Goal: Check status: Check status

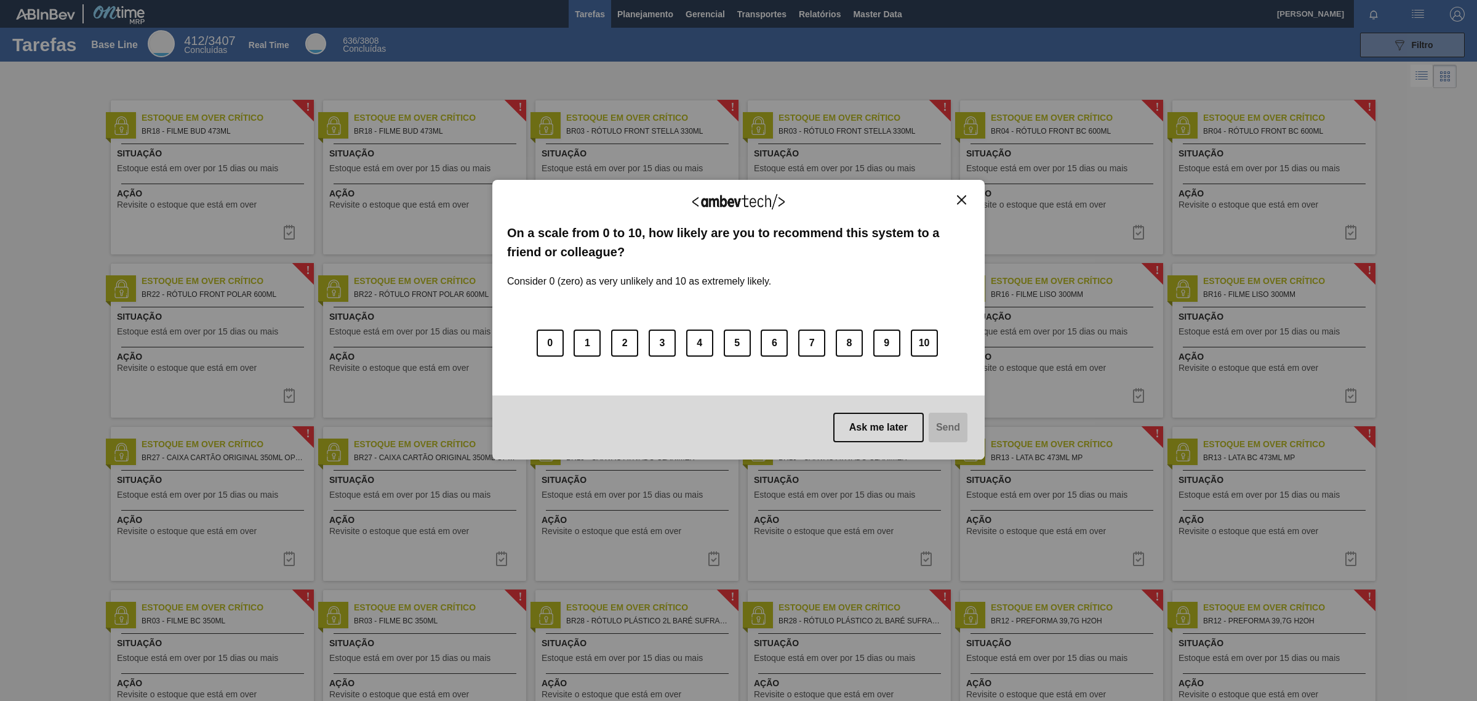
click at [957, 195] on img "Close" at bounding box center [961, 199] width 9 height 9
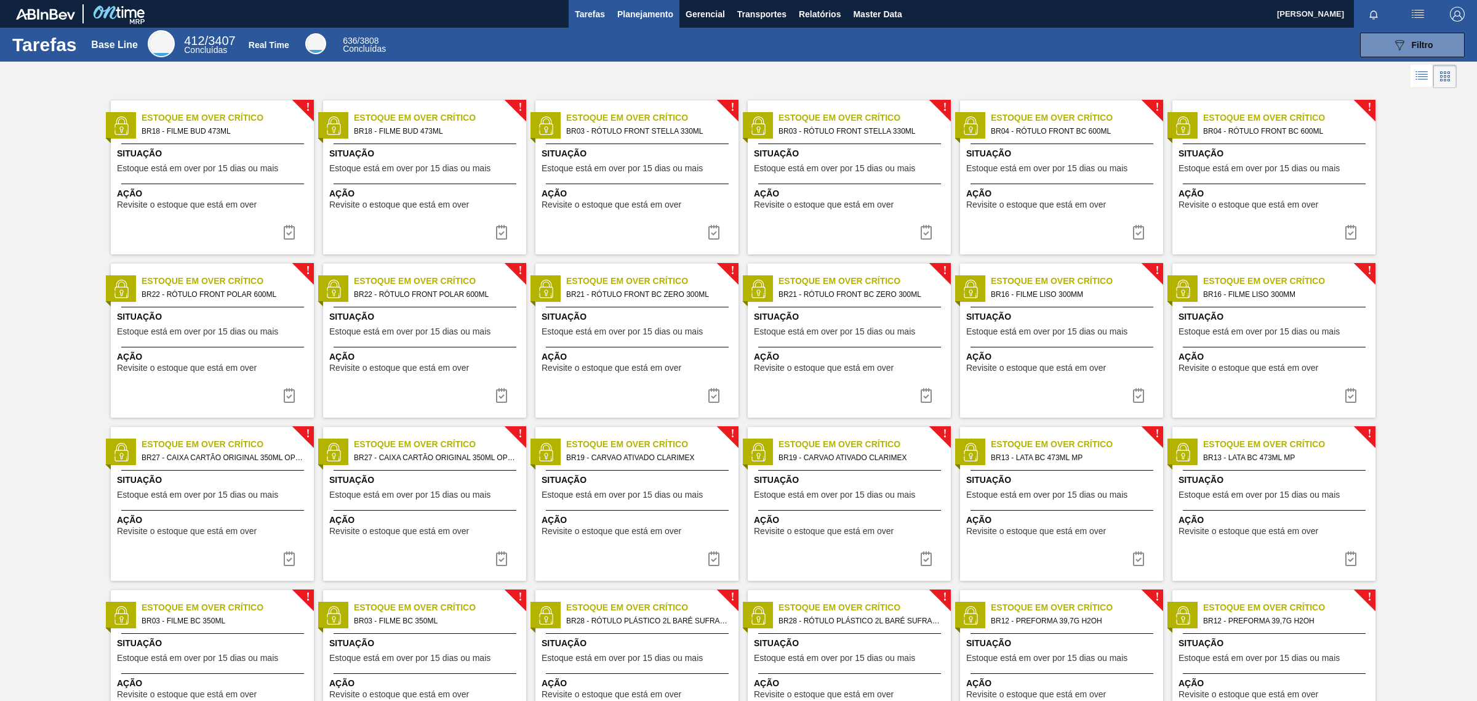
click at [645, 14] on span "Planejamento" at bounding box center [645, 14] width 56 height 15
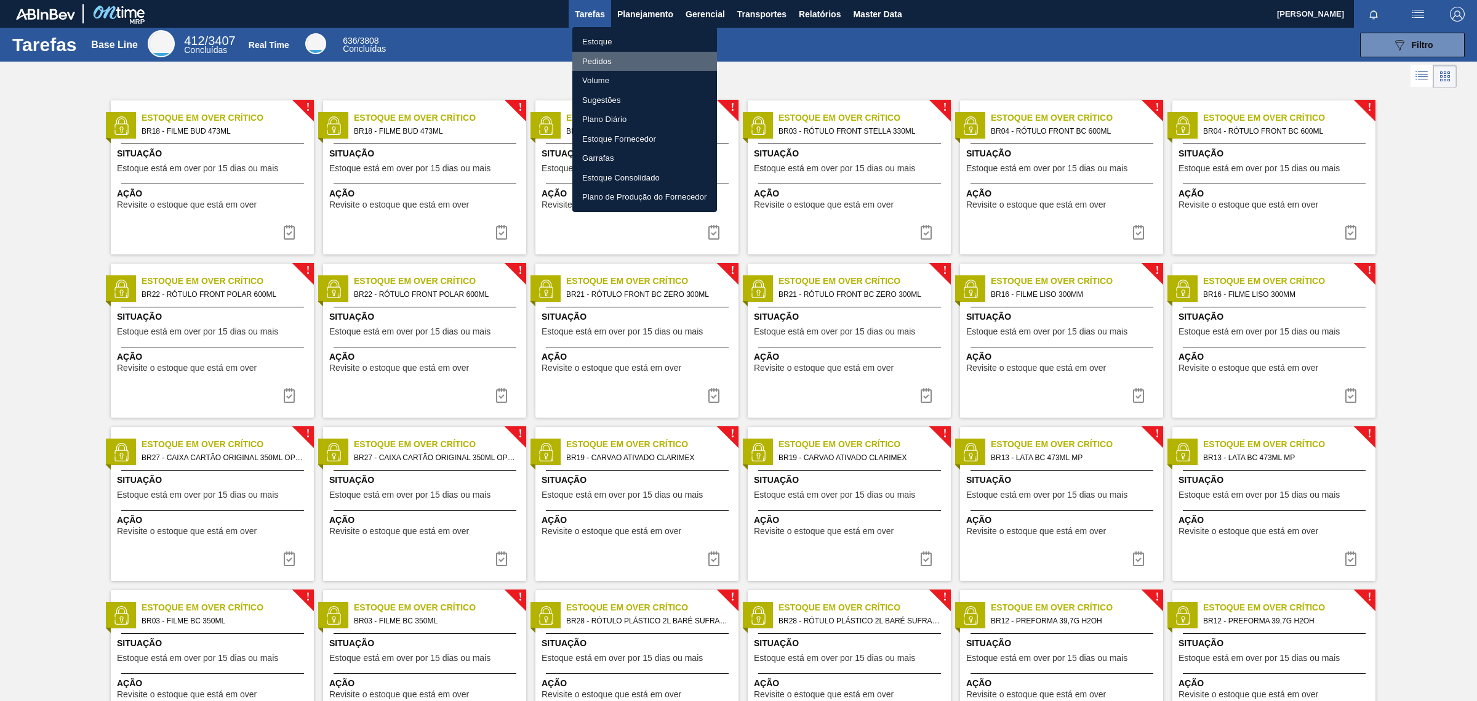
click at [599, 59] on li "Pedidos" at bounding box center [644, 62] width 145 height 20
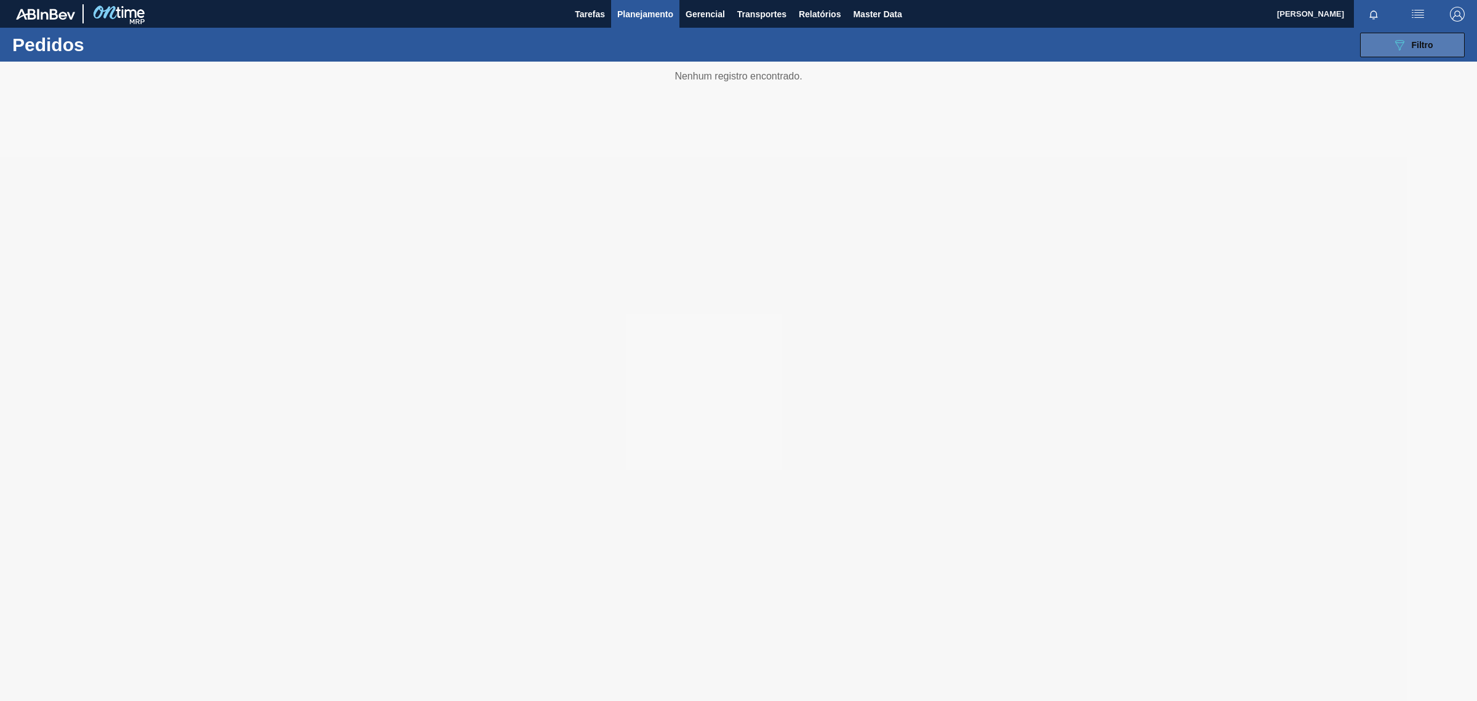
click at [1448, 45] on button "089F7B8B-B2A5-4AFE-B5C0-19BA573D28AC Filtro" at bounding box center [1412, 45] width 105 height 25
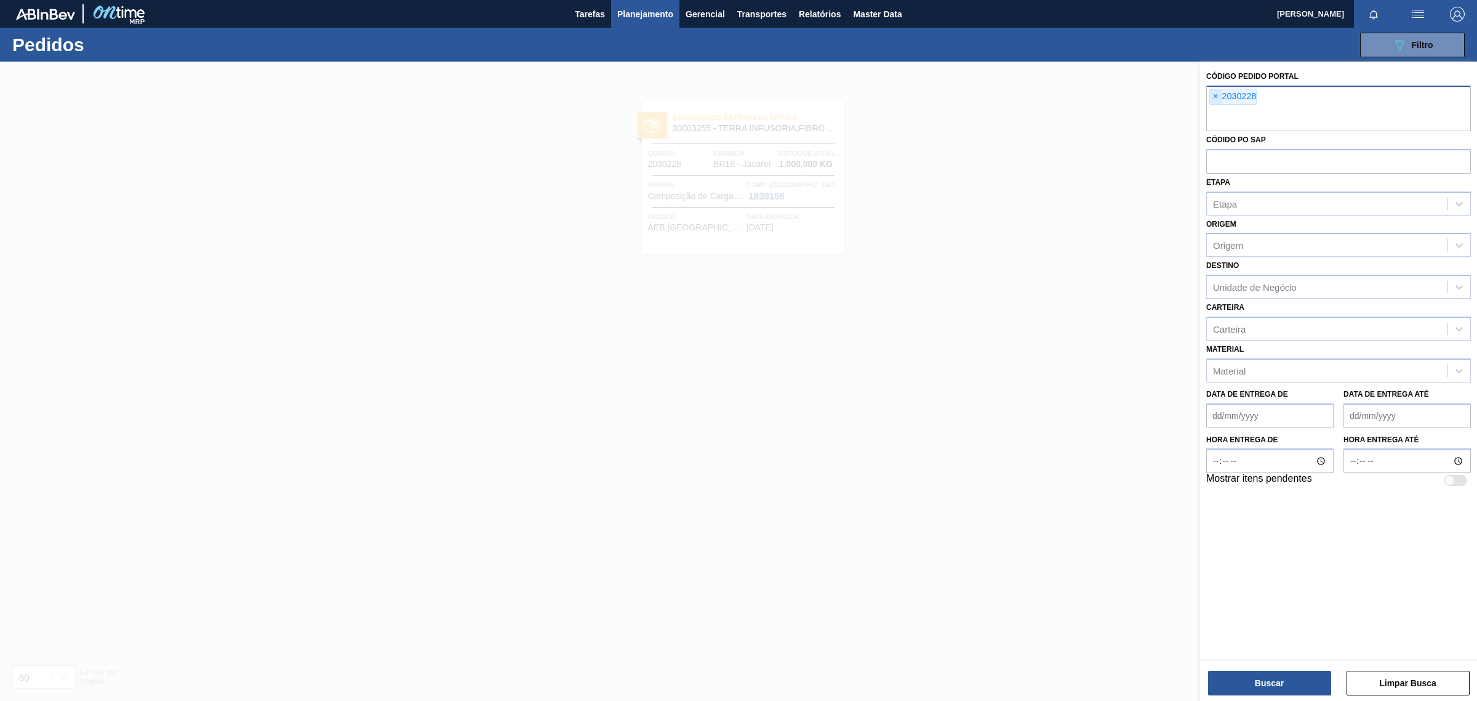
click at [1216, 97] on span "×" at bounding box center [1216, 96] width 12 height 15
click at [1213, 94] on span "×" at bounding box center [1216, 96] width 12 height 15
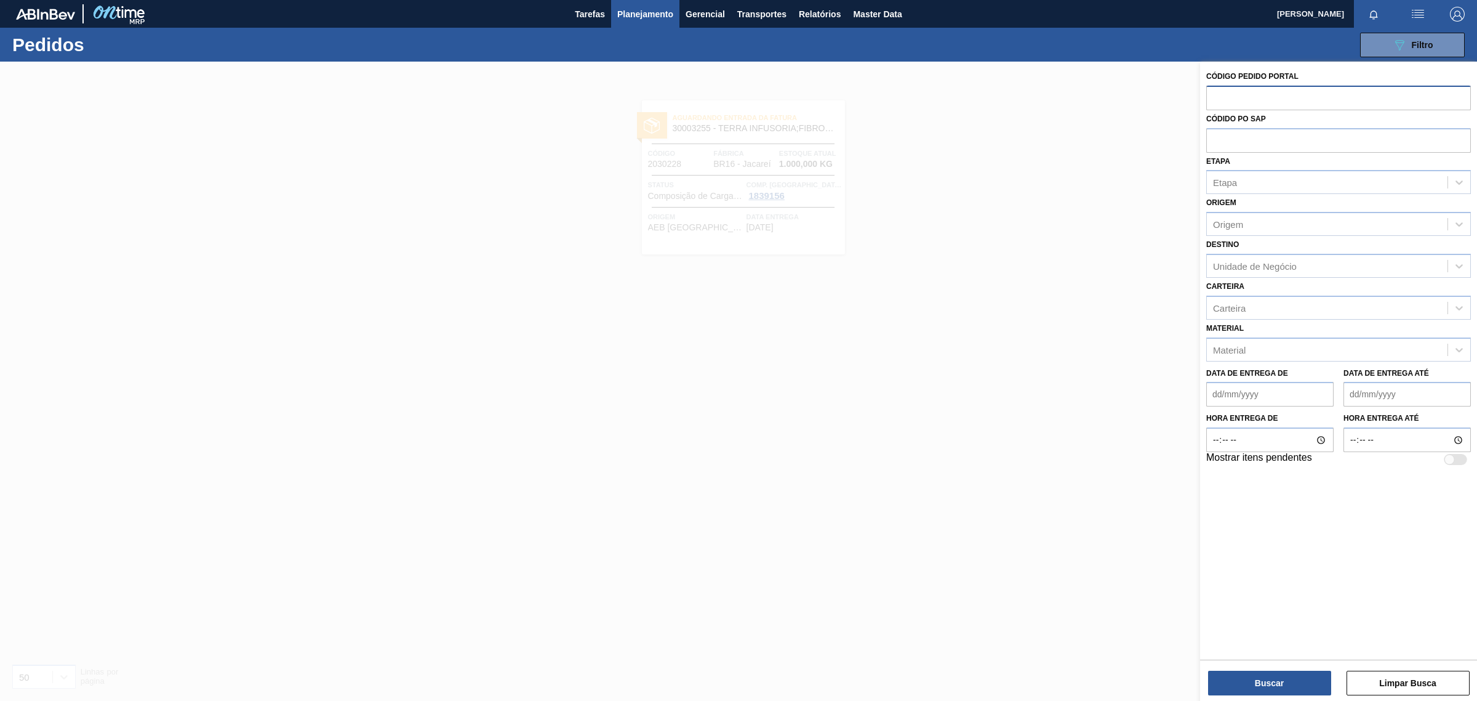
paste input "1989716"
type input "1989716"
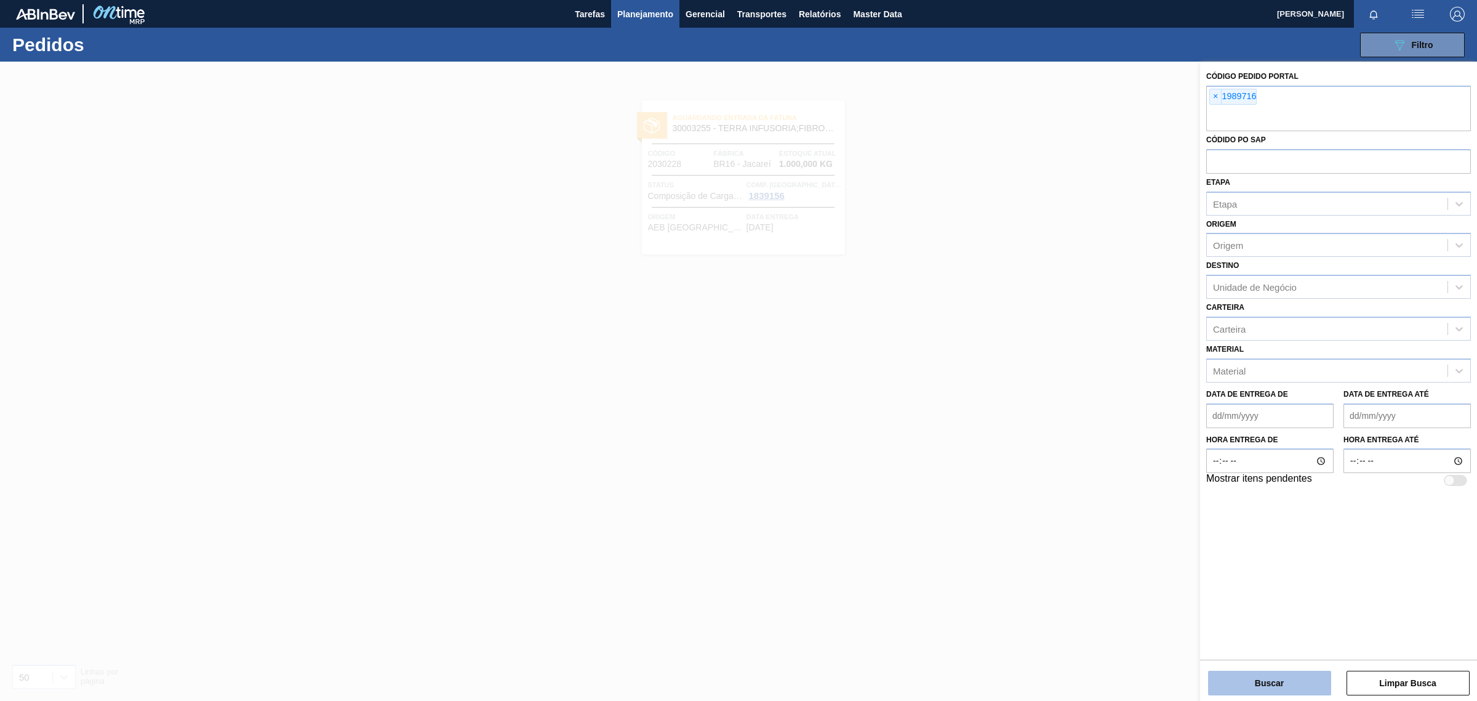
click at [1303, 680] on button "Buscar" at bounding box center [1269, 682] width 123 height 25
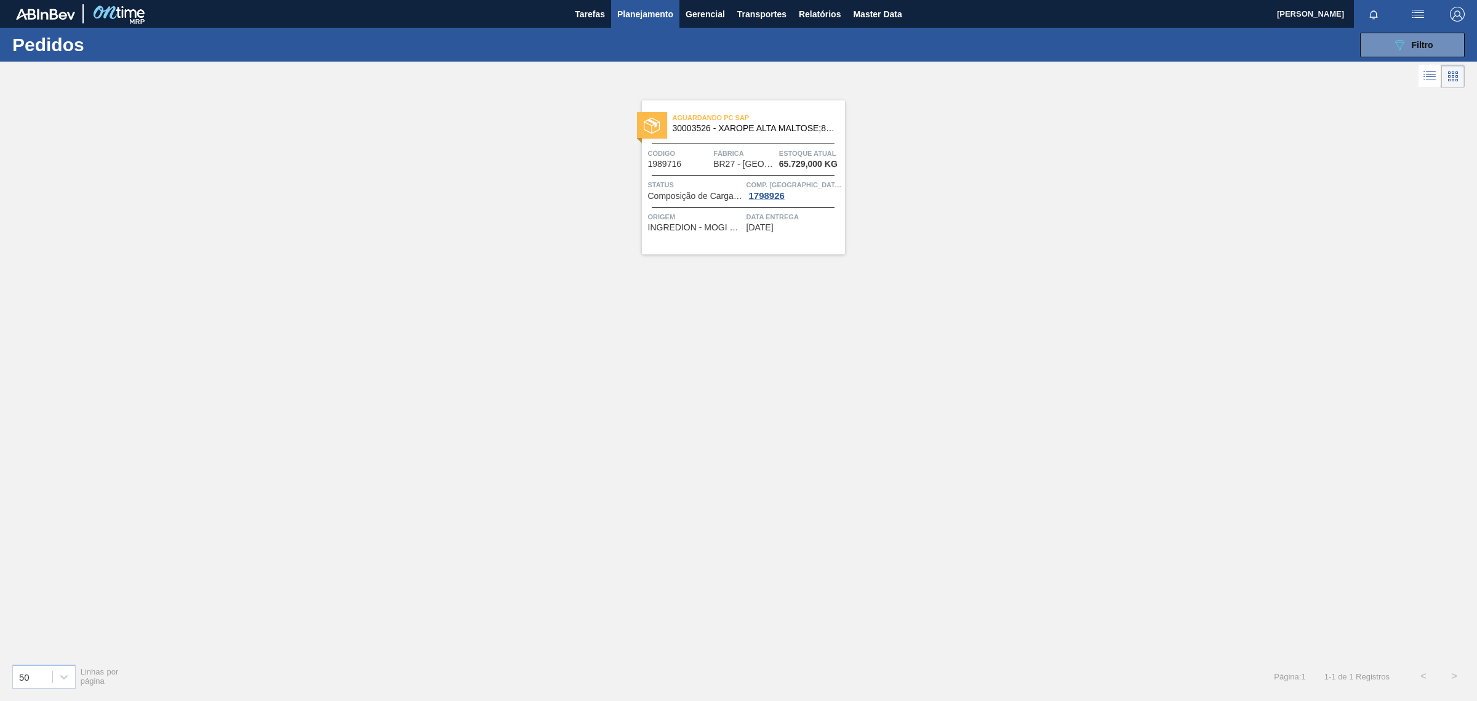
click at [825, 238] on div "Aguardando PC SAP 30003526 - XAROPE ALTA MALTOSE;82%;; Código 1989716 Fábrica B…" at bounding box center [743, 177] width 203 height 154
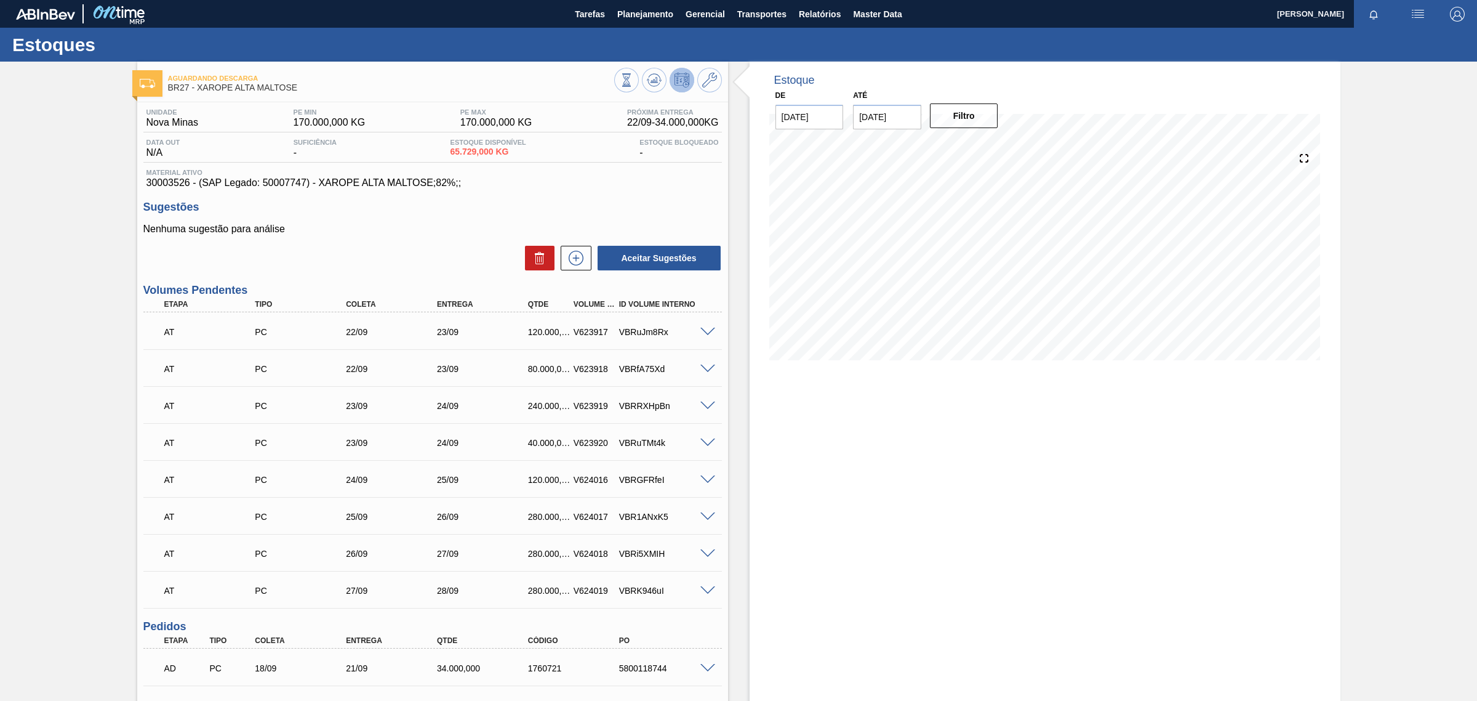
click at [708, 335] on span at bounding box center [708, 331] width 15 height 9
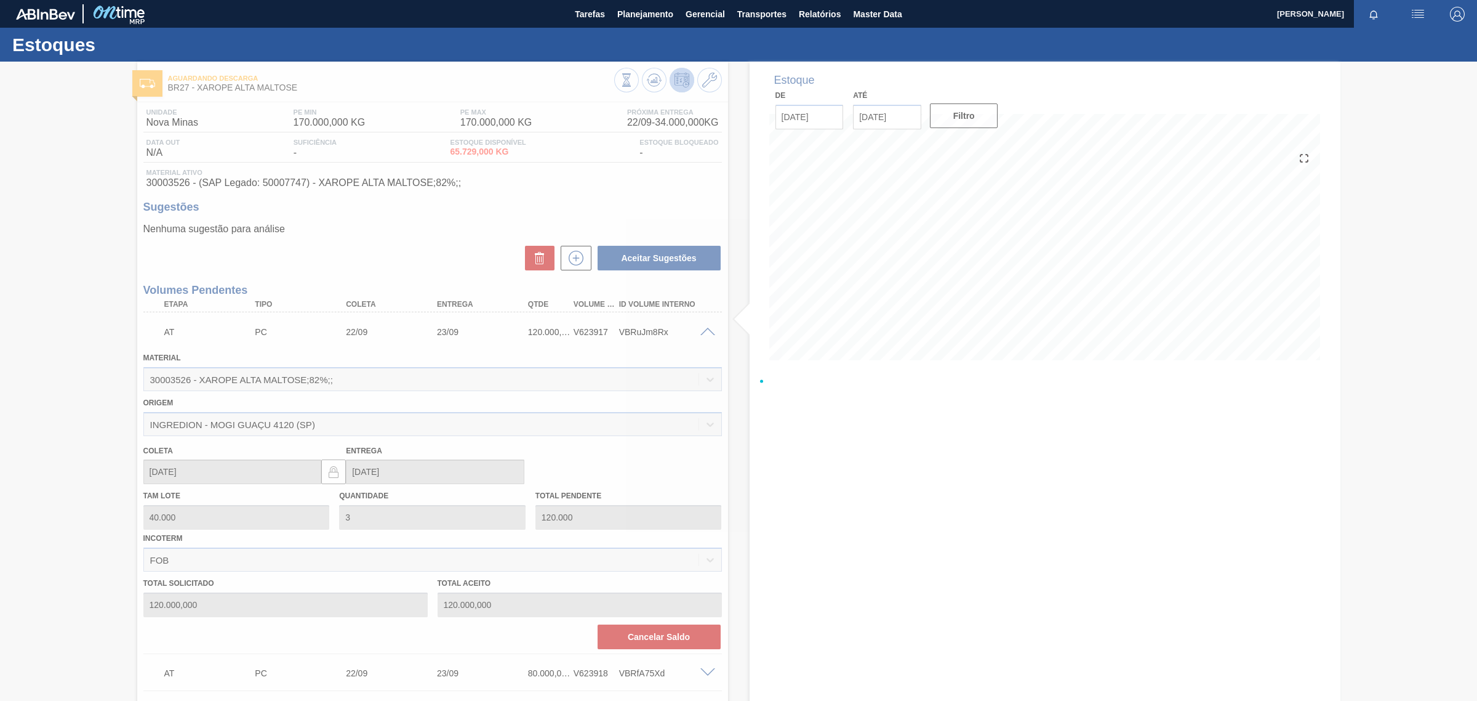
drag, startPoint x: 708, startPoint y: 335, endPoint x: 616, endPoint y: 337, distance: 92.4
click at [616, 337] on div at bounding box center [738, 381] width 1477 height 639
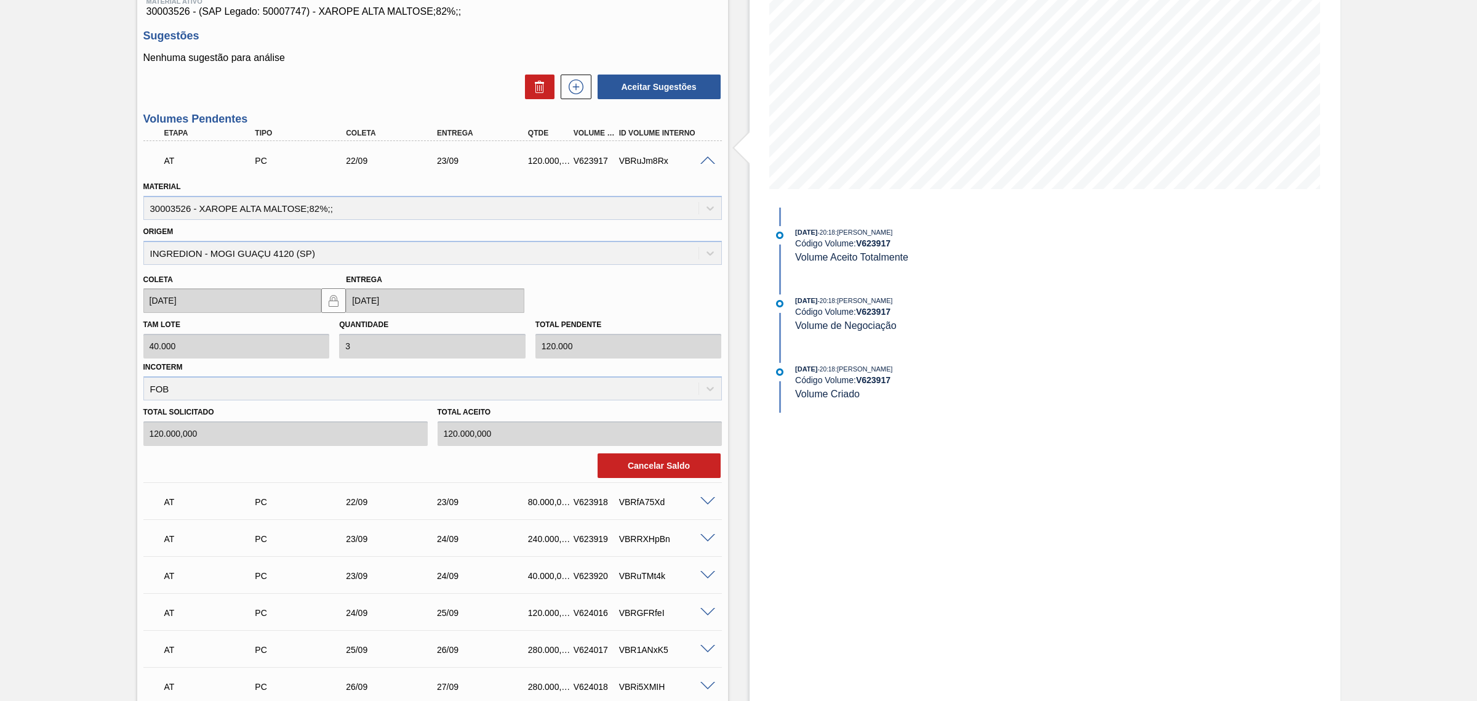
scroll to position [154, 0]
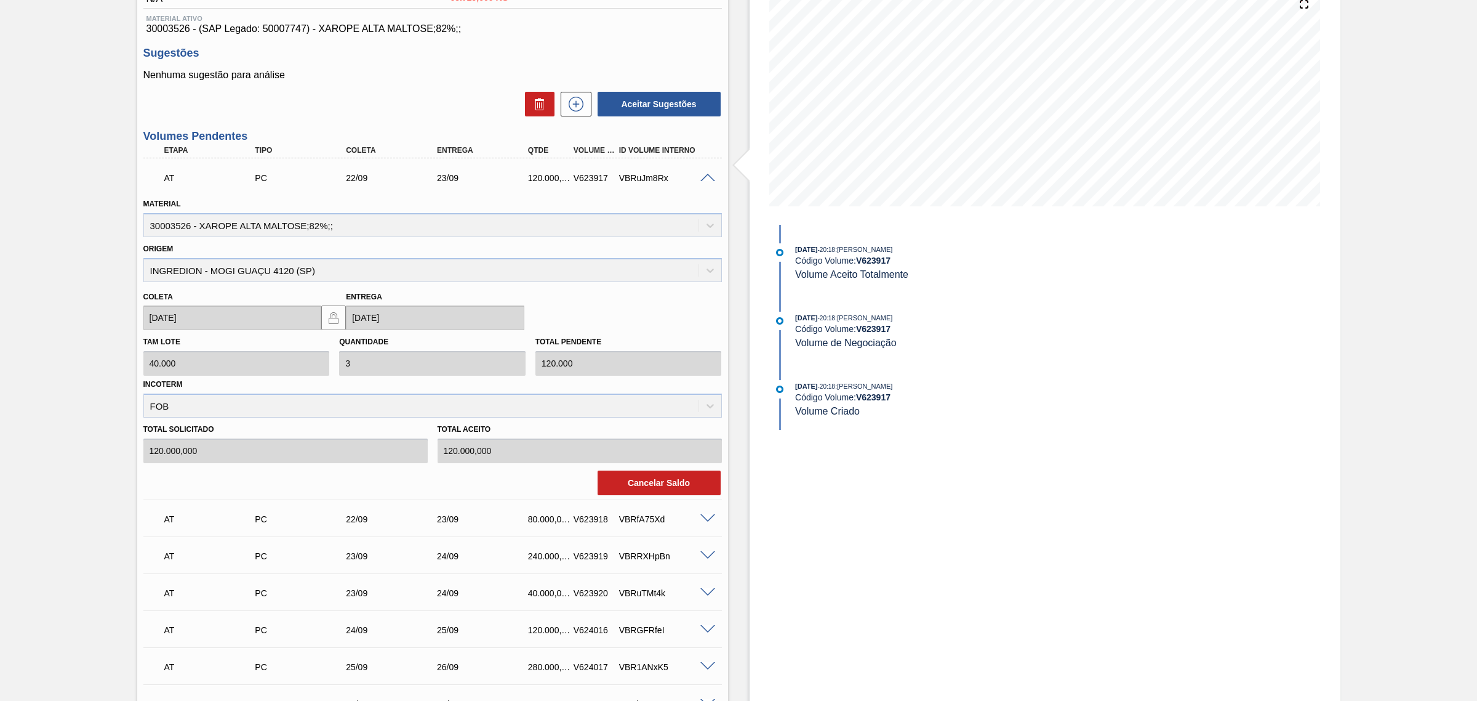
click at [702, 177] on span at bounding box center [708, 178] width 15 height 9
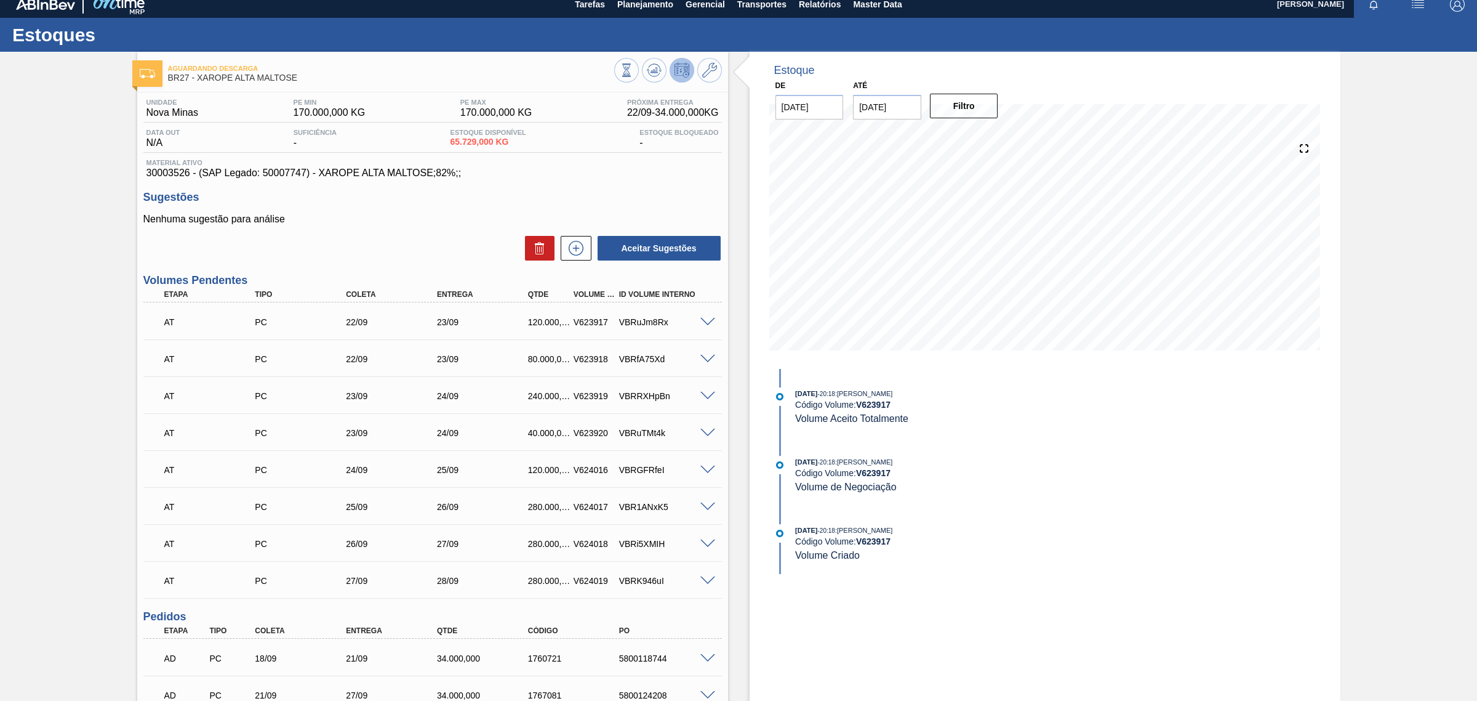
scroll to position [0, 0]
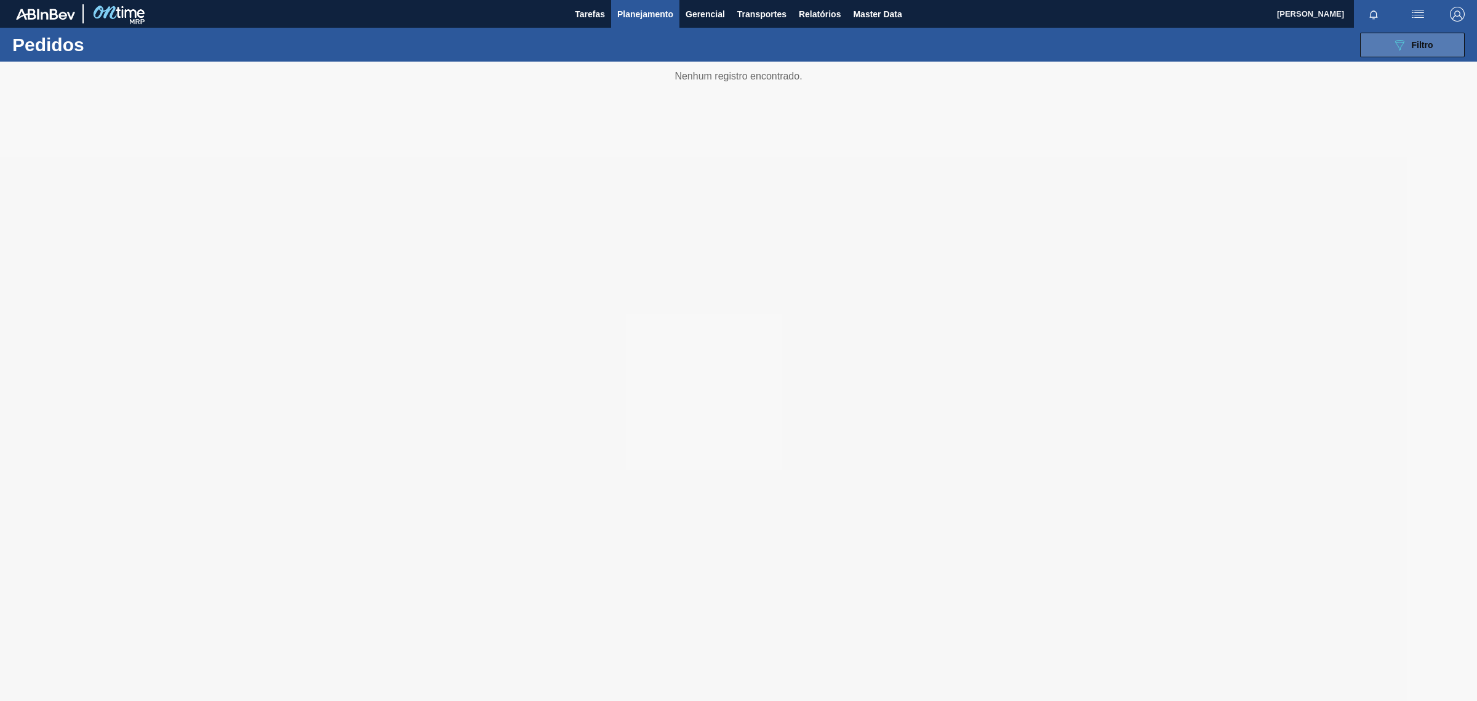
click at [1426, 42] on span "Filtro" at bounding box center [1423, 45] width 22 height 10
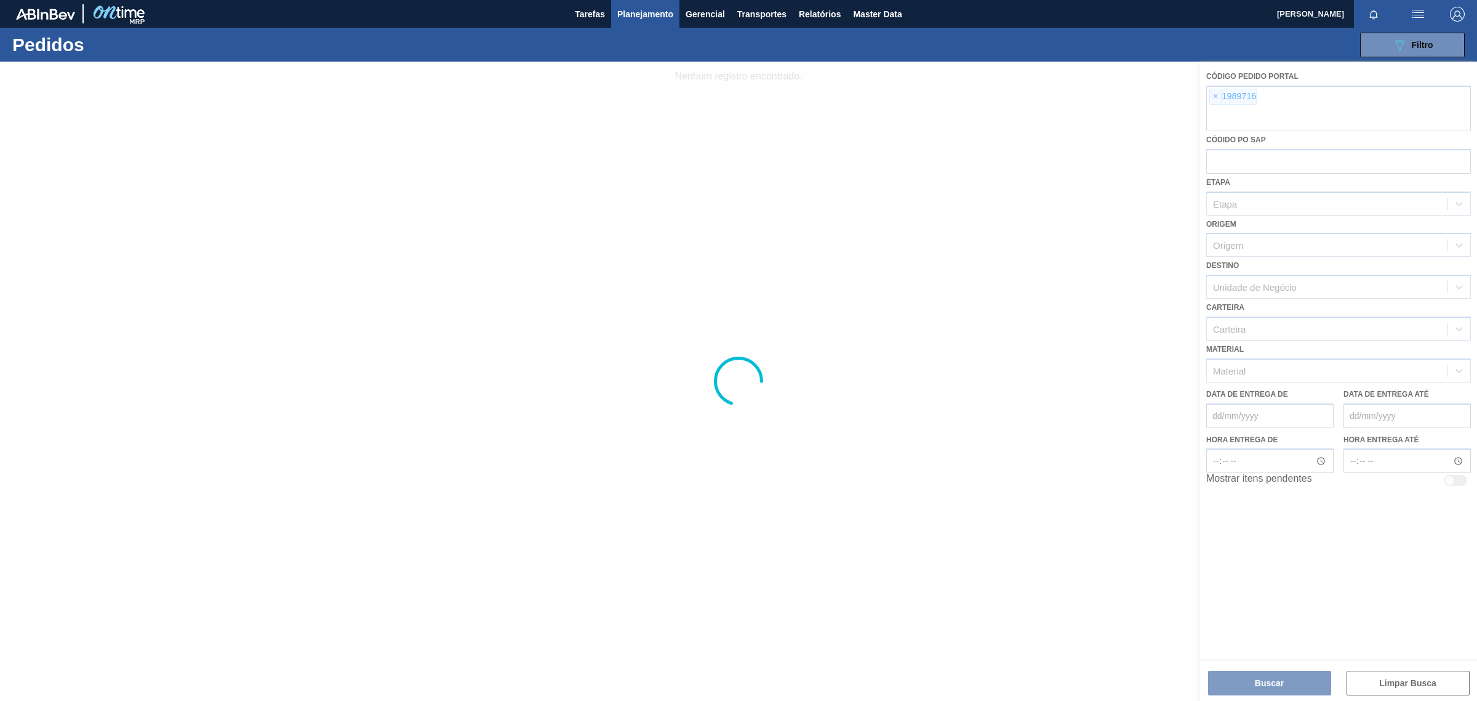
click at [1217, 96] on div at bounding box center [738, 381] width 1477 height 639
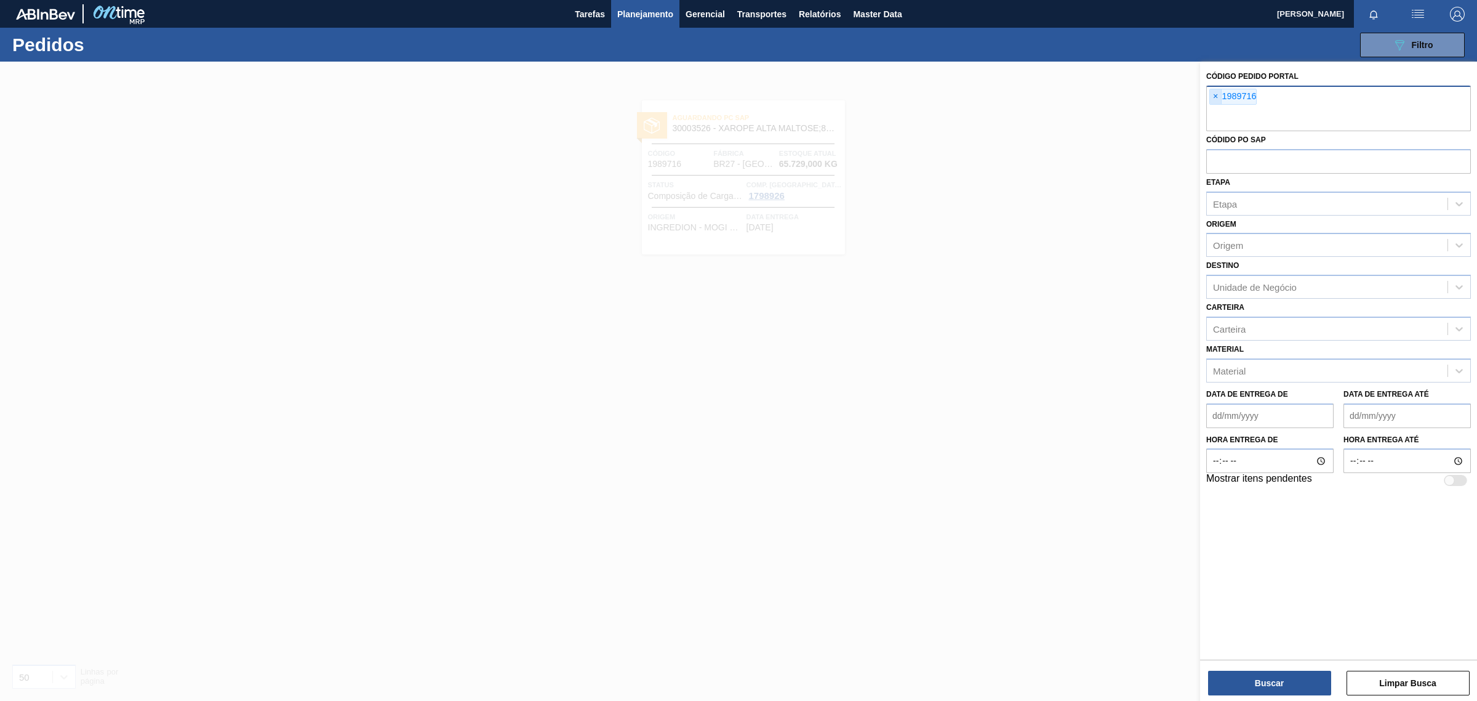
click at [1219, 97] on span "×" at bounding box center [1216, 96] width 12 height 15
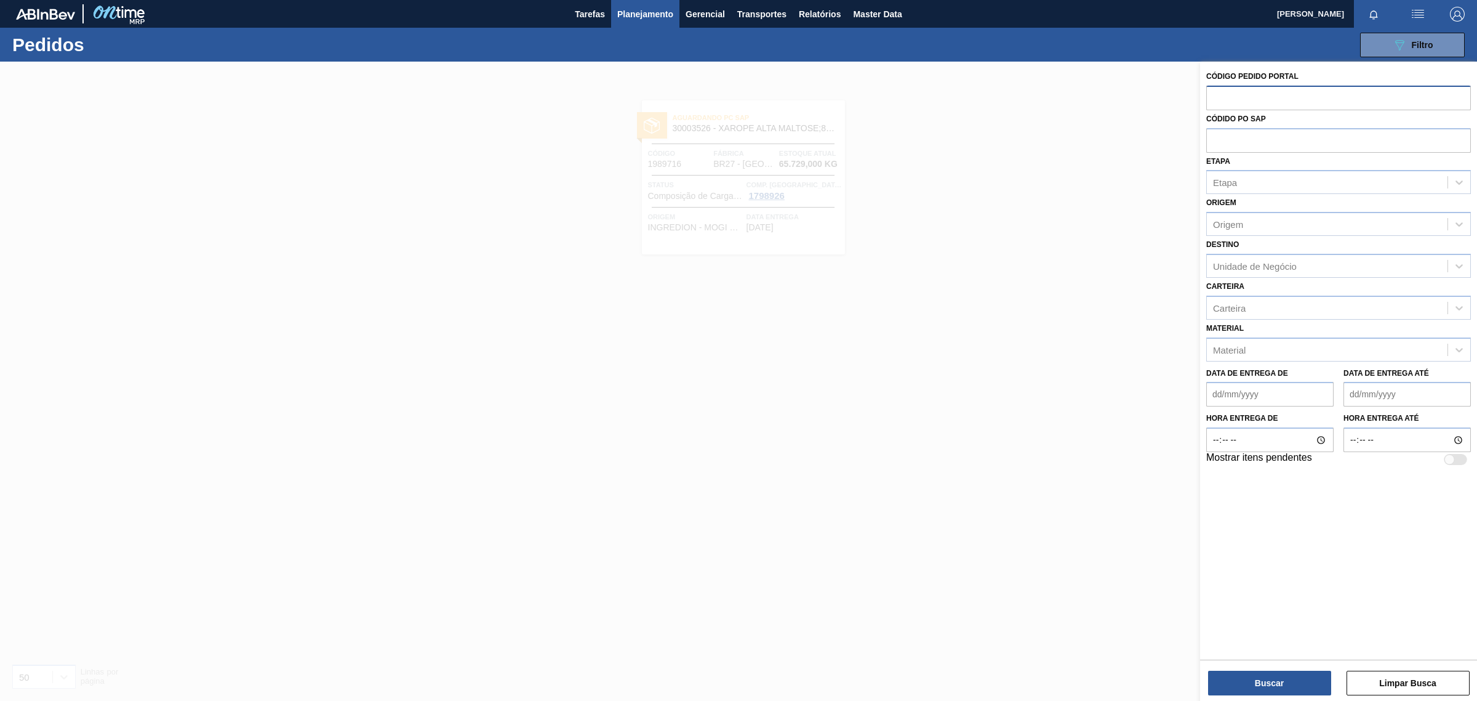
paste input "text"
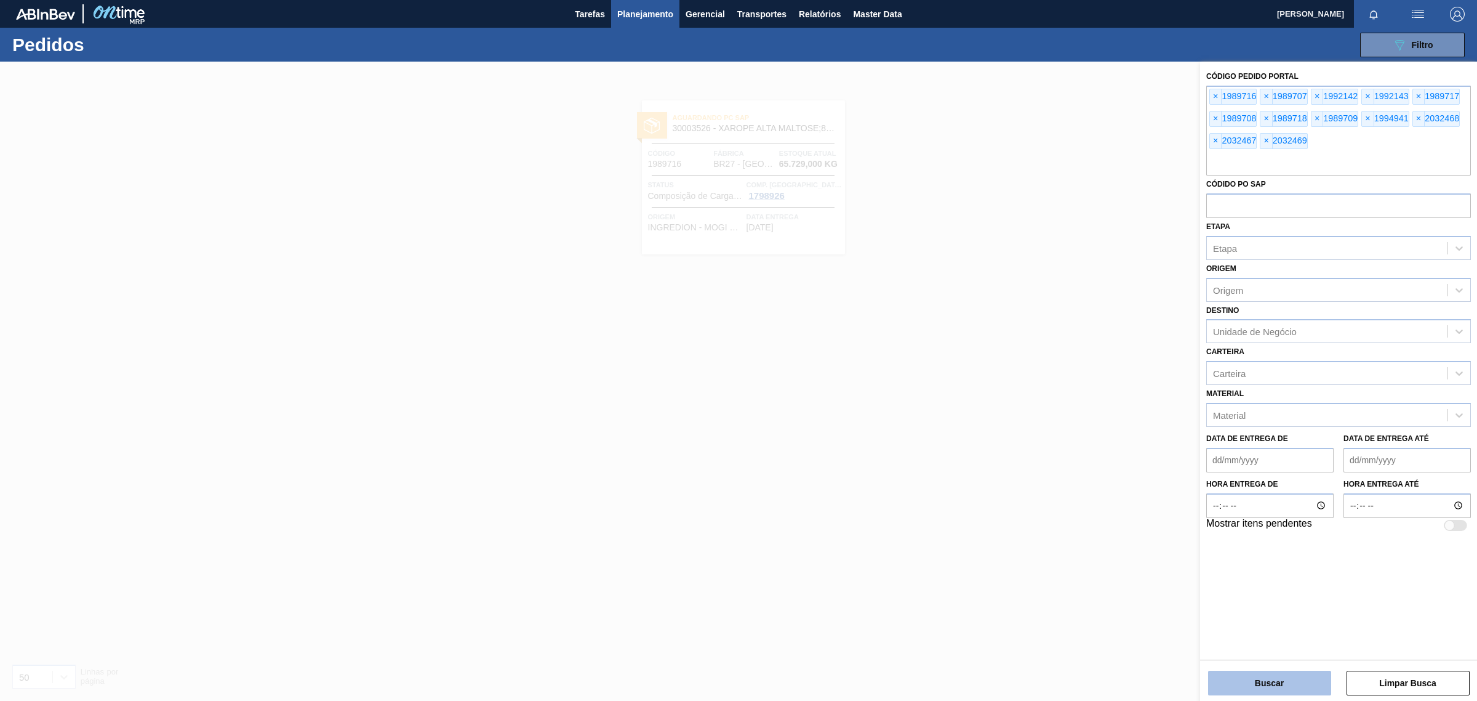
click at [1291, 684] on button "Buscar" at bounding box center [1269, 682] width 123 height 25
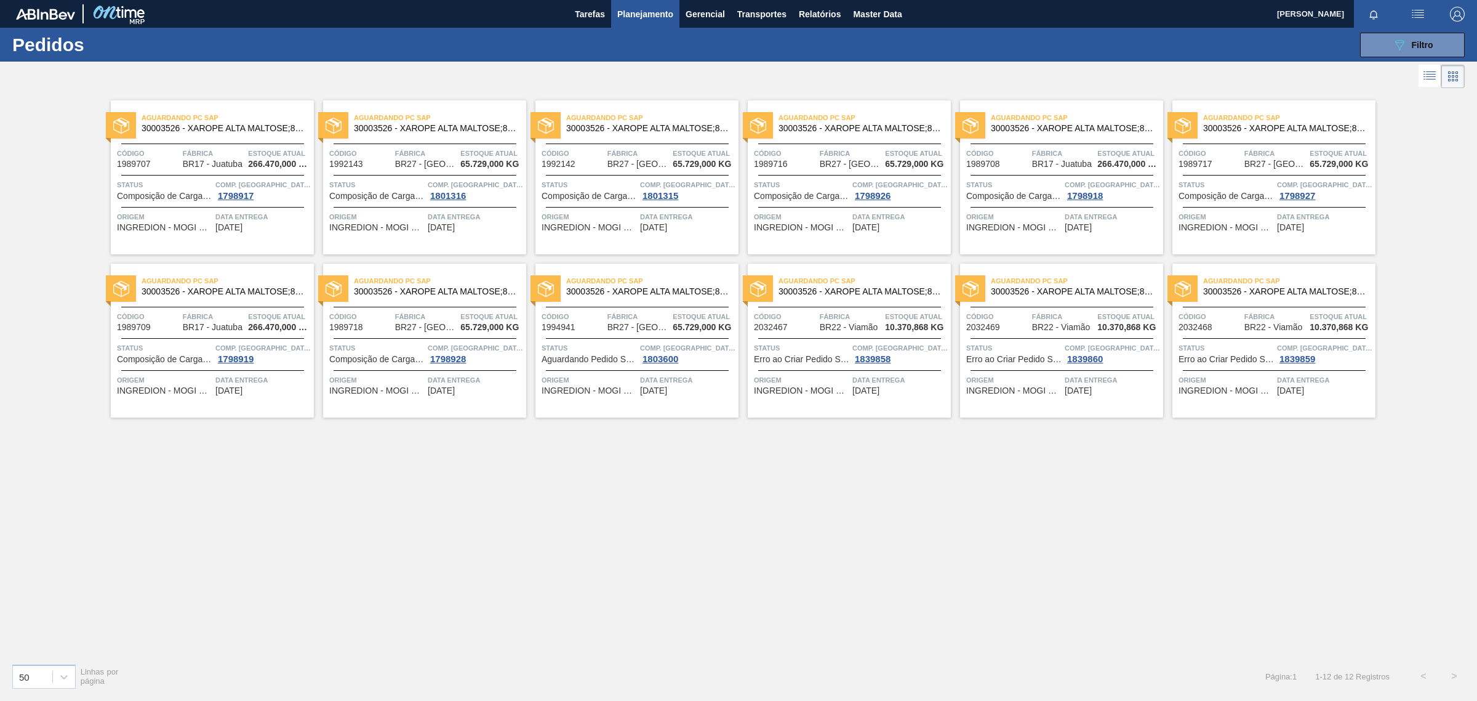
click at [1218, 349] on span "Status" at bounding box center [1226, 348] width 95 height 12
click at [997, 352] on span "Status" at bounding box center [1013, 348] width 95 height 12
click at [795, 324] on div "Código 2032467" at bounding box center [785, 321] width 63 height 22
click at [588, 386] on span "INGREDION - MOGI GUAÇU 4120 (SP)" at bounding box center [589, 390] width 95 height 9
drag, startPoint x: 689, startPoint y: 476, endPoint x: 671, endPoint y: 478, distance: 18.6
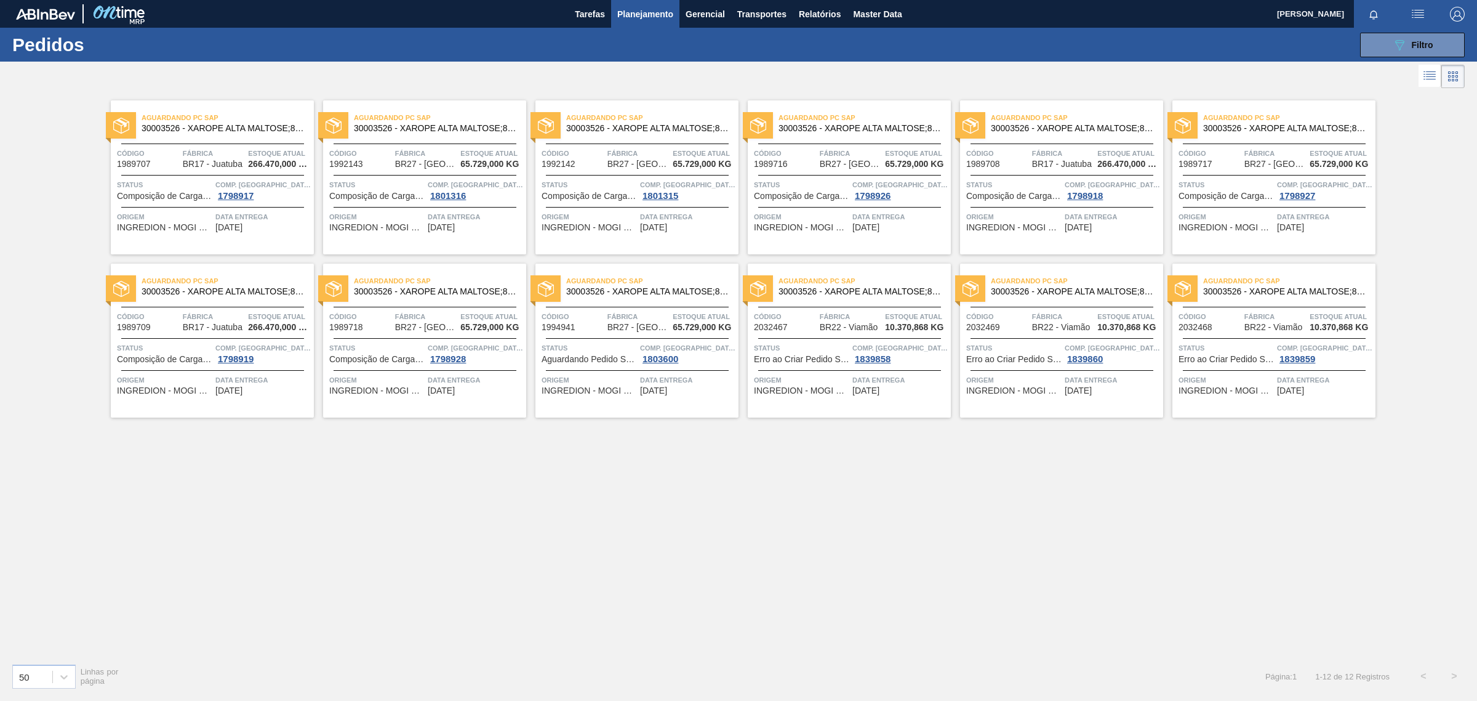
click at [671, 478] on div "Aguardando PC SAP 30003526 - XAROPE ALTA MALTOSE;82%;; Código 1989707 Fábrica B…" at bounding box center [738, 372] width 1477 height 562
click at [188, 121] on span "Aguardando PC SAP" at bounding box center [228, 117] width 172 height 12
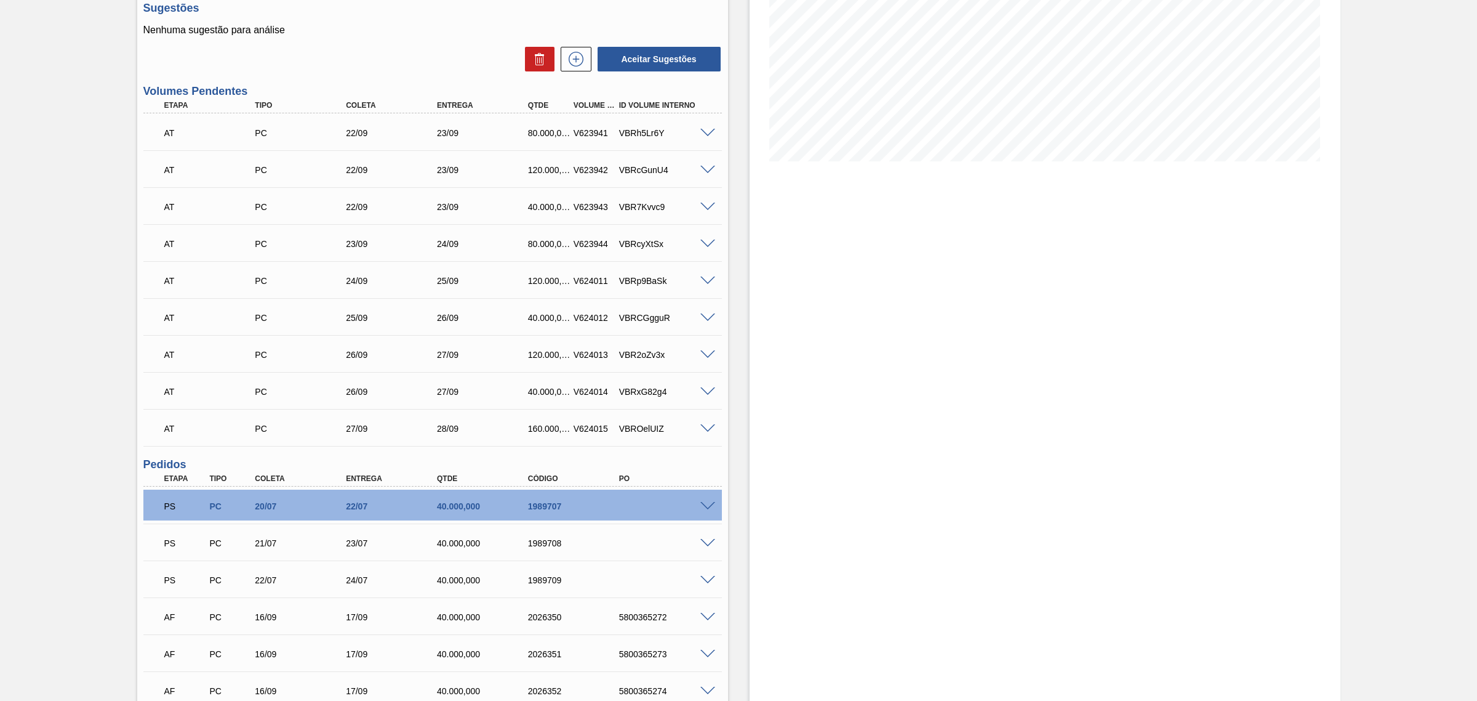
scroll to position [205, 0]
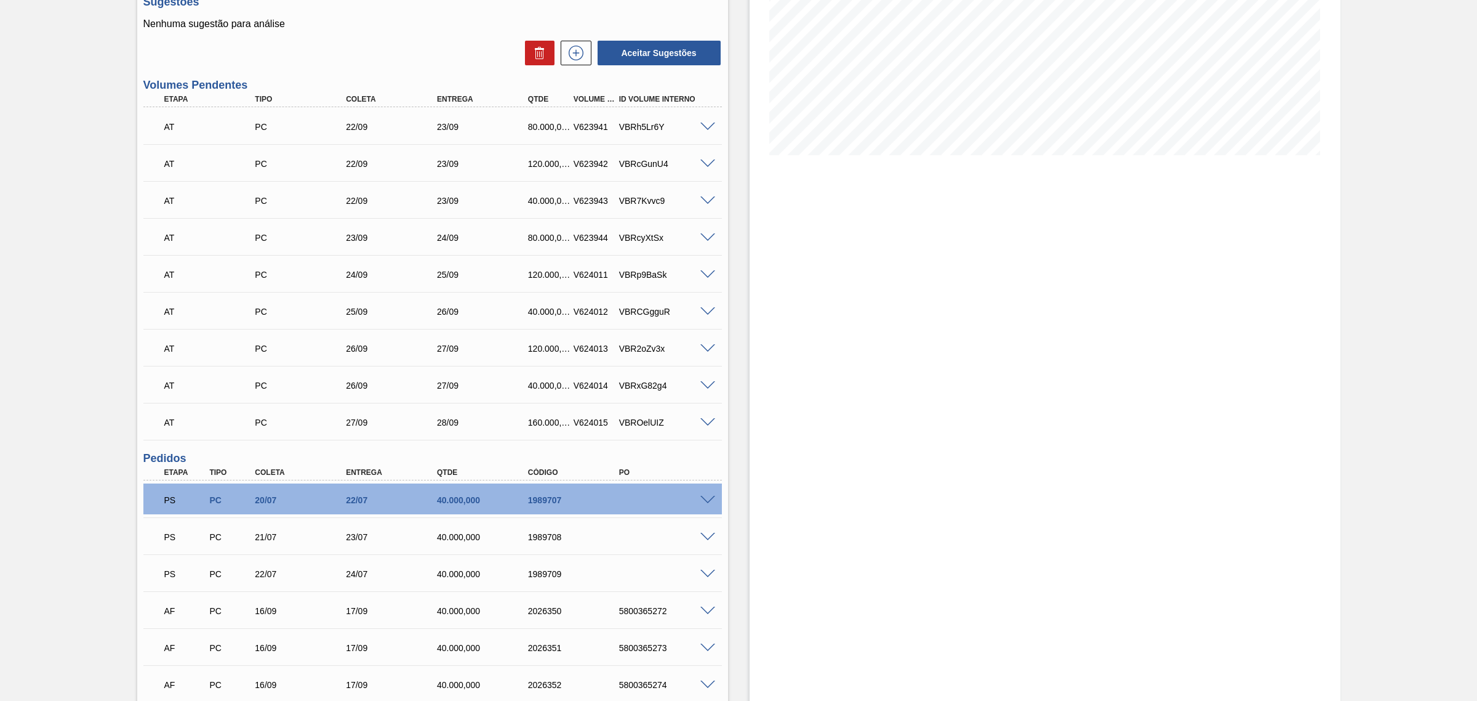
click at [705, 496] on span at bounding box center [708, 500] width 15 height 9
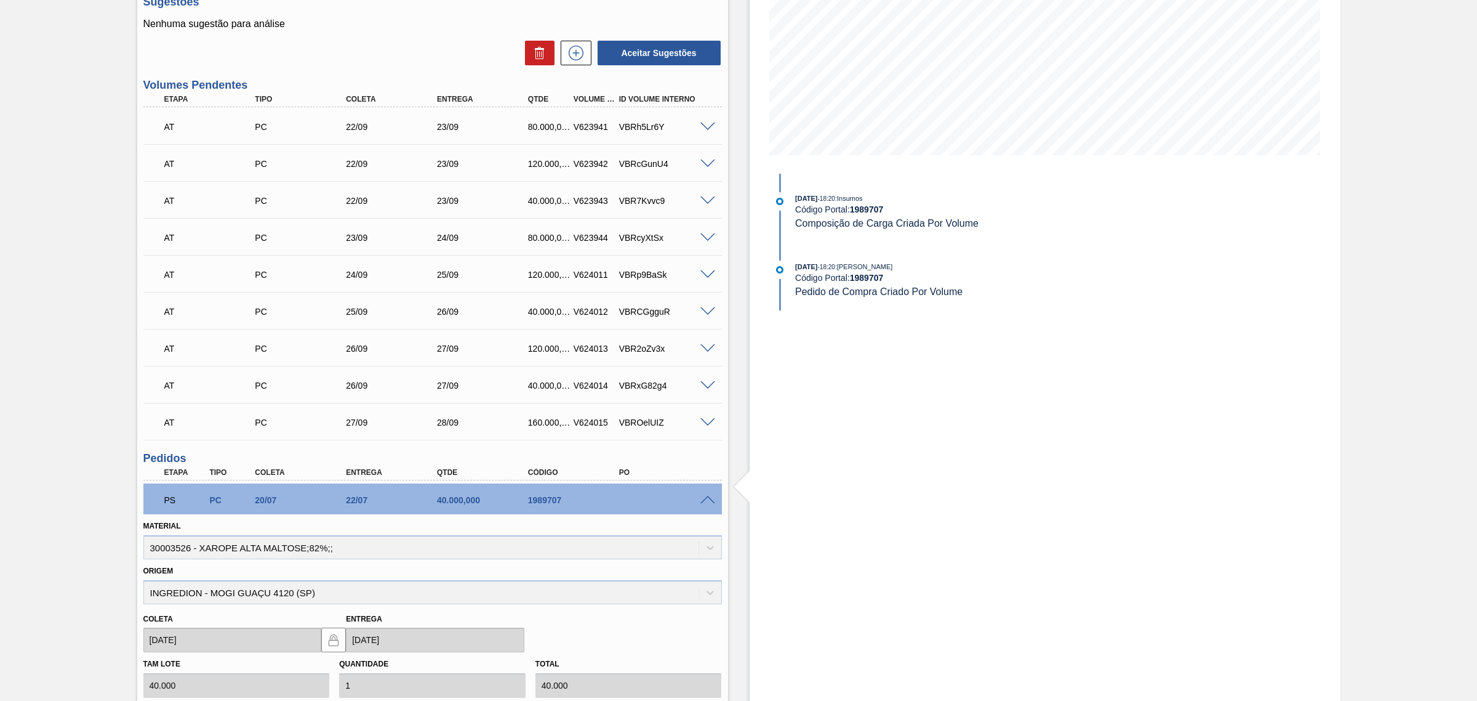
click at [703, 497] on span at bounding box center [708, 500] width 15 height 9
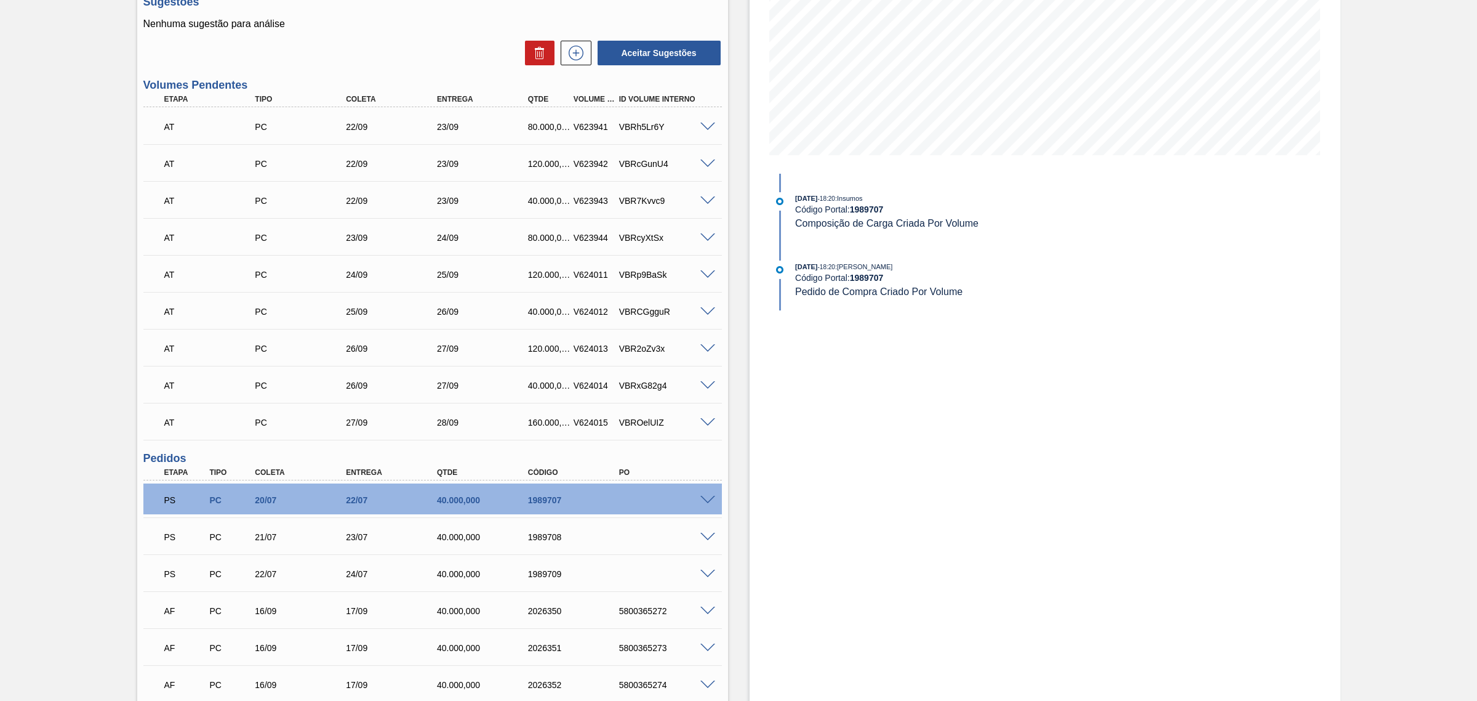
click at [707, 537] on span at bounding box center [708, 536] width 15 height 9
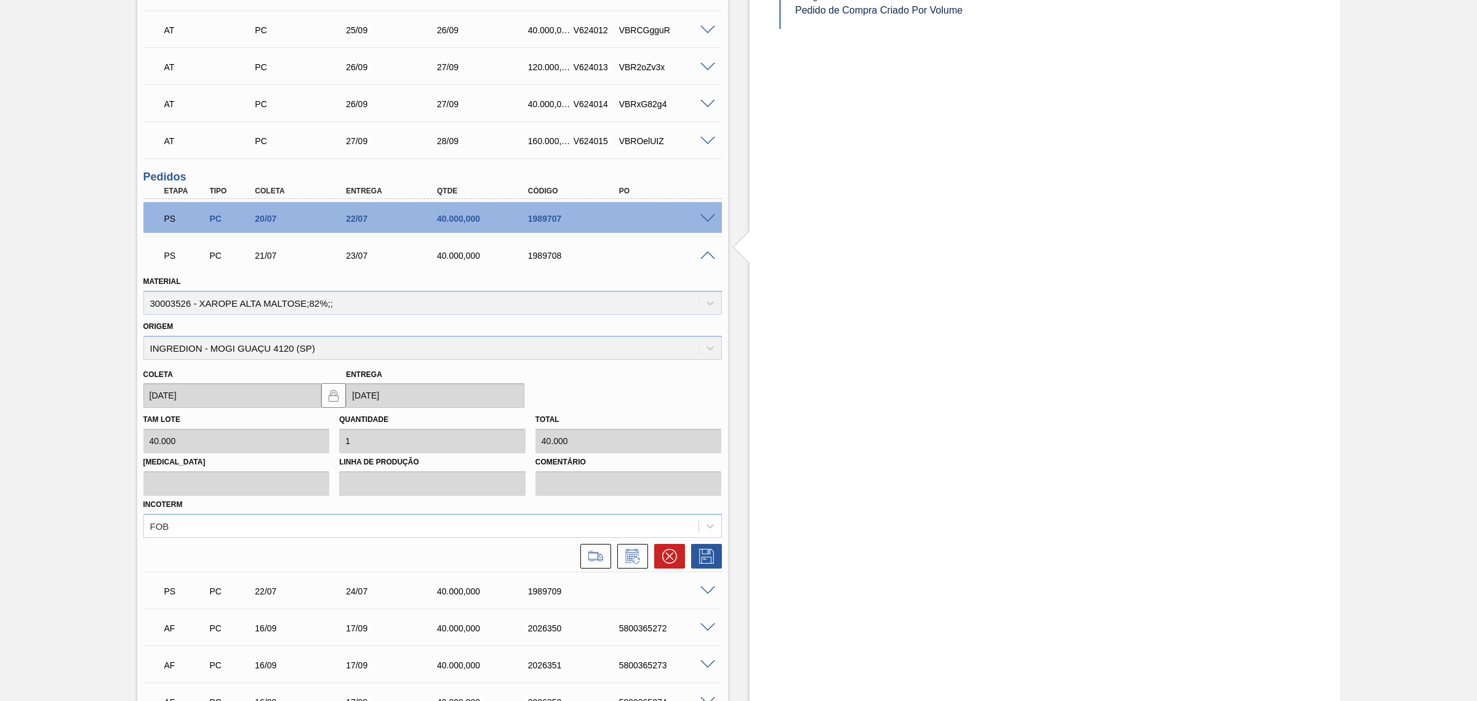
scroll to position [616, 0]
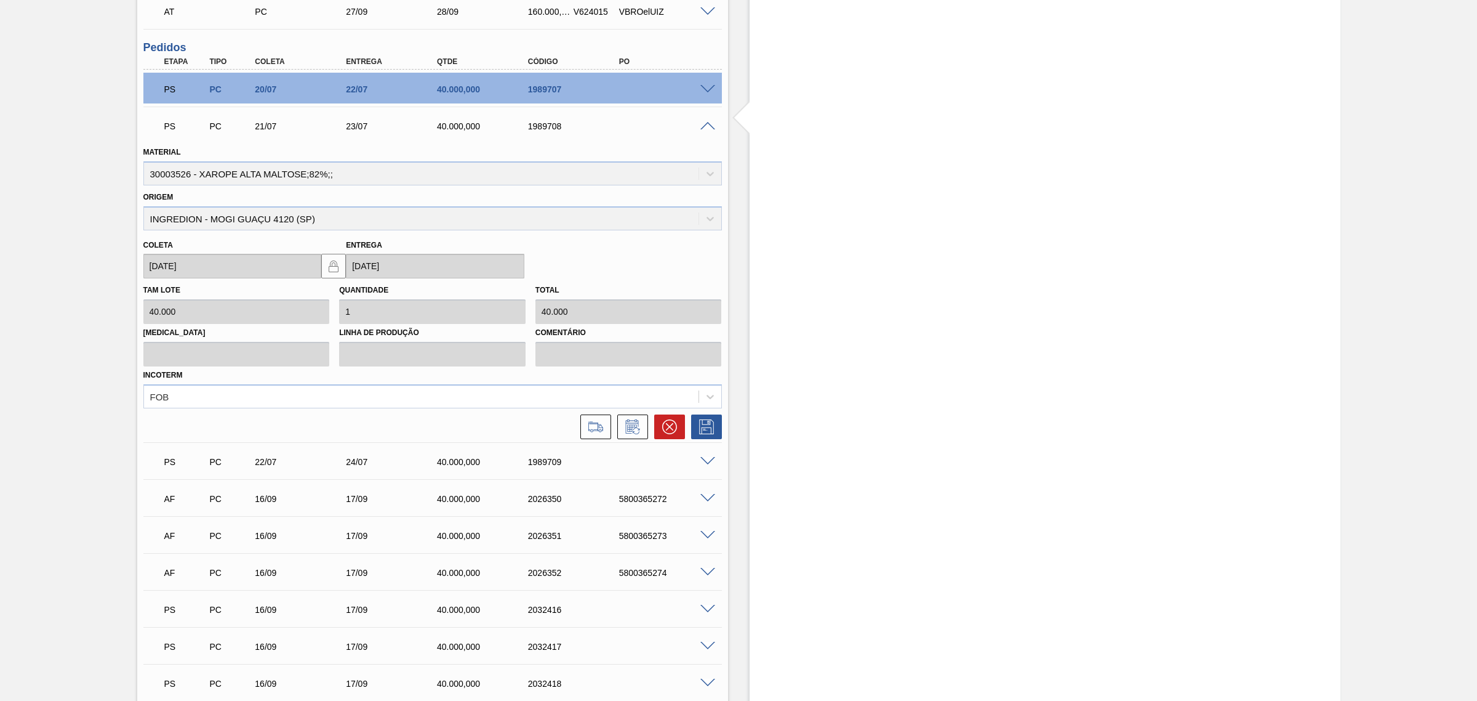
click at [700, 604] on div at bounding box center [709, 607] width 25 height 9
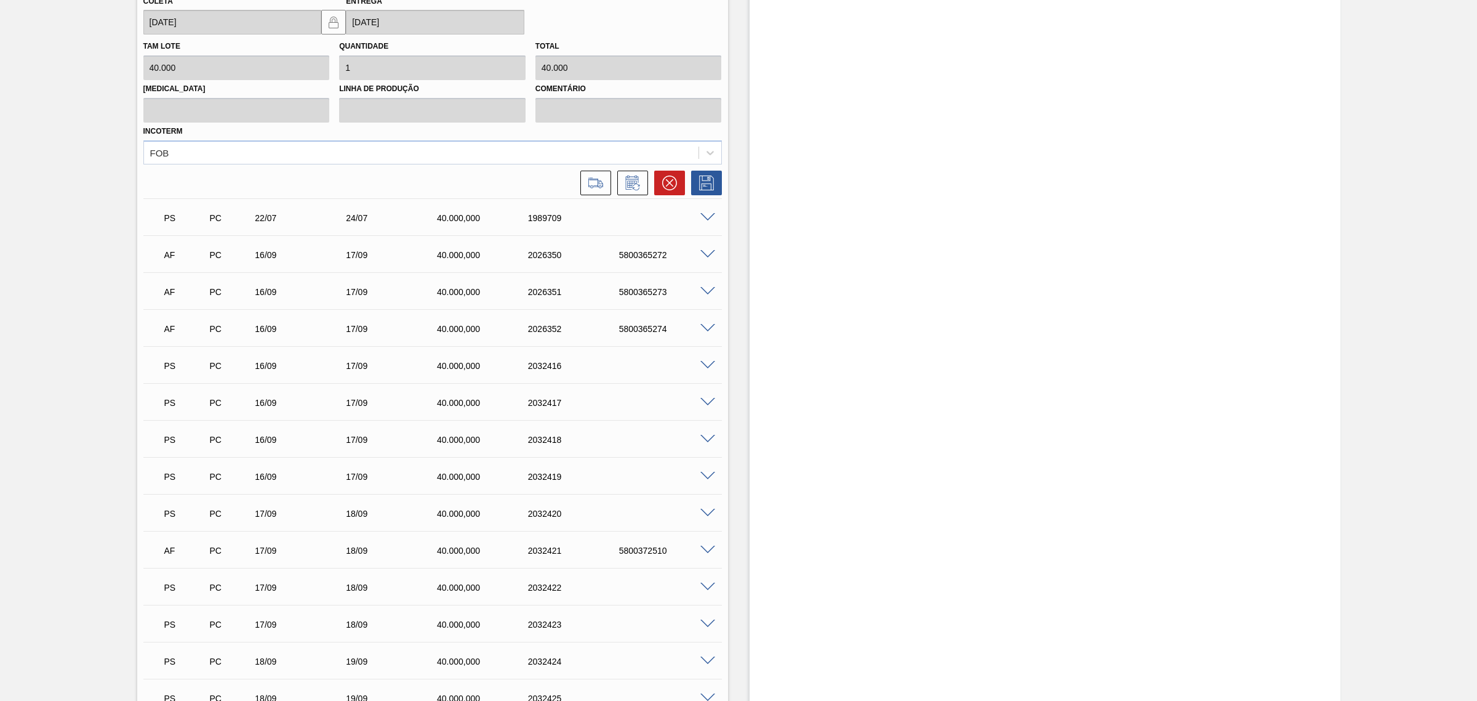
scroll to position [821, 0]
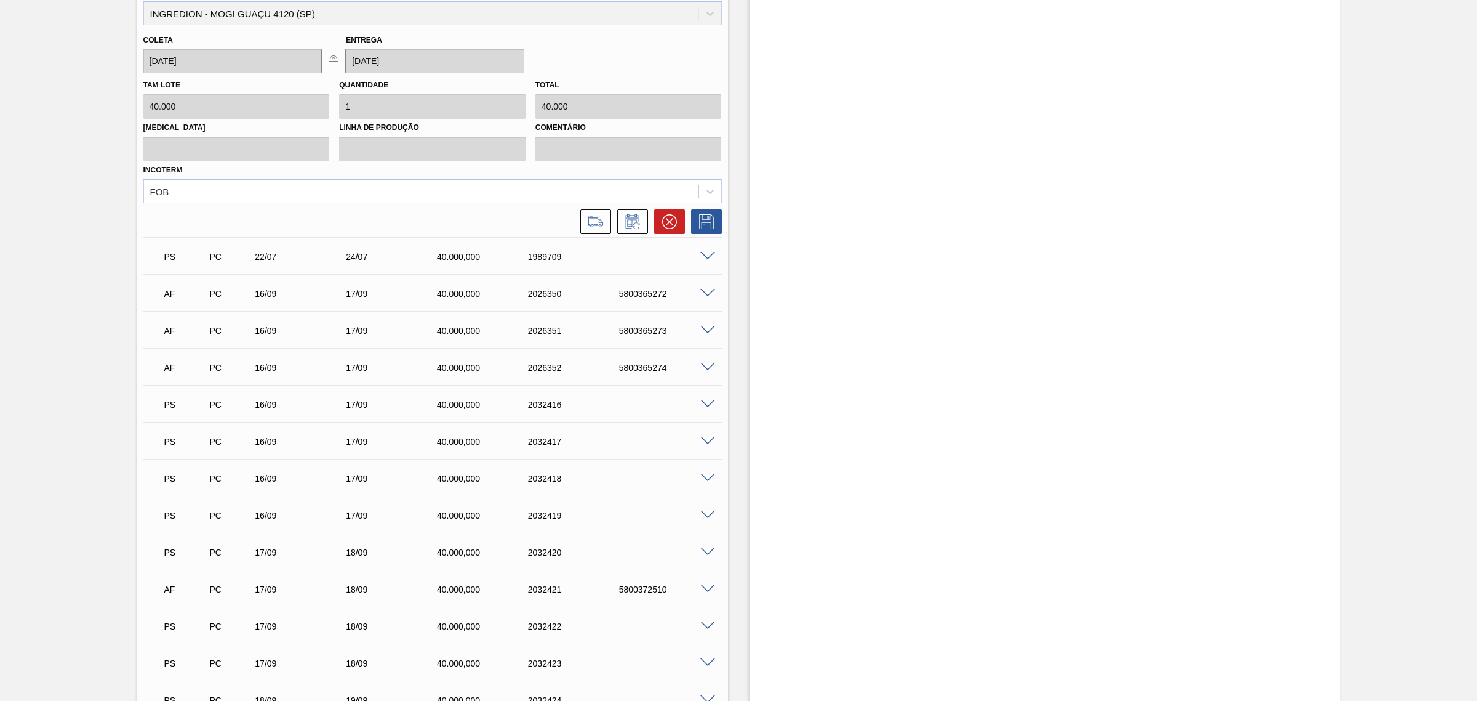
click at [702, 437] on span at bounding box center [708, 440] width 15 height 9
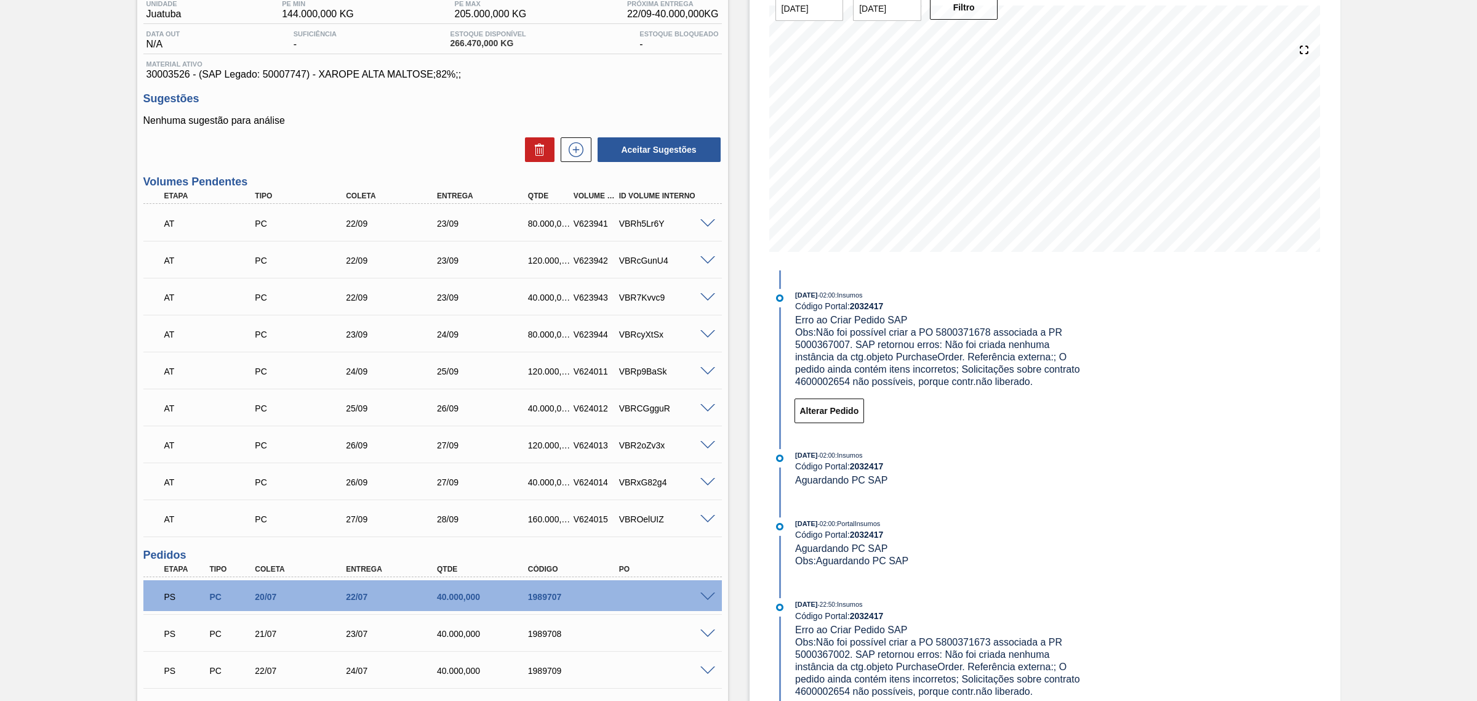
scroll to position [102, 0]
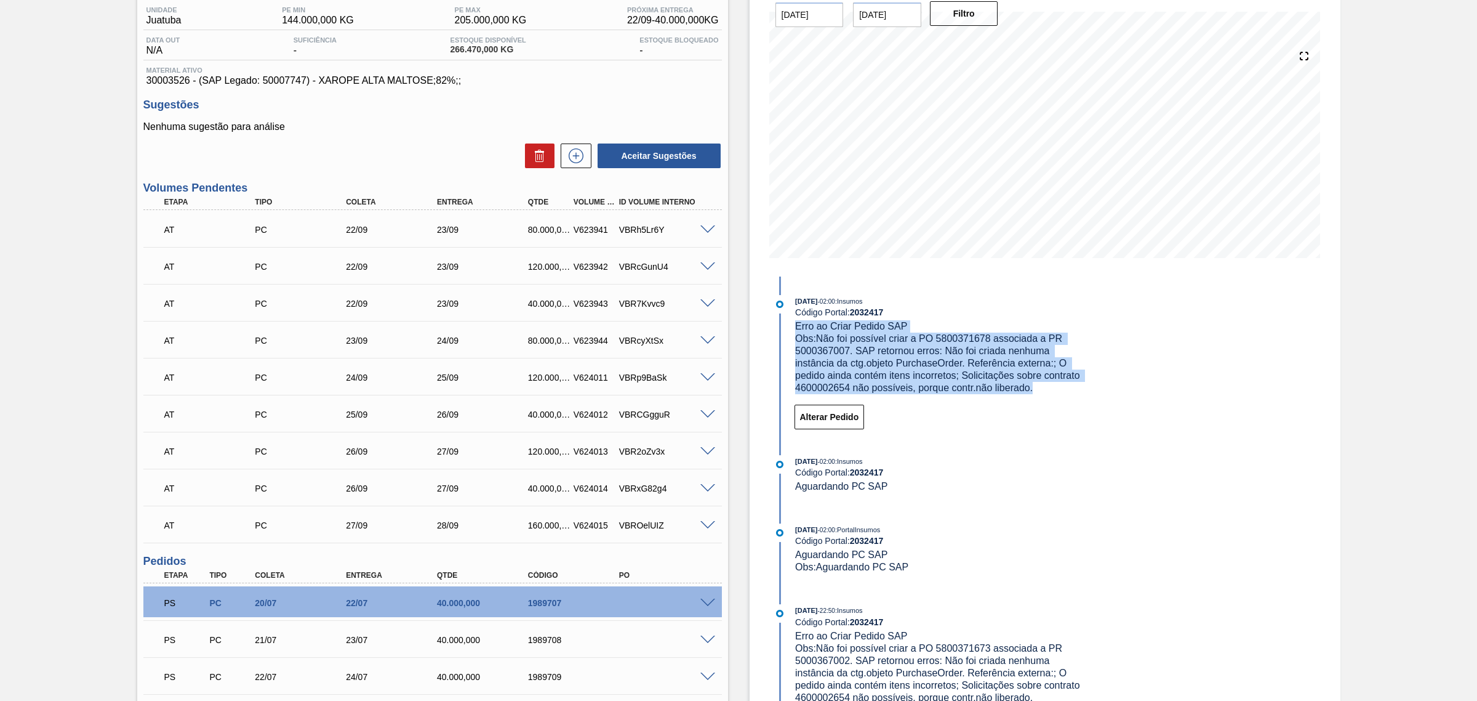
drag, startPoint x: 1053, startPoint y: 391, endPoint x: 795, endPoint y: 328, distance: 265.5
click at [795, 328] on div "17/09/2025 - 02:00 : Insumos Código Portal: 2032417 Erro ao Criar Pedido SAP Ob…" at bounding box center [941, 344] width 292 height 99
copy div "Erro ao Criar Pedido SAP Obs: Não foi possível criar a PO 5800371678 associada …"
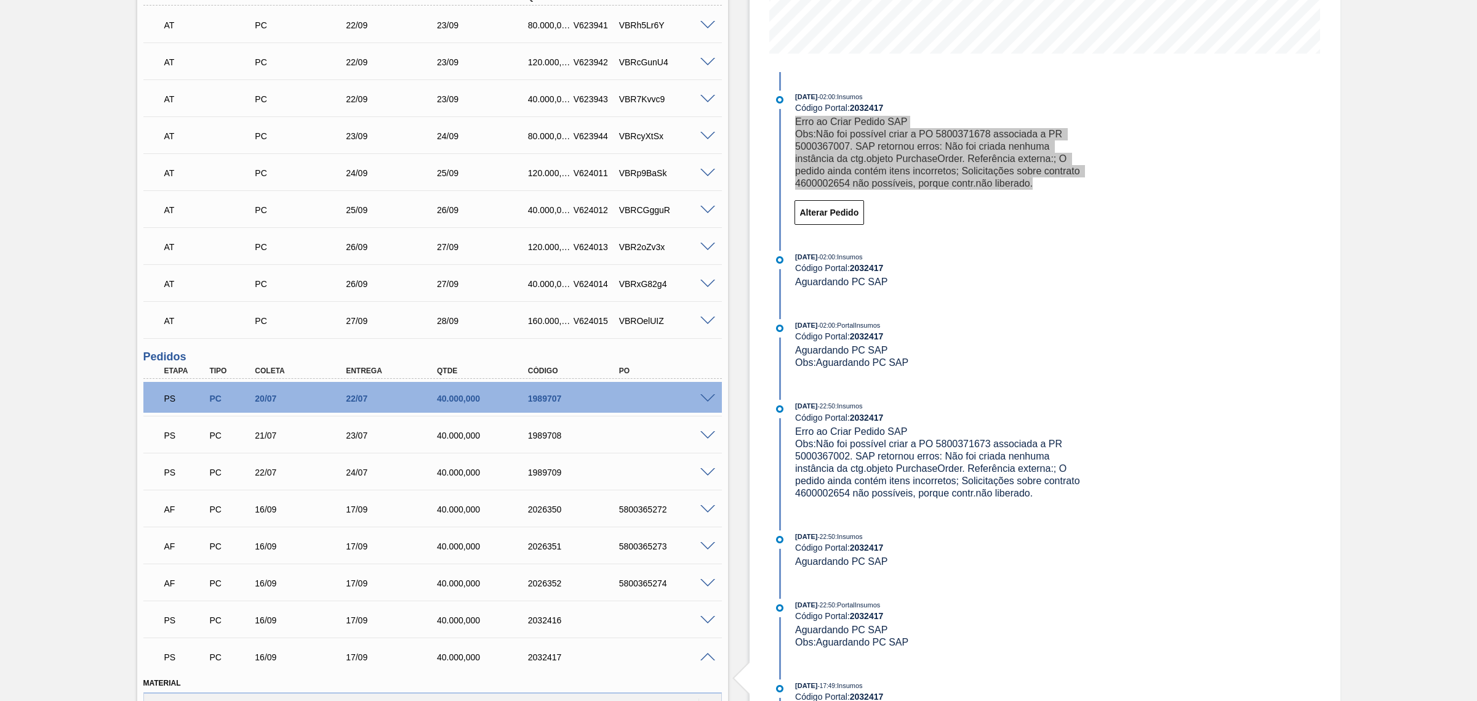
scroll to position [308, 0]
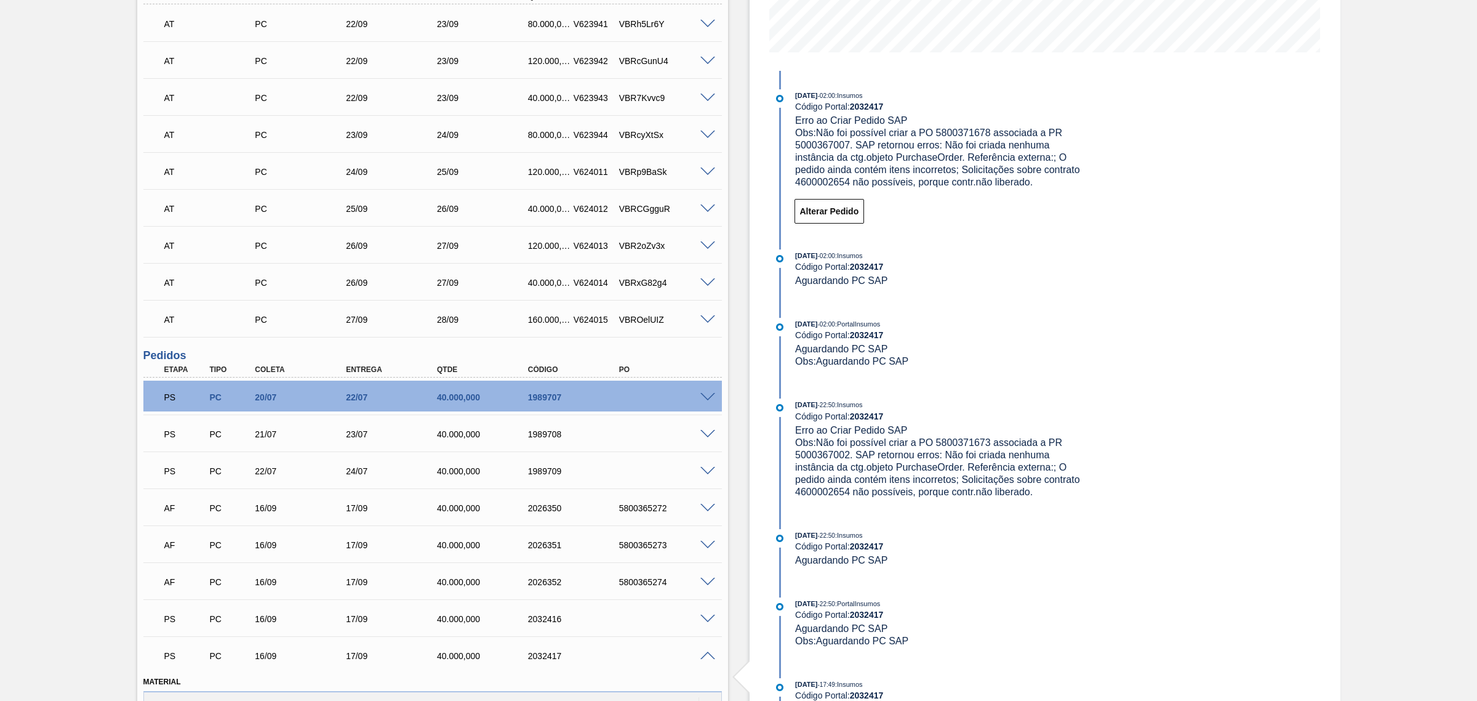
click at [705, 432] on span at bounding box center [708, 434] width 15 height 9
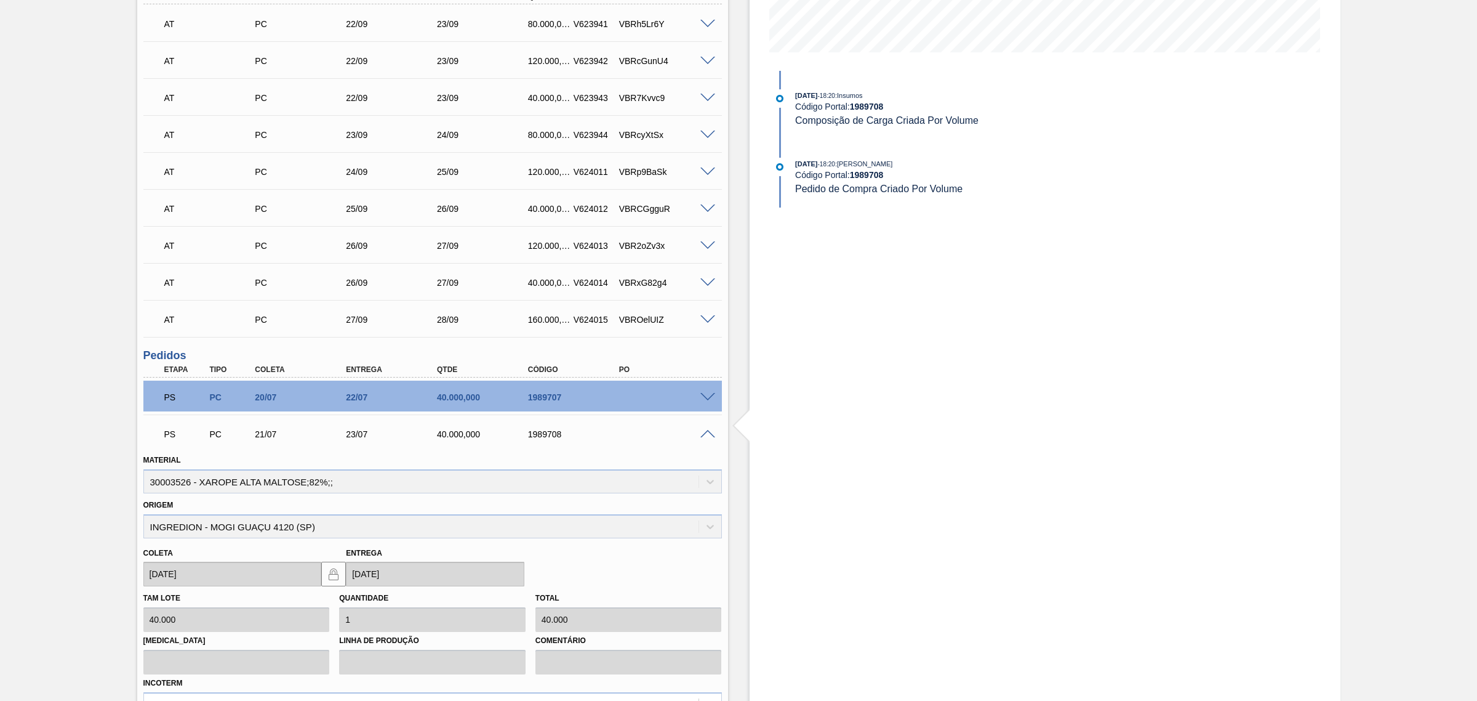
click at [705, 434] on span at bounding box center [708, 434] width 15 height 9
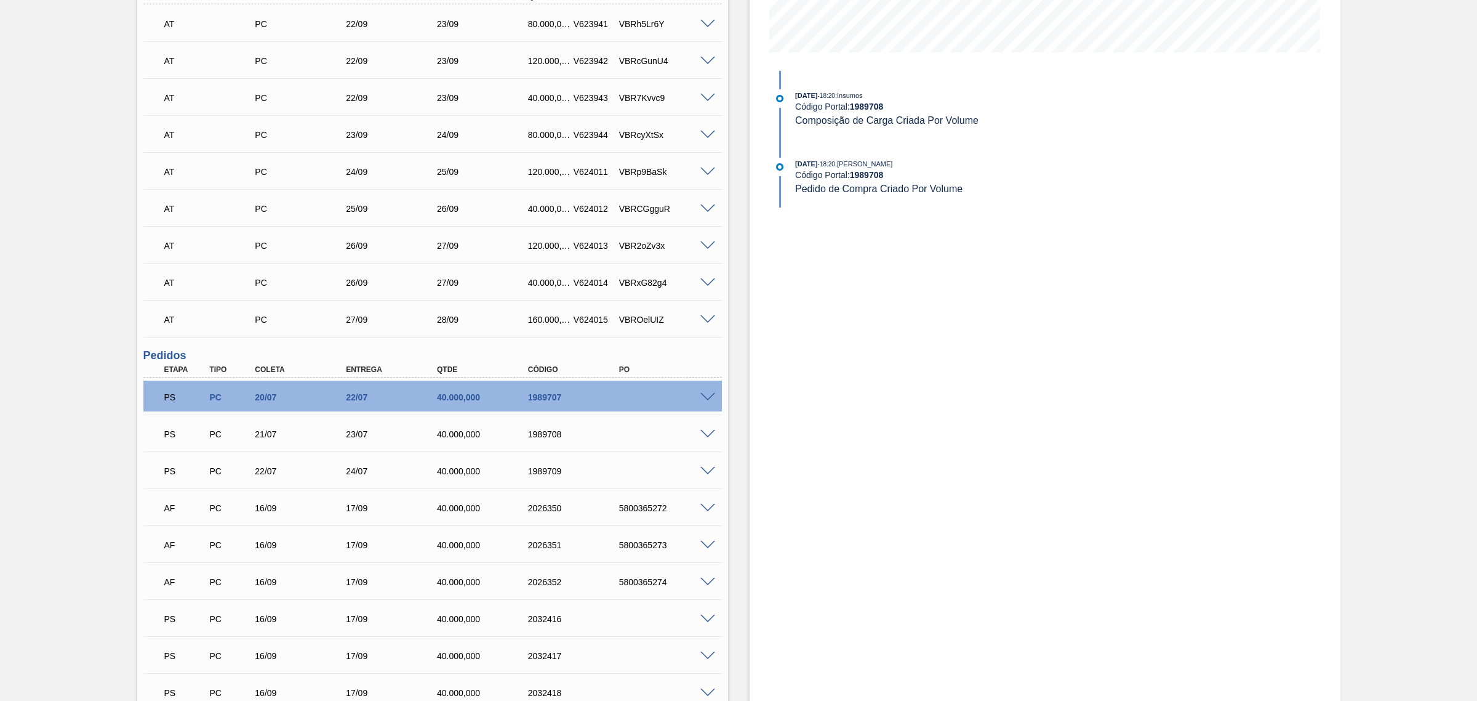
click at [528, 447] on div "PS PC 21/07 23/07 40.000,000 1989708" at bounding box center [432, 432] width 579 height 31
click at [565, 435] on div "1989708" at bounding box center [576, 434] width 103 height 10
click at [709, 430] on span at bounding box center [708, 434] width 15 height 9
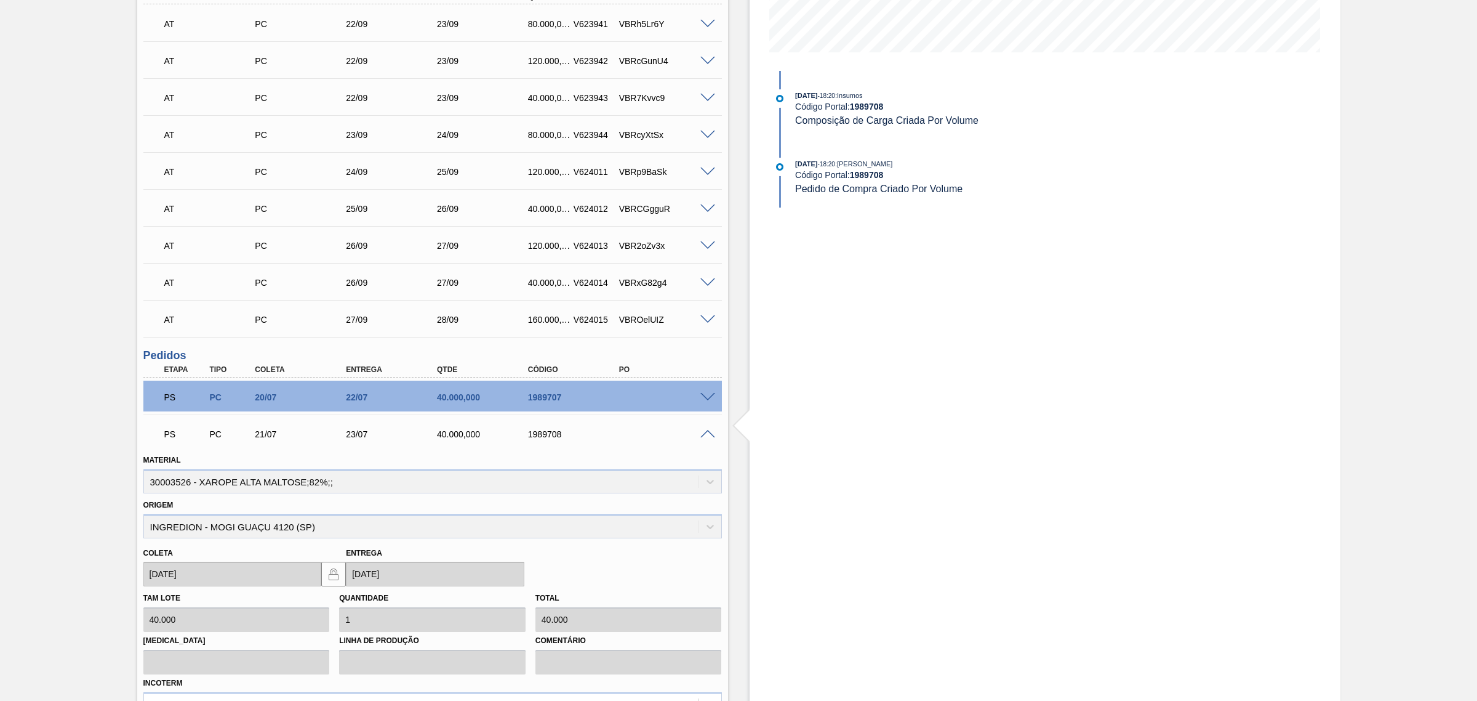
click at [629, 436] on div "PS PC 21/07 23/07 40.000,000 1989708" at bounding box center [429, 432] width 546 height 25
click at [546, 436] on div "1989708" at bounding box center [576, 434] width 103 height 10
click at [192, 442] on div "PS" at bounding box center [185, 433] width 49 height 27
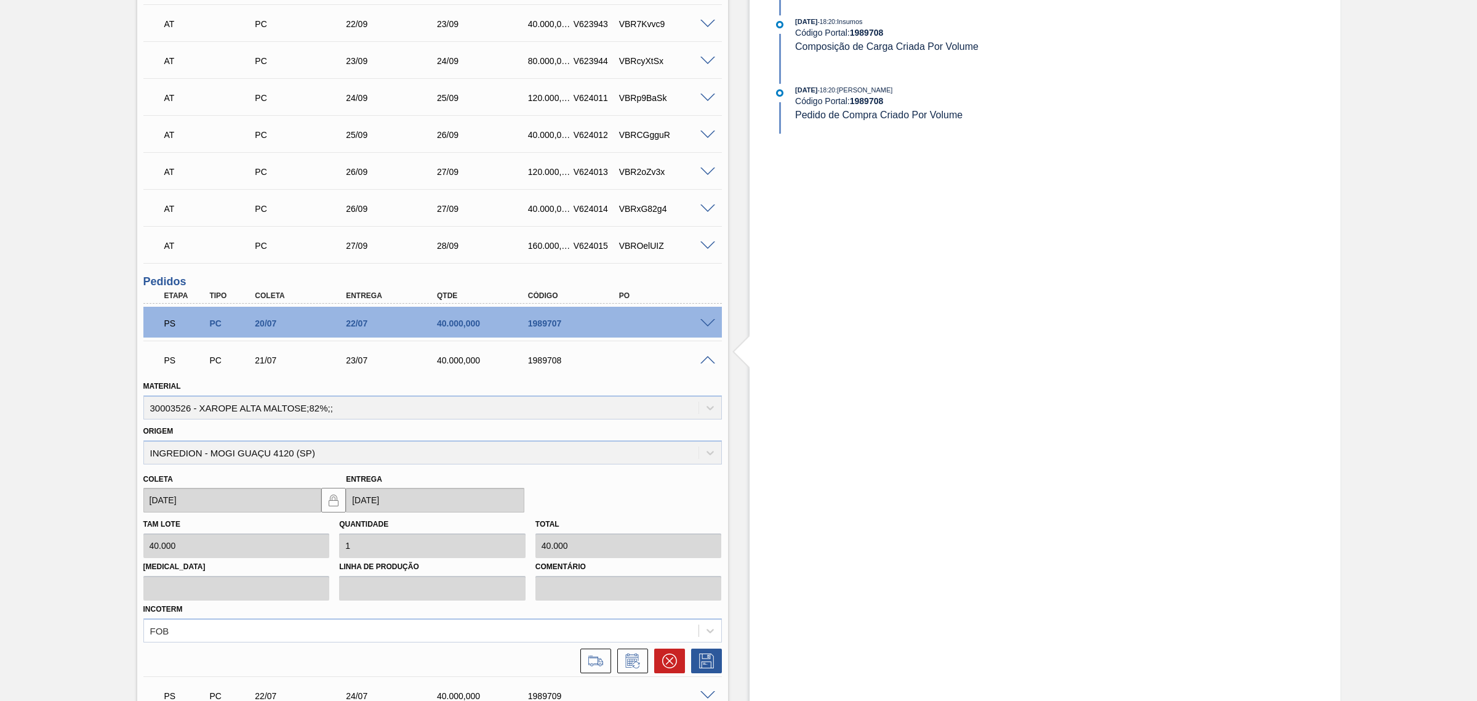
scroll to position [513, 0]
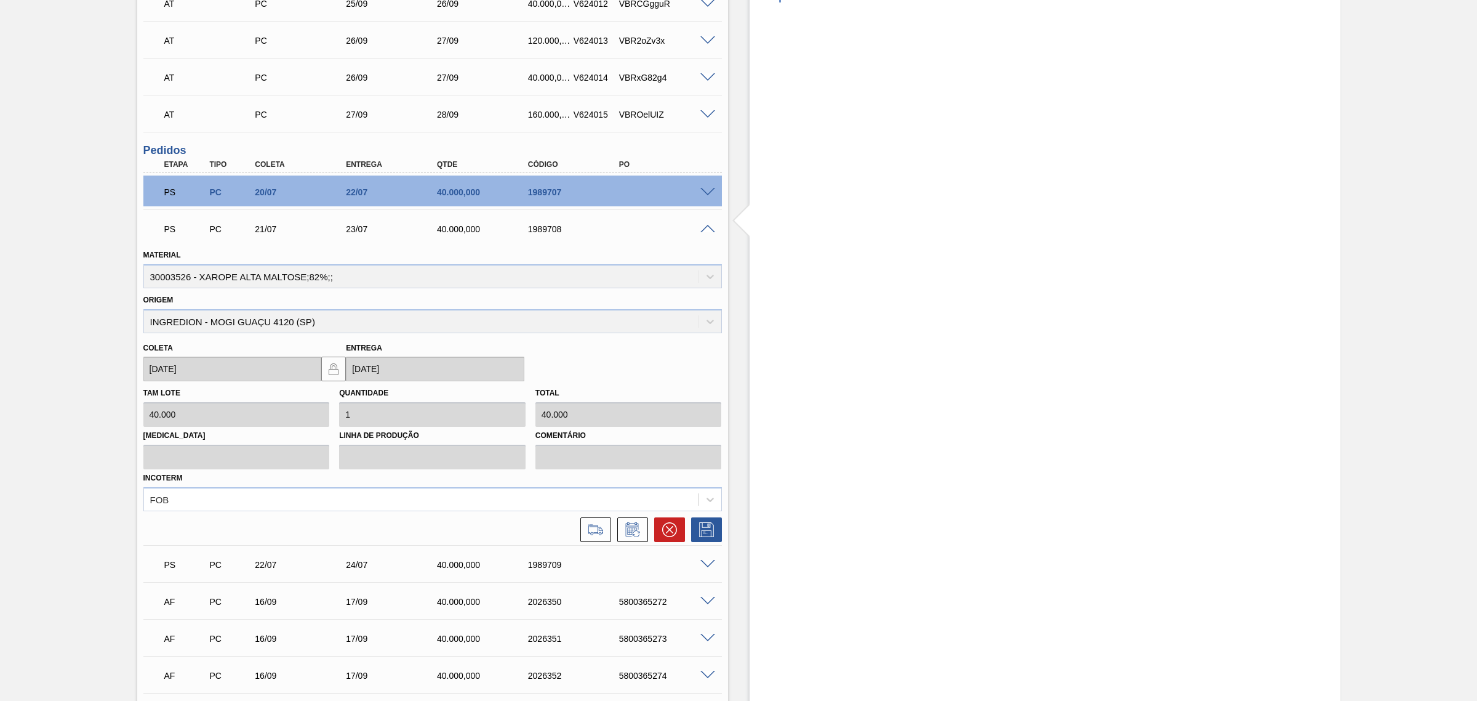
click at [694, 562] on div "PS PC 22/07 24/07 40.000,000 1989709" at bounding box center [429, 563] width 546 height 25
click at [707, 561] on span at bounding box center [708, 564] width 15 height 9
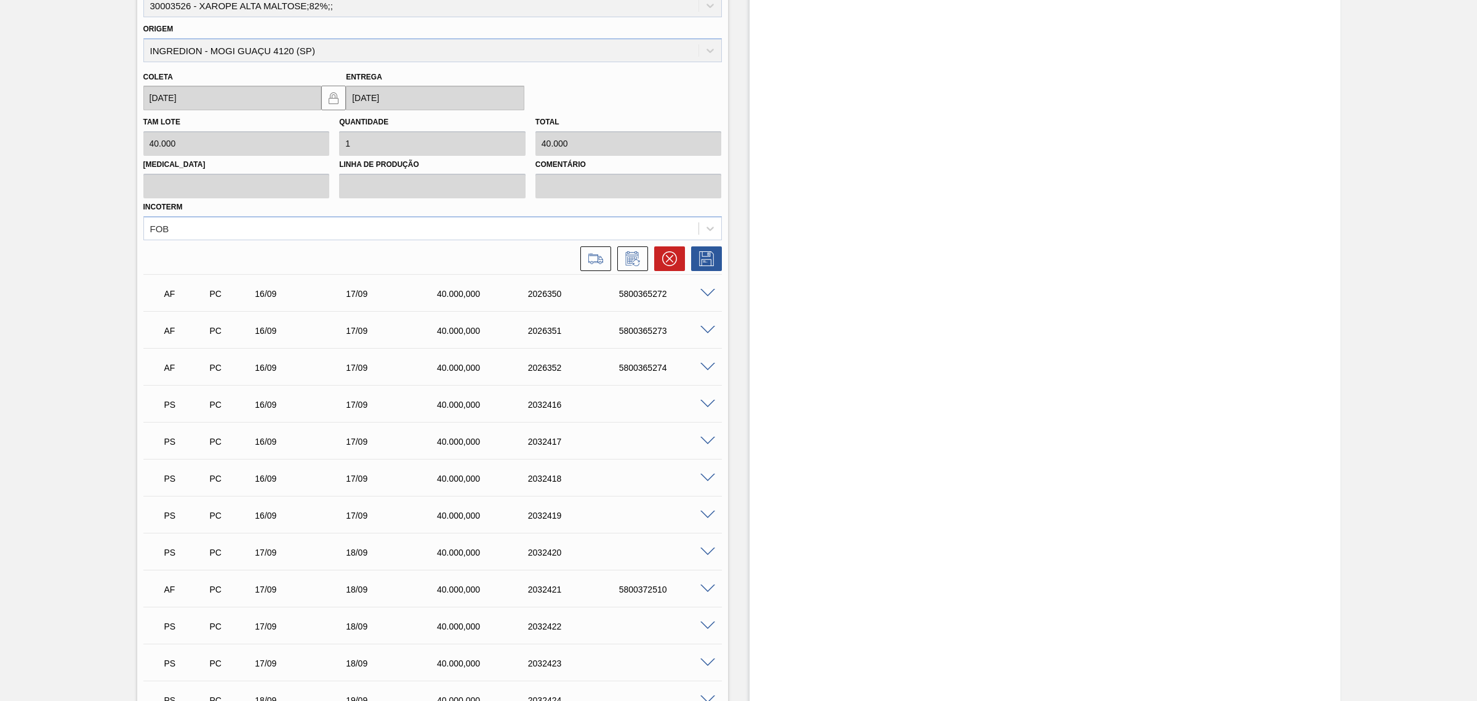
scroll to position [1026, 0]
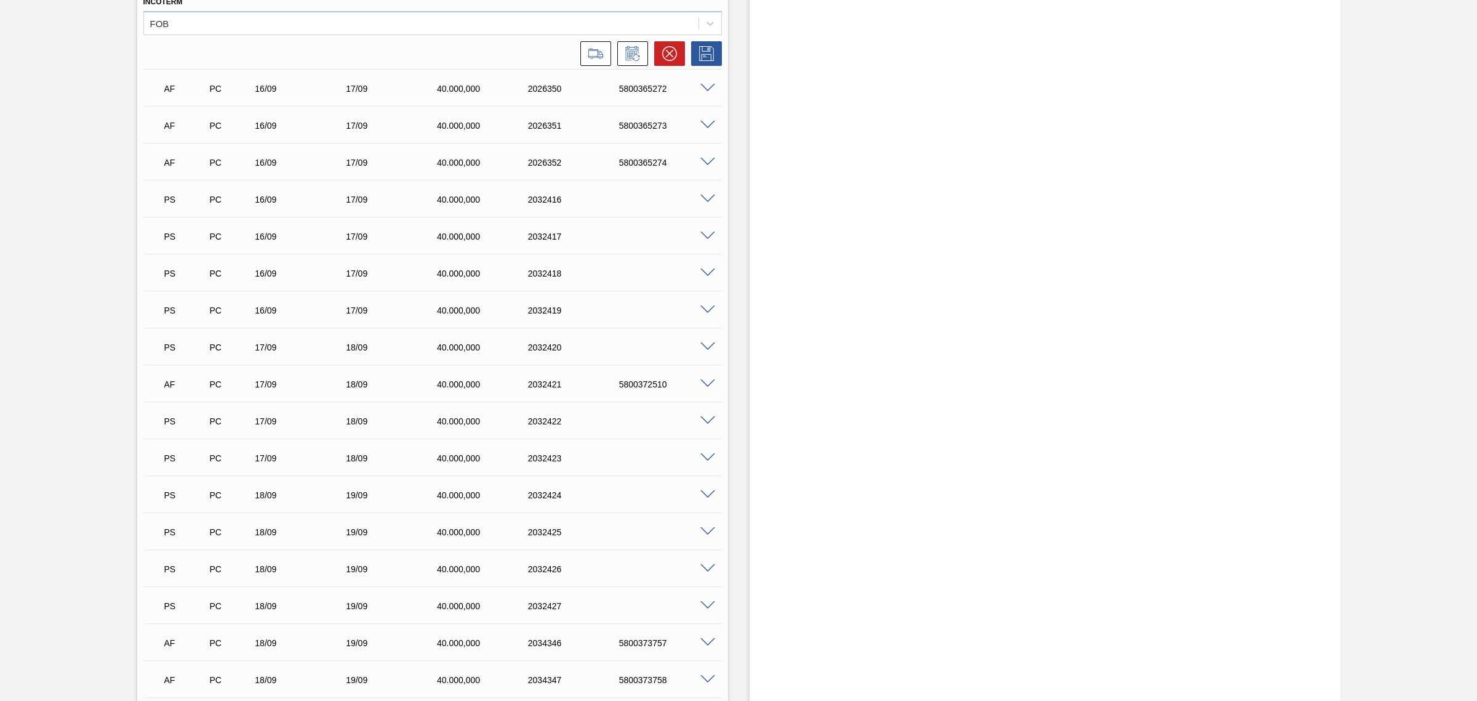
click at [705, 198] on span at bounding box center [708, 199] width 15 height 9
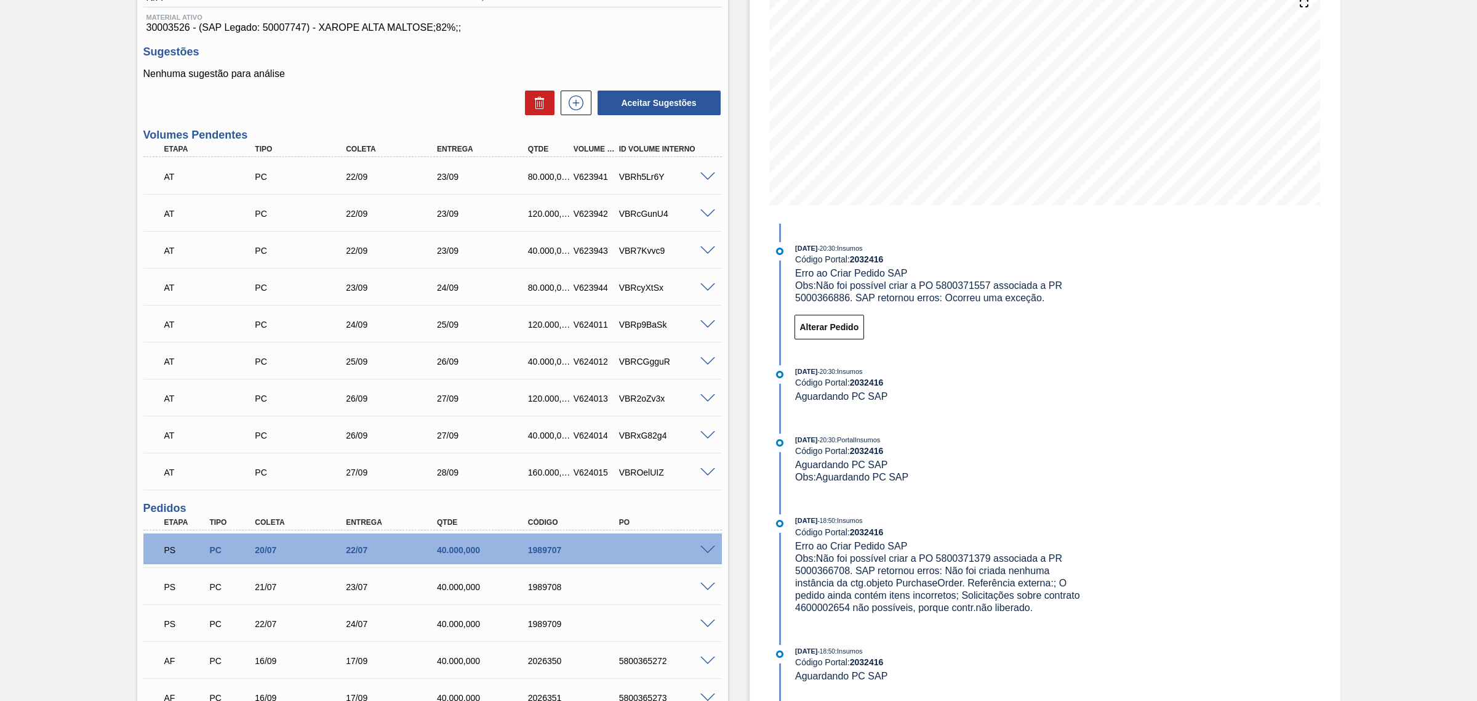
scroll to position [154, 0]
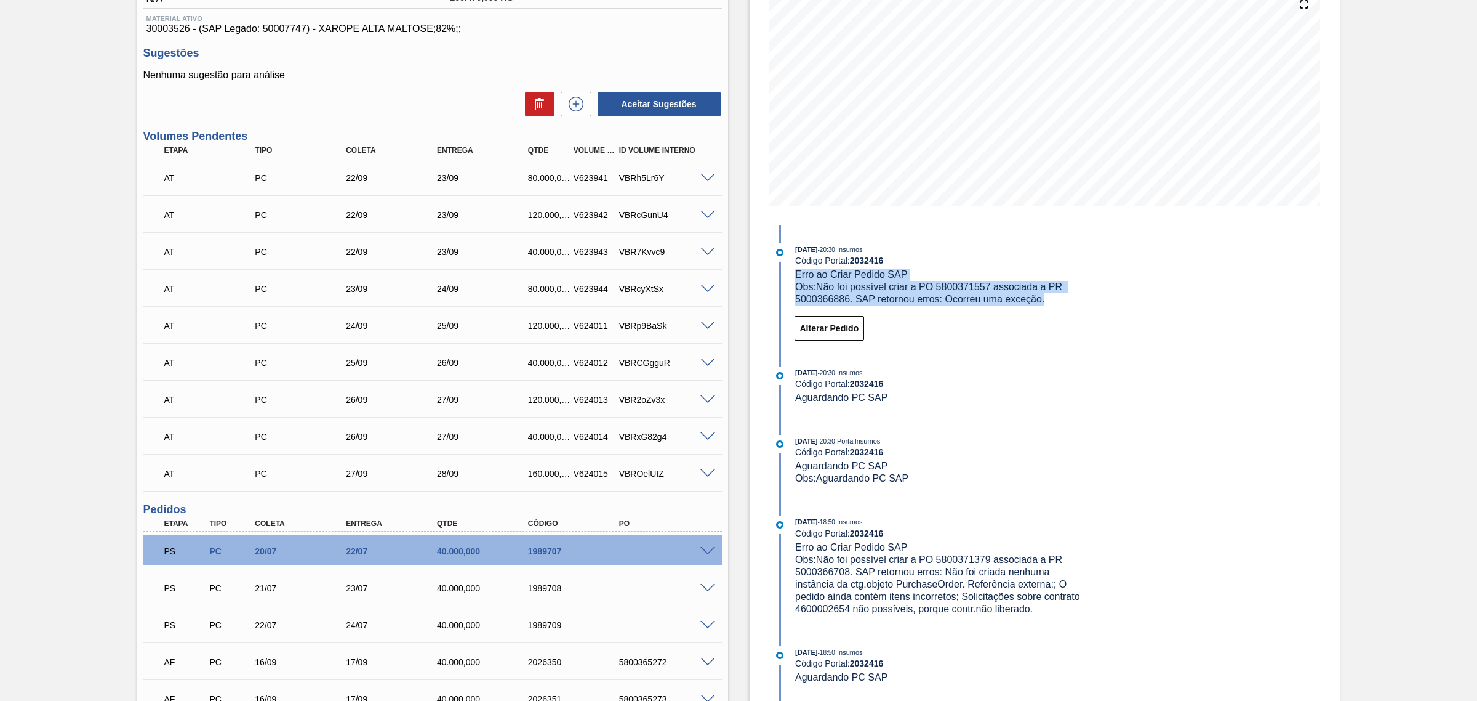
drag, startPoint x: 1051, startPoint y: 300, endPoint x: 786, endPoint y: 276, distance: 266.5
click at [786, 276] on div "16/09/2025 - 20:30 : Insumos Código Portal: 2032416 Erro ao Criar Pedido SAP Ob…" at bounding box center [929, 274] width 317 height 62
copy div "Erro ao Criar Pedido SAP Obs: Não foi possível criar a PO 5800371557 associada …"
click at [974, 387] on div "Código Portal: 2032416" at bounding box center [941, 384] width 292 height 10
click at [705, 588] on span at bounding box center [708, 588] width 15 height 9
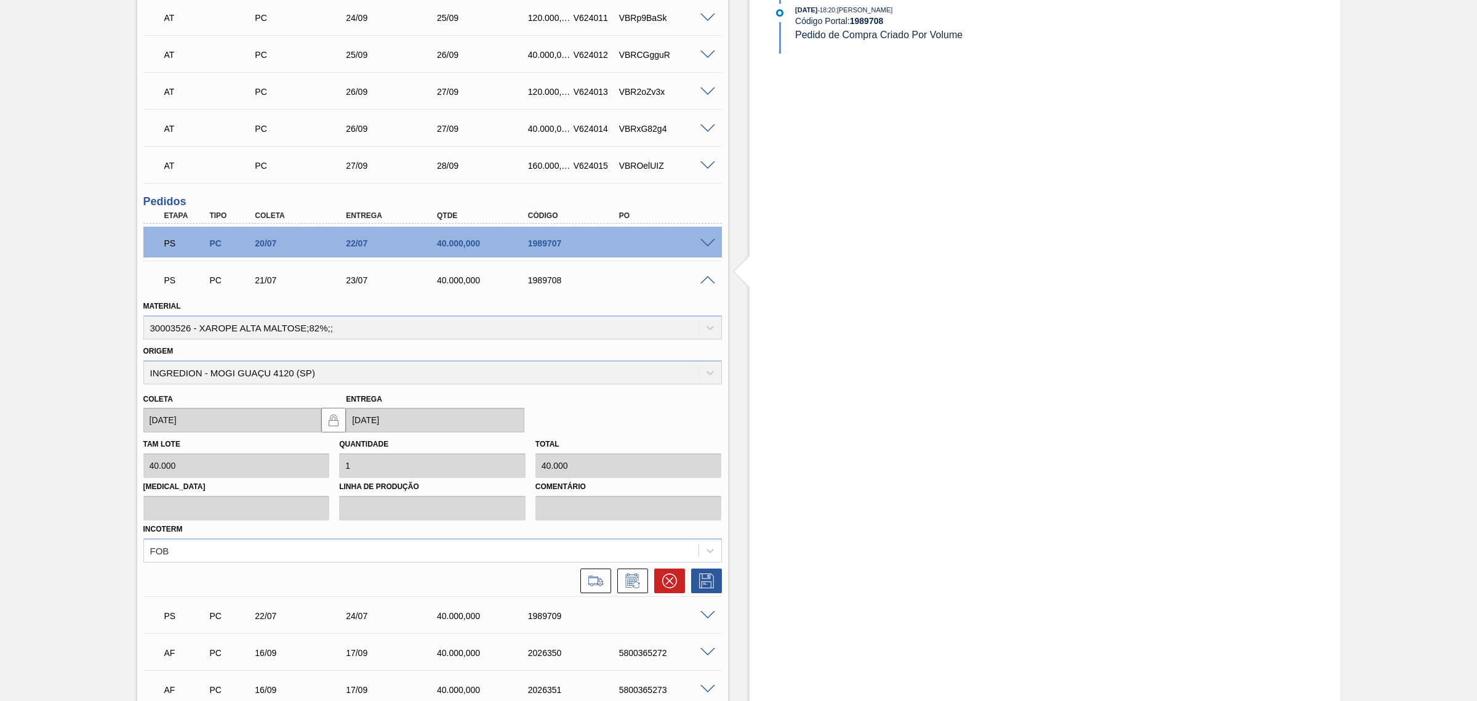
scroll to position [769, 0]
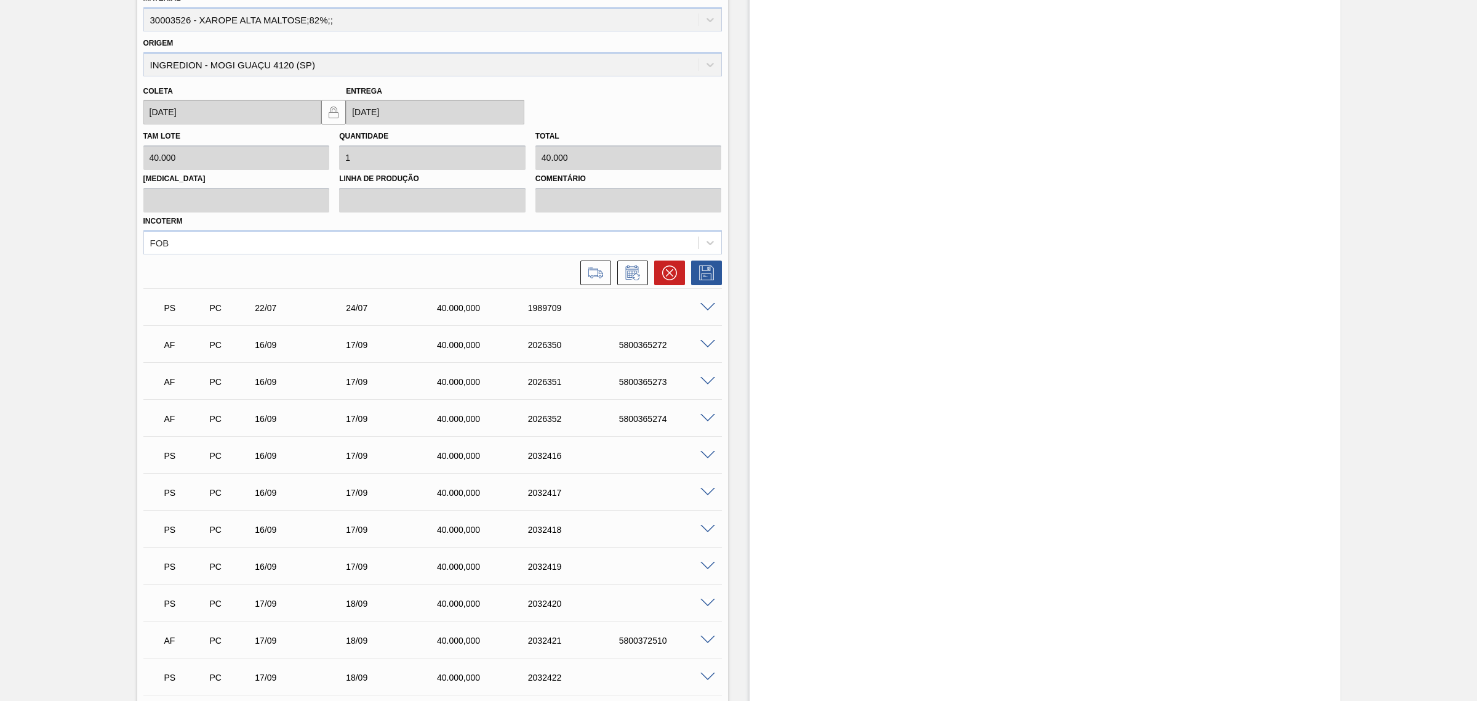
click at [689, 456] on div "PS PC 16/09 17/09 40.000,000 2032416" at bounding box center [429, 454] width 546 height 25
click at [701, 451] on span at bounding box center [708, 455] width 15 height 9
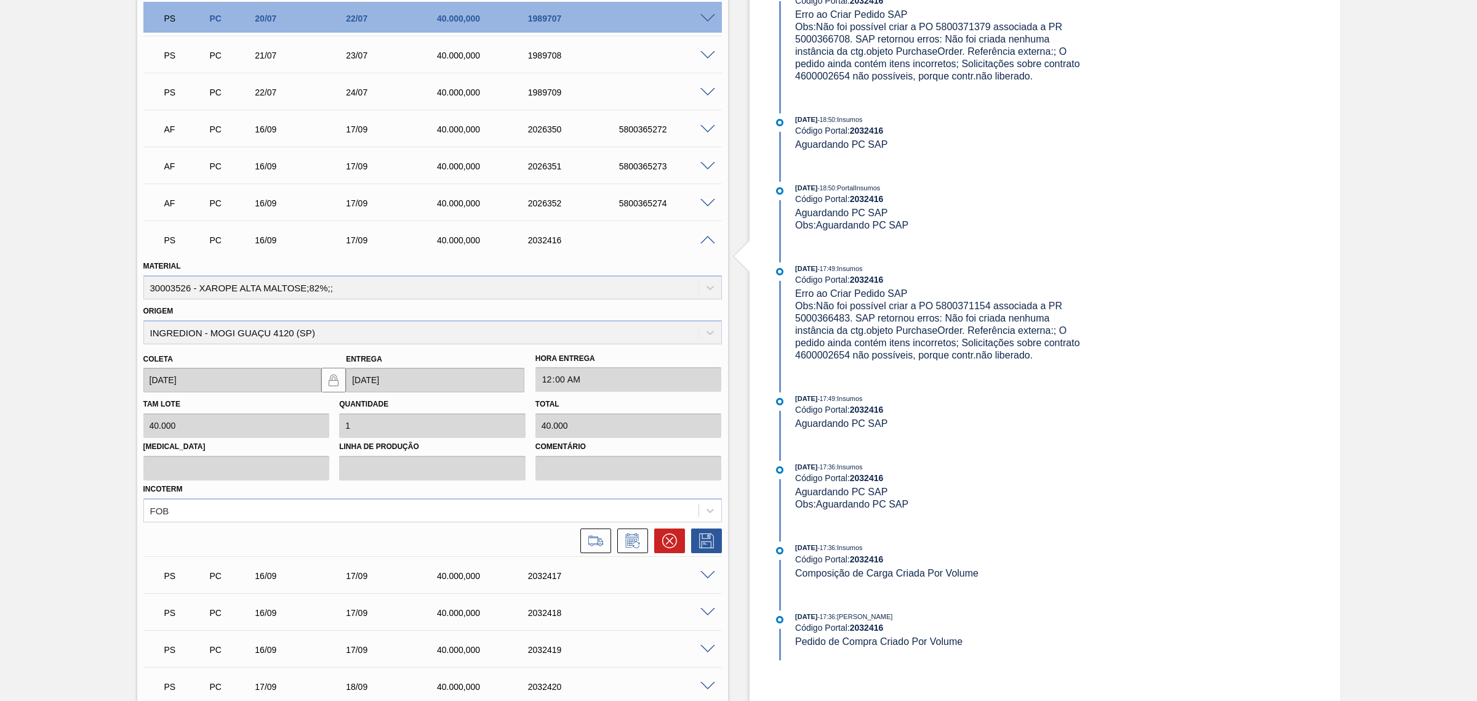
scroll to position [821, 0]
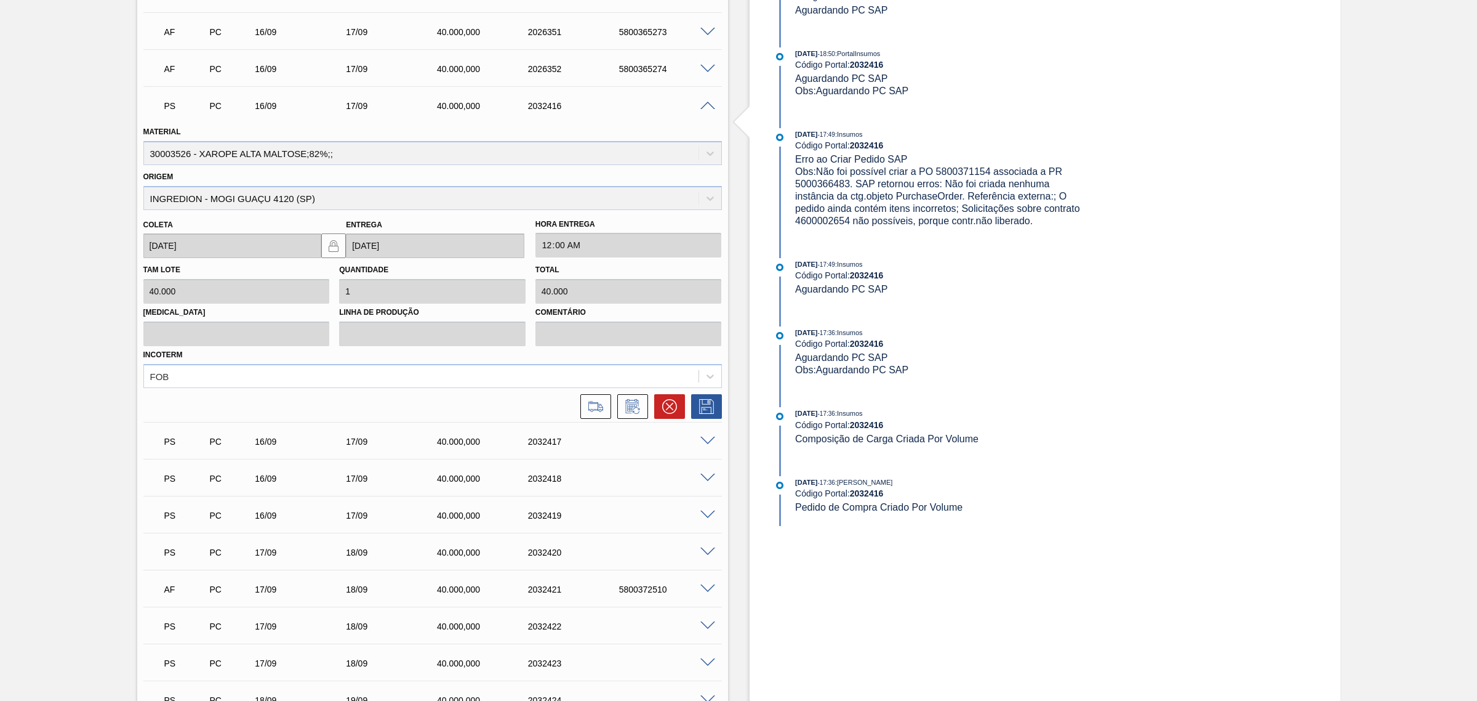
click at [709, 475] on span at bounding box center [708, 477] width 15 height 9
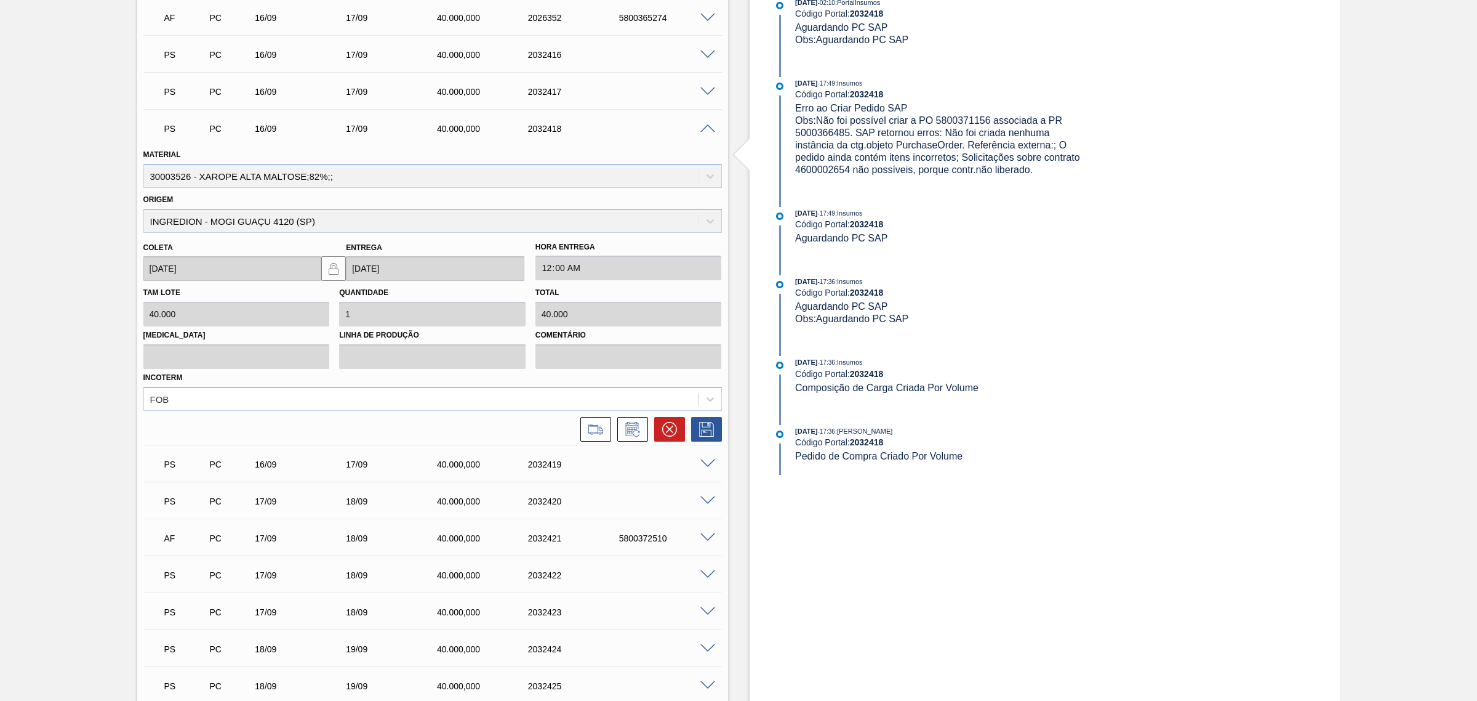
scroll to position [1128, 0]
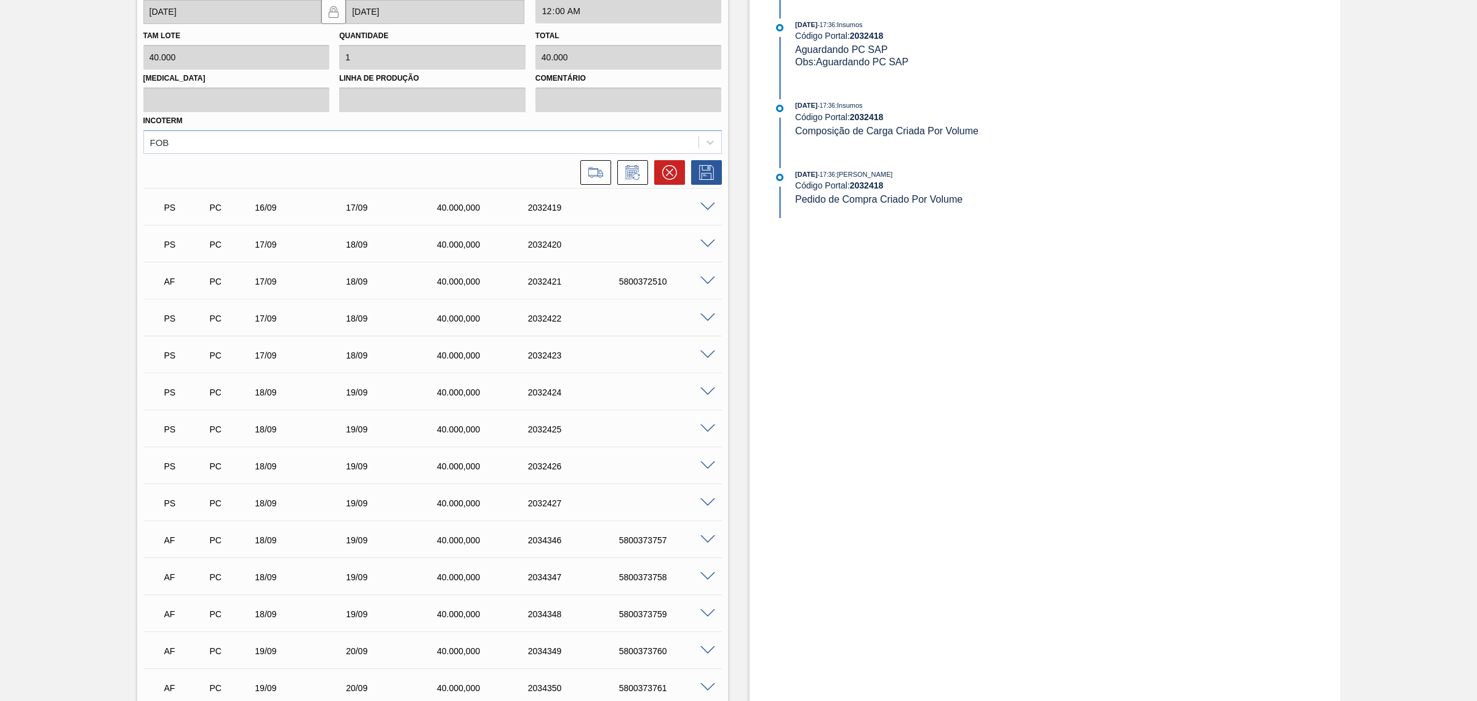
click at [706, 499] on span at bounding box center [708, 502] width 15 height 9
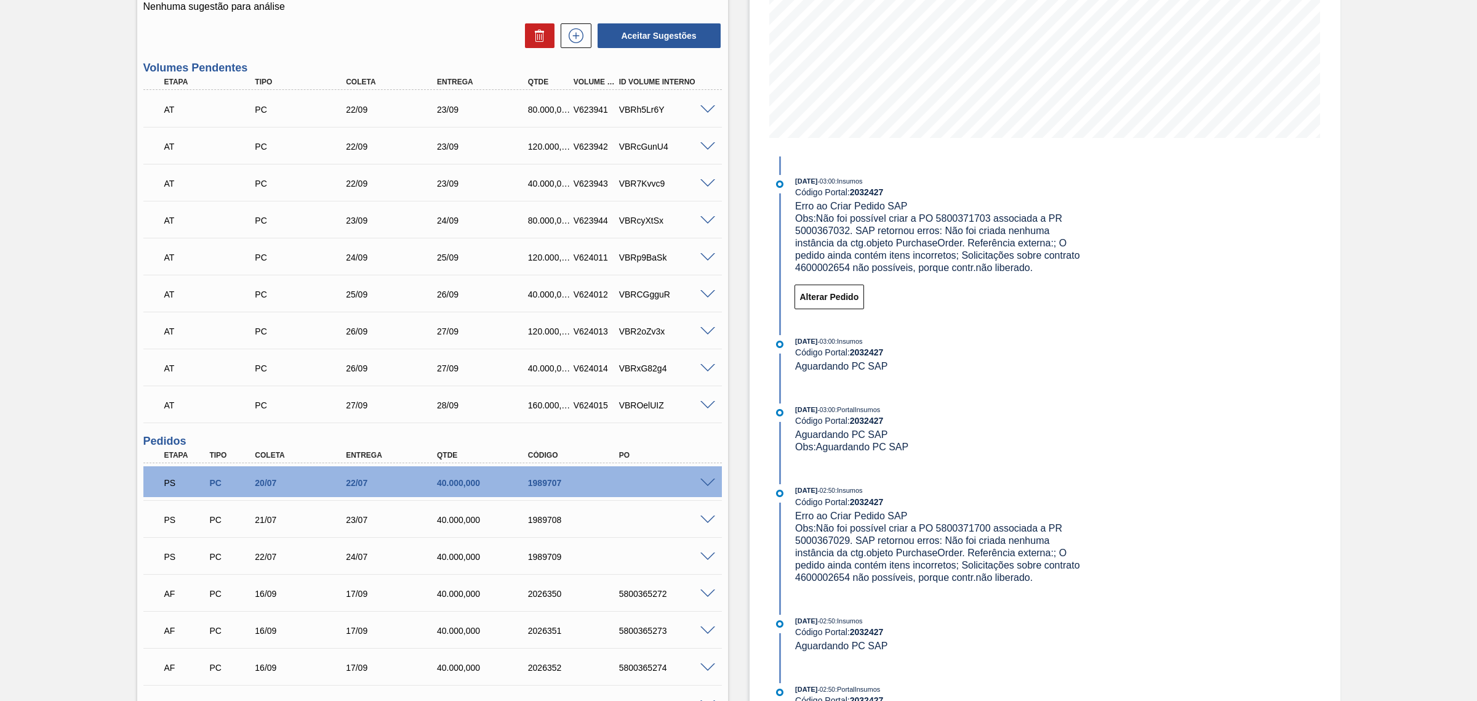
scroll to position [205, 0]
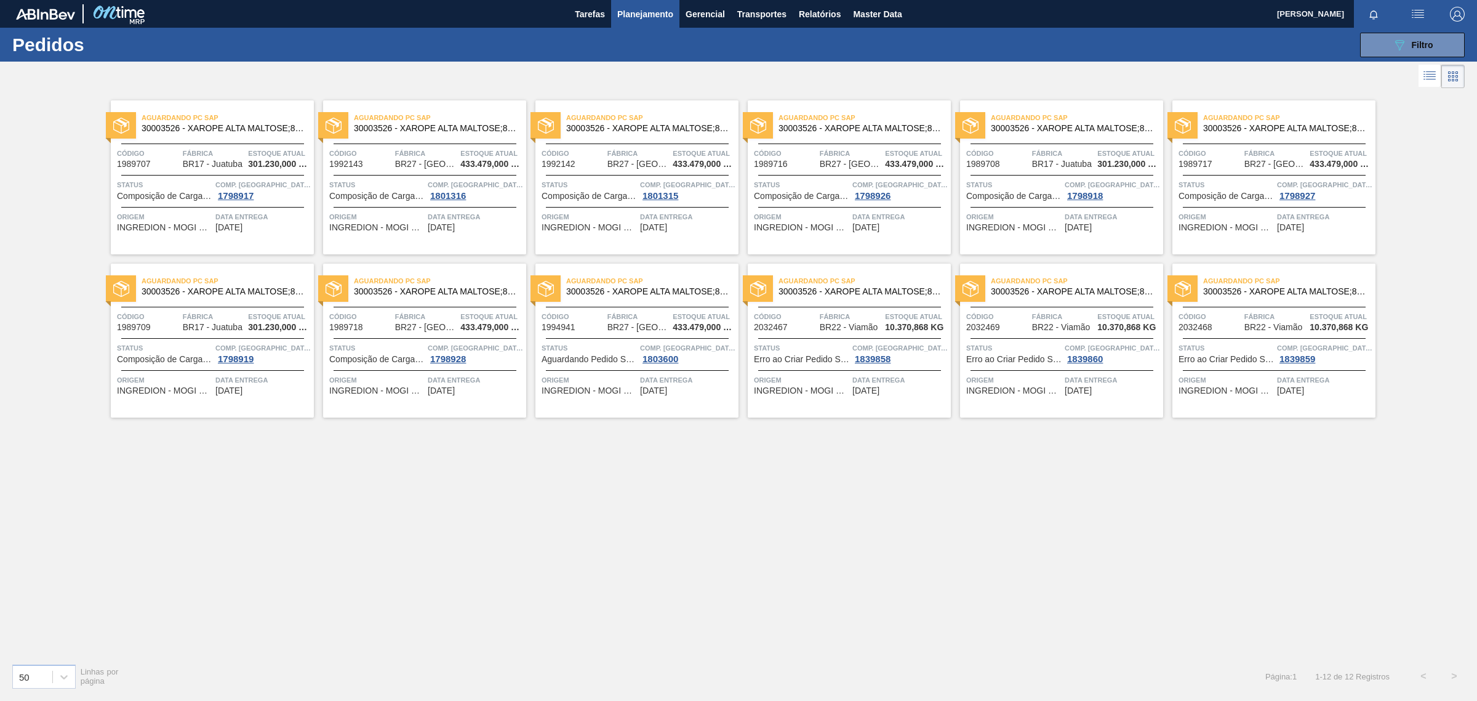
click at [211, 125] on span "30003526 - XAROPE ALTA MALTOSE;82%;;" at bounding box center [223, 128] width 163 height 9
click at [419, 122] on span "Aguardando PC SAP" at bounding box center [440, 117] width 172 height 12
click at [623, 127] on span "30003526 - XAROPE ALTA MALTOSE;82%;;" at bounding box center [647, 128] width 163 height 9
click at [876, 131] on span "30003526 - XAROPE ALTA MALTOSE;82%;;" at bounding box center [860, 128] width 163 height 9
click at [1044, 139] on div "Aguardando PC SAP 30003526 - XAROPE ALTA MALTOSE;82%;; Código 1989708 Fábrica B…" at bounding box center [1061, 177] width 203 height 154
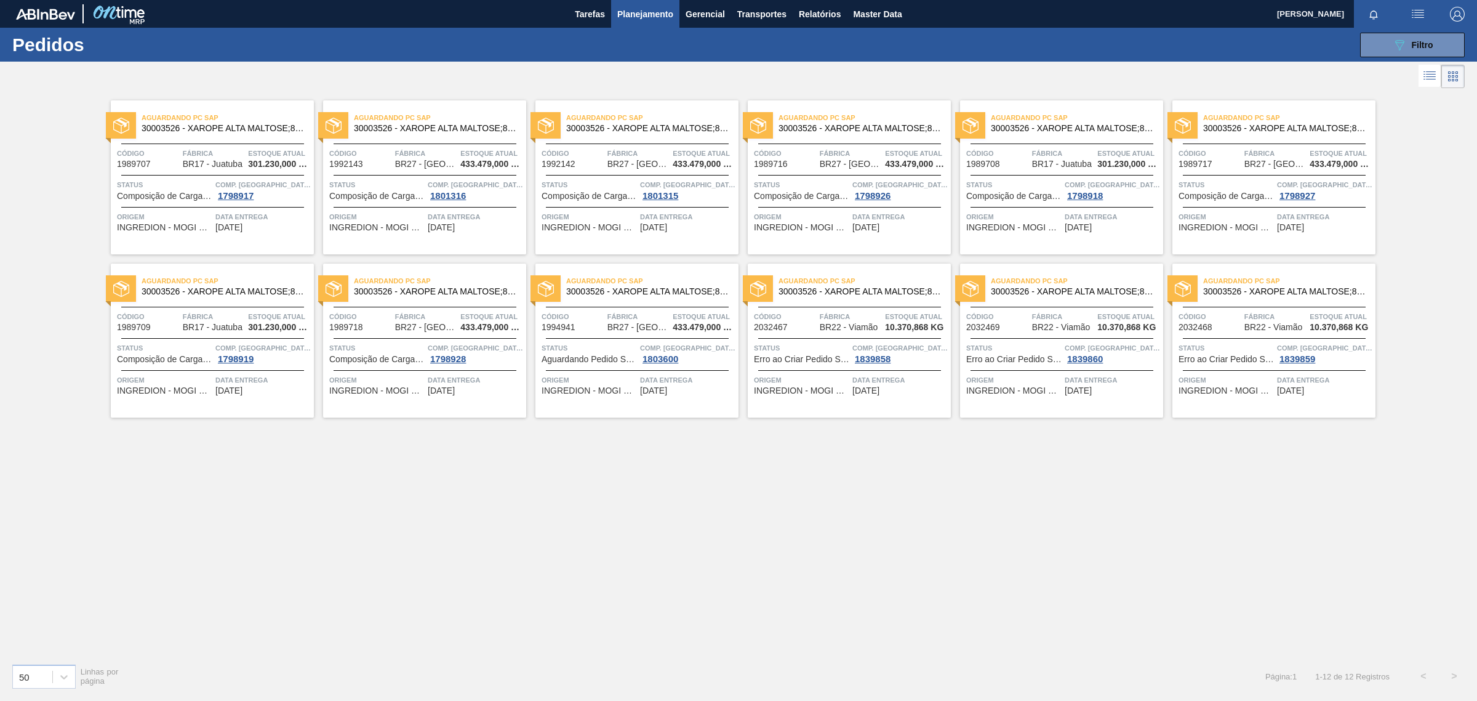
click at [1248, 133] on span "30003526 - XAROPE ALTA MALTOSE;82%;;" at bounding box center [1284, 128] width 163 height 9
click at [1032, 223] on span "INGREDION - MOGI GUAÇU 4120 (SP)" at bounding box center [1013, 227] width 95 height 9
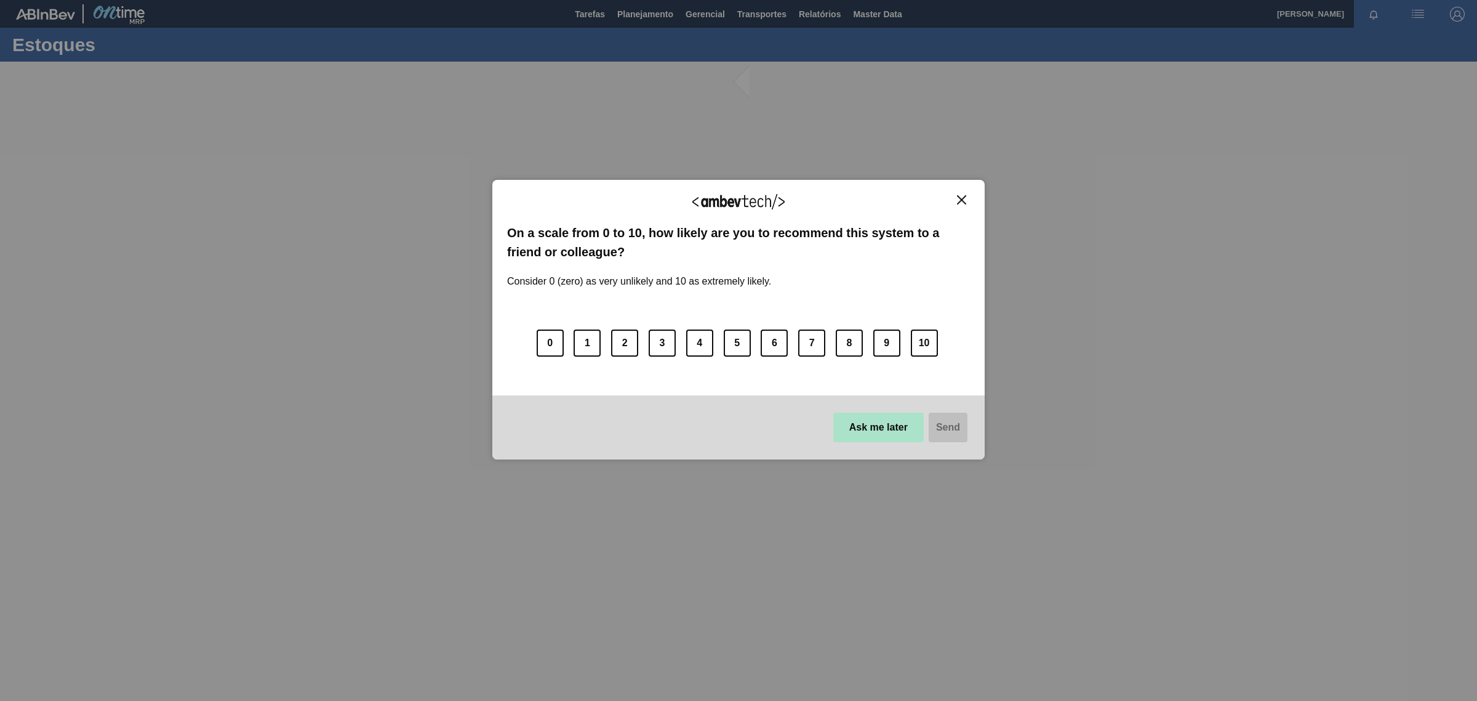
drag, startPoint x: 876, startPoint y: 409, endPoint x: 874, endPoint y: 416, distance: 7.0
click at [874, 416] on div "Ask me later Send" at bounding box center [738, 427] width 492 height 64
click at [869, 419] on button "Ask me later" at bounding box center [878, 427] width 90 height 30
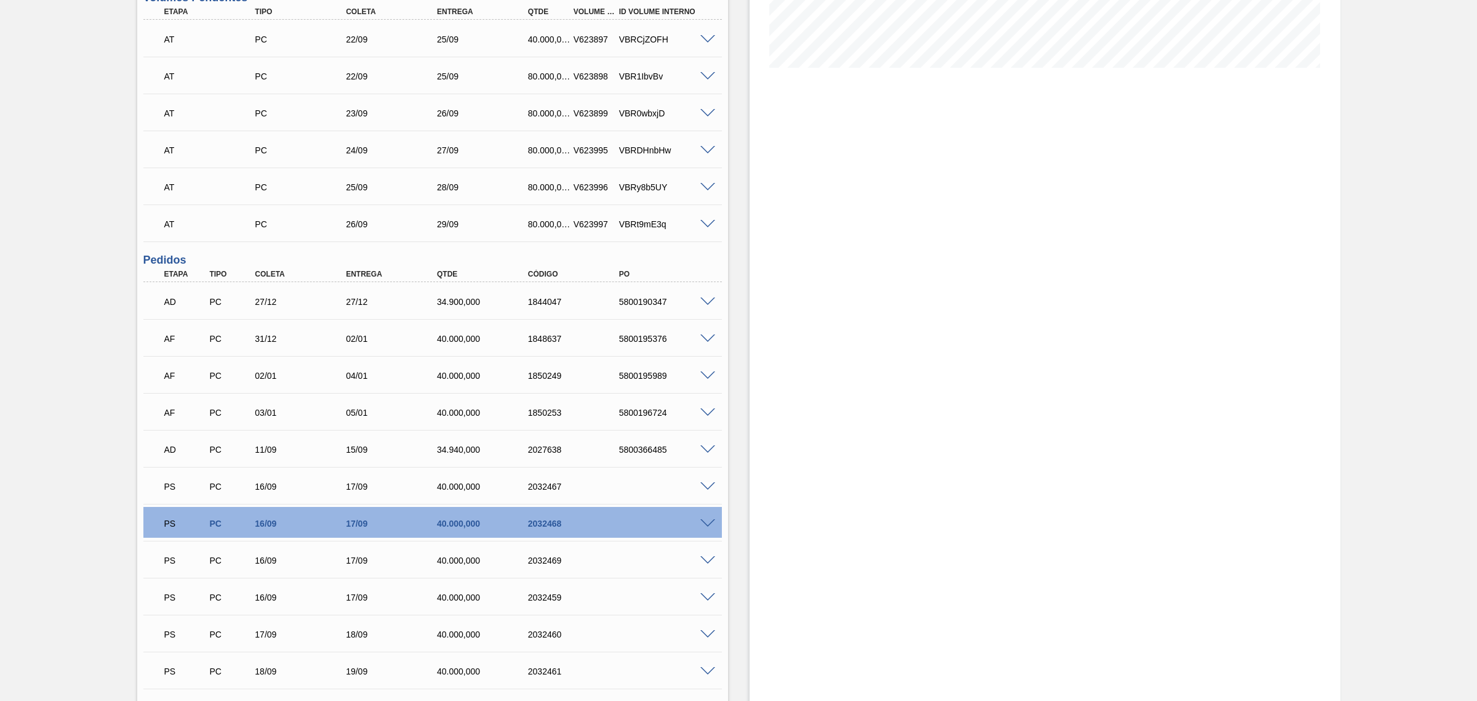
scroll to position [256, 0]
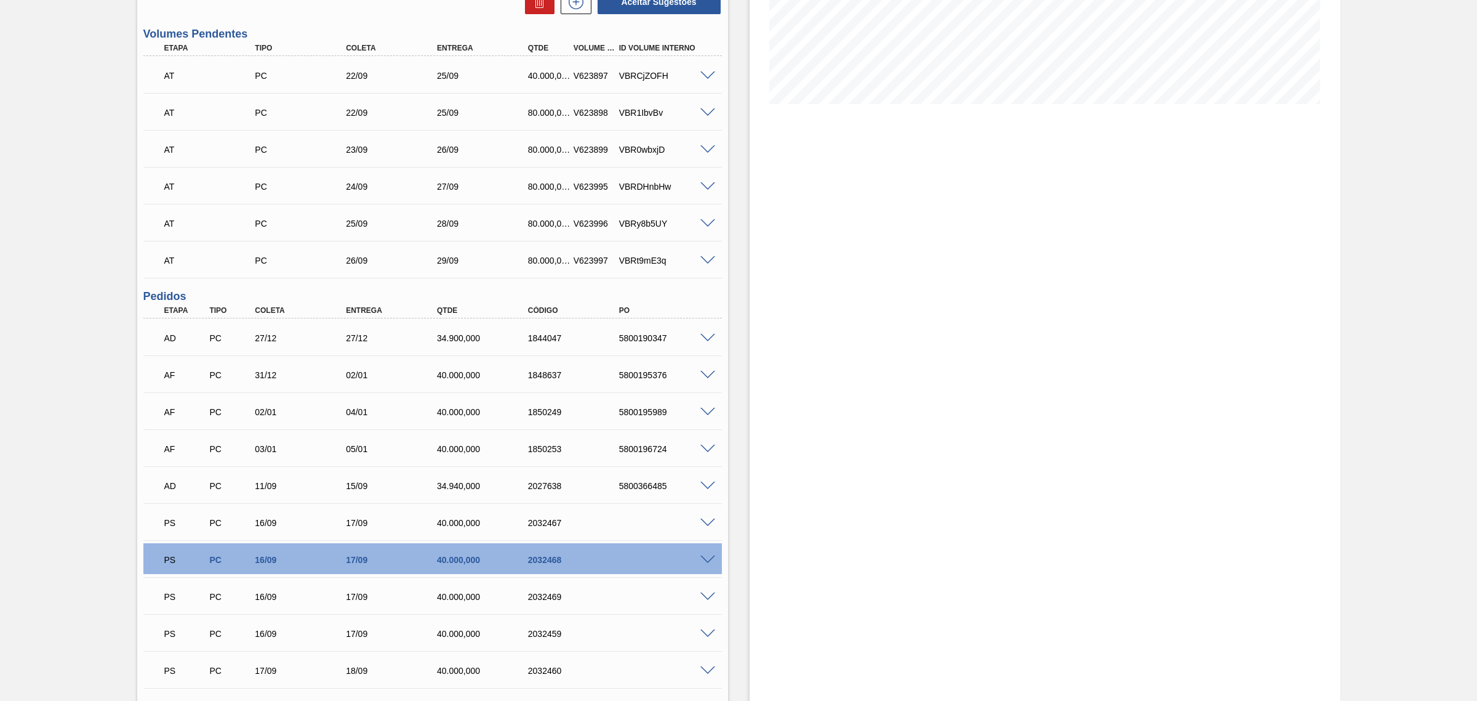
click at [701, 558] on span at bounding box center [708, 559] width 15 height 9
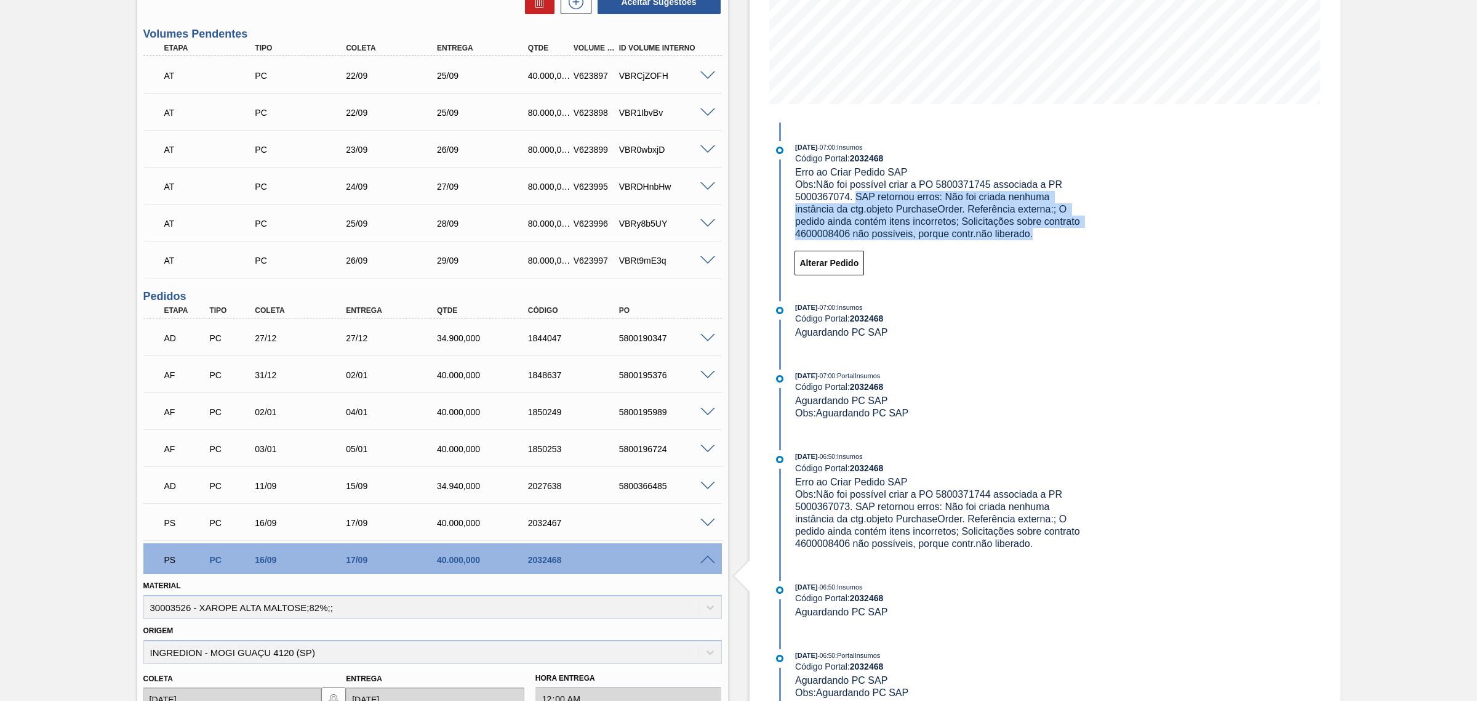
drag, startPoint x: 854, startPoint y: 195, endPoint x: 1056, endPoint y: 237, distance: 206.3
click at [1056, 237] on div "Obs: Não foi possível criar a PO 5800371745 associada a PR 5000367074. SAP reto…" at bounding box center [941, 210] width 292 height 62
copy span "SAP retornou erros: Não foi criada nenhuma instância da ctg.objeto PurchaseOrde…"
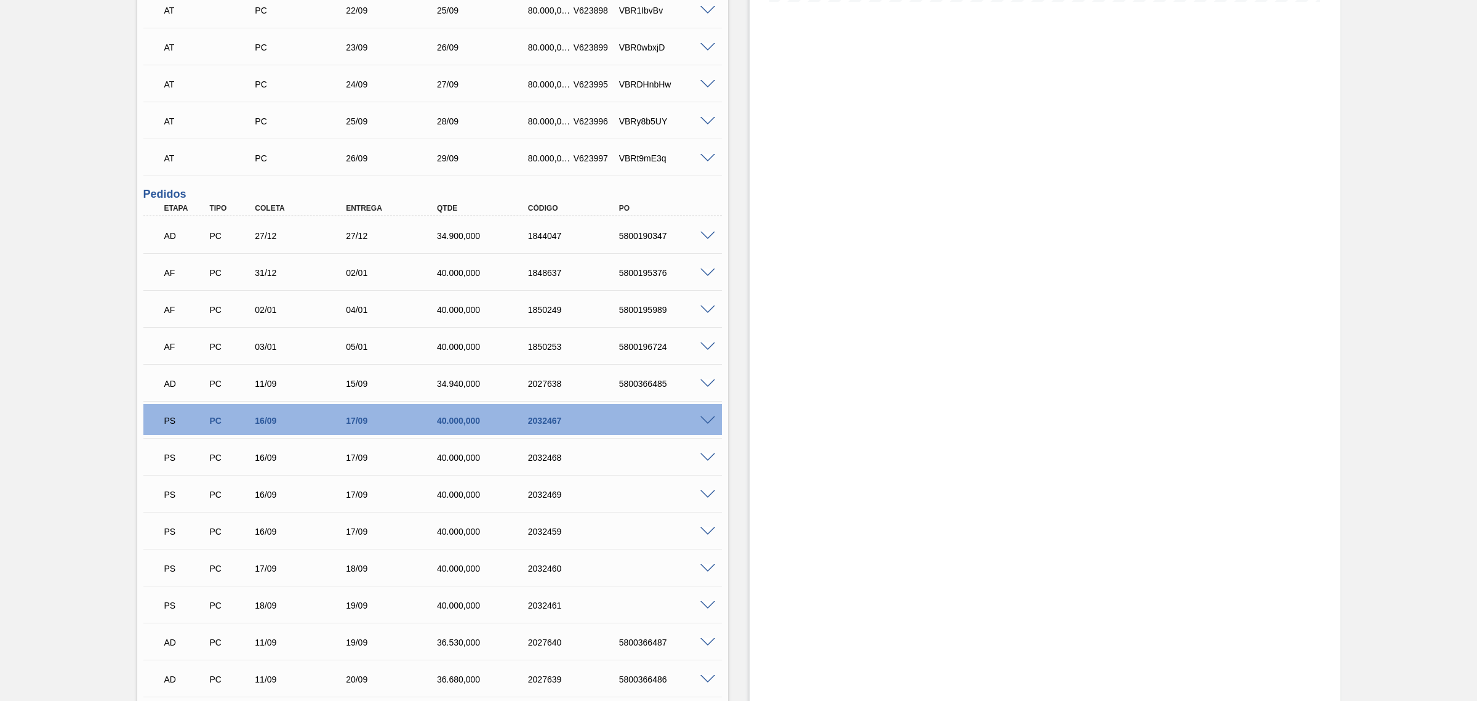
scroll to position [359, 0]
click at [709, 419] on span at bounding box center [708, 420] width 15 height 9
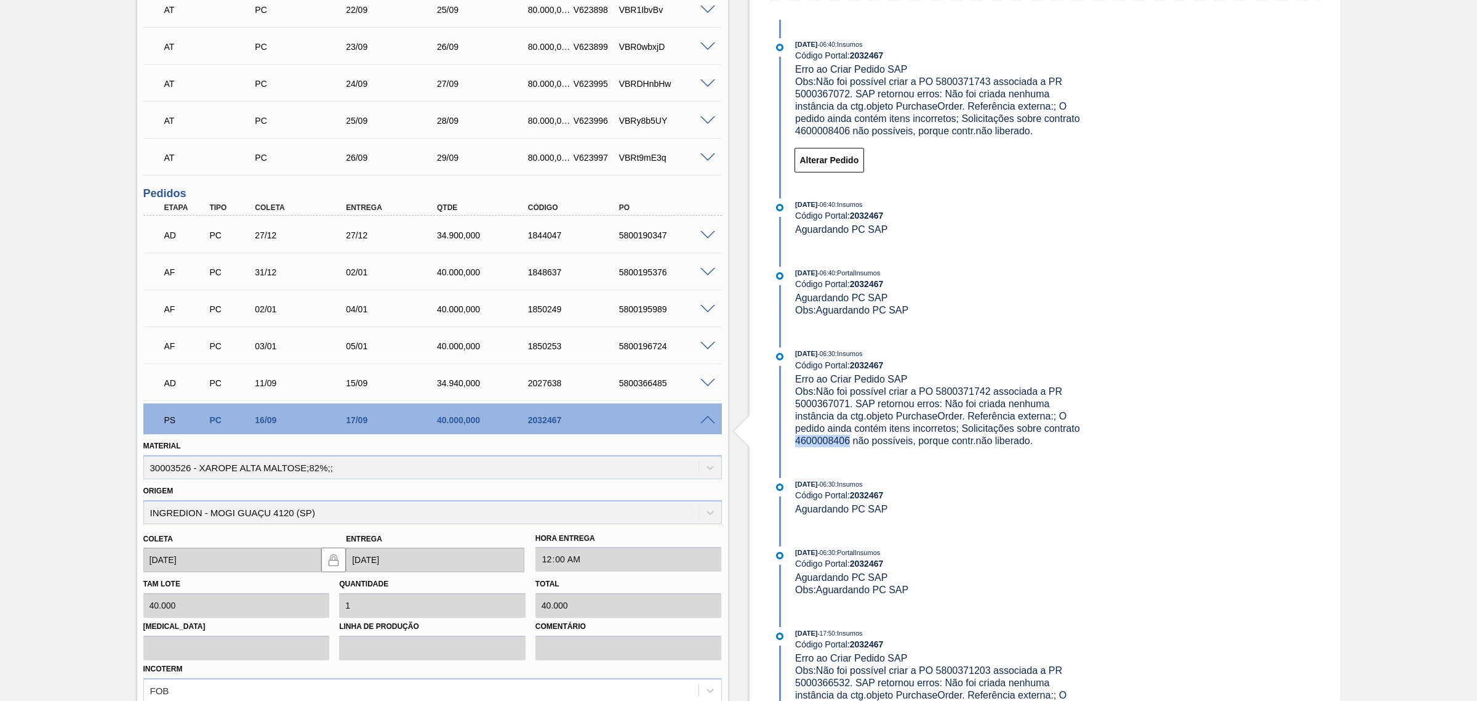
drag, startPoint x: 847, startPoint y: 440, endPoint x: 794, endPoint y: 442, distance: 53.0
click at [795, 442] on span "Obs: Não foi possível criar a PO 5800371742 associada a PR 5000367071. SAP reto…" at bounding box center [938, 416] width 287 height 60
copy span "4600008406"
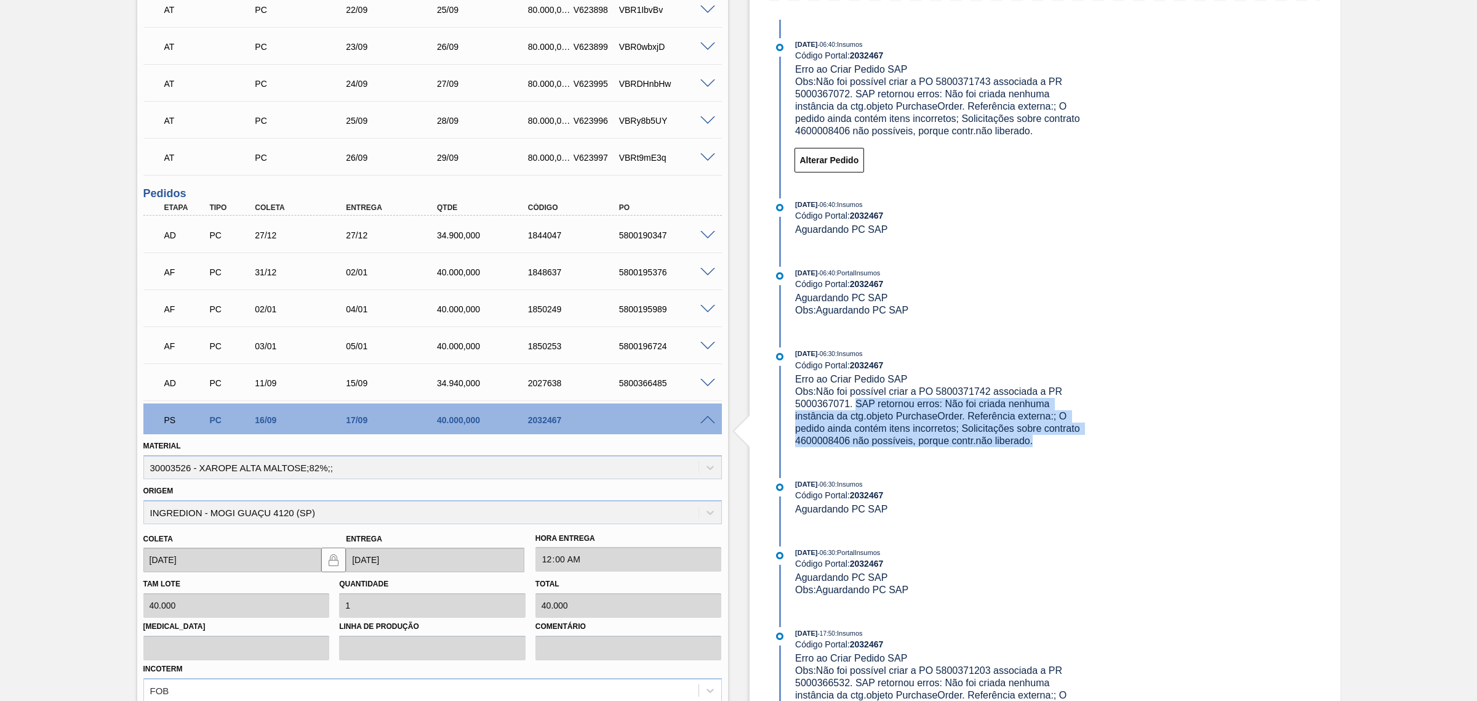
drag, startPoint x: 1042, startPoint y: 442, endPoint x: 858, endPoint y: 408, distance: 187.3
click at [858, 408] on div "Obs: Não foi possível criar a PO 5800371742 associada a PR 5000367071. SAP reto…" at bounding box center [941, 416] width 292 height 62
copy span "SAP retornou erros: Não foi criada nenhuma instância da ctg.objeto PurchaseOrde…"
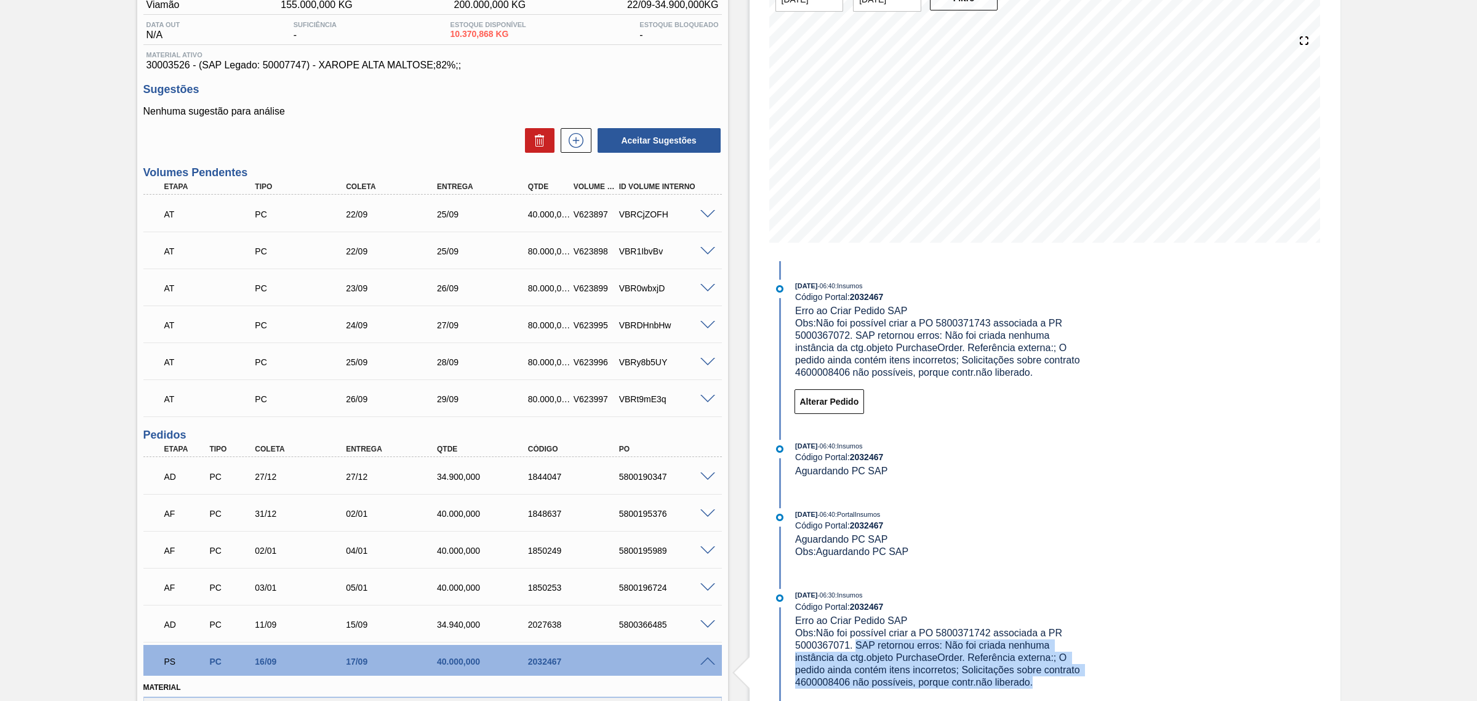
scroll to position [102, 0]
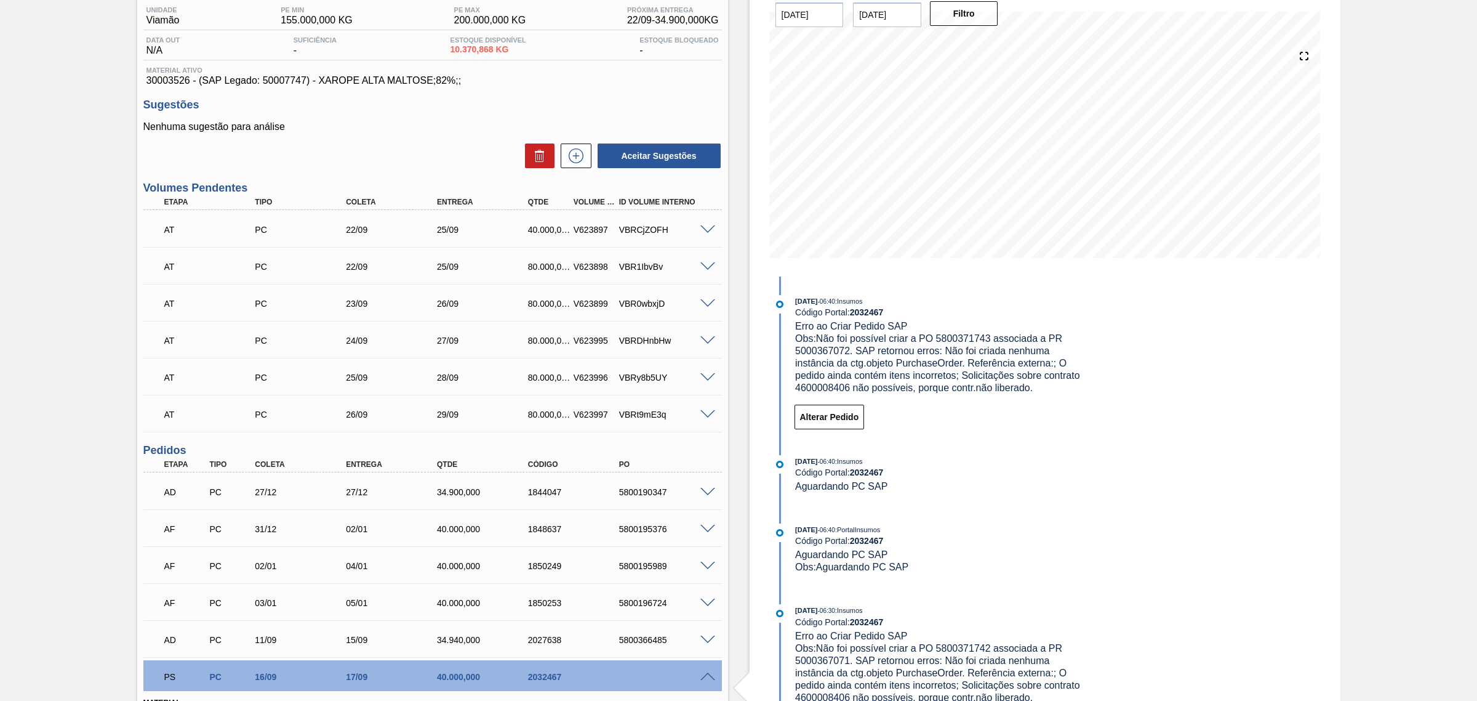
click at [962, 336] on span "Obs: Não foi possível criar a PO 5800371743 associada a PR 5000367072. SAP reto…" at bounding box center [938, 363] width 287 height 60
copy span "5800371743"
drag, startPoint x: 816, startPoint y: 646, endPoint x: 849, endPoint y: 665, distance: 38.6
click at [849, 665] on span "Obs: Não foi possível criar a PO 5800371742 associada a PR 5000367071. SAP reto…" at bounding box center [938, 673] width 287 height 60
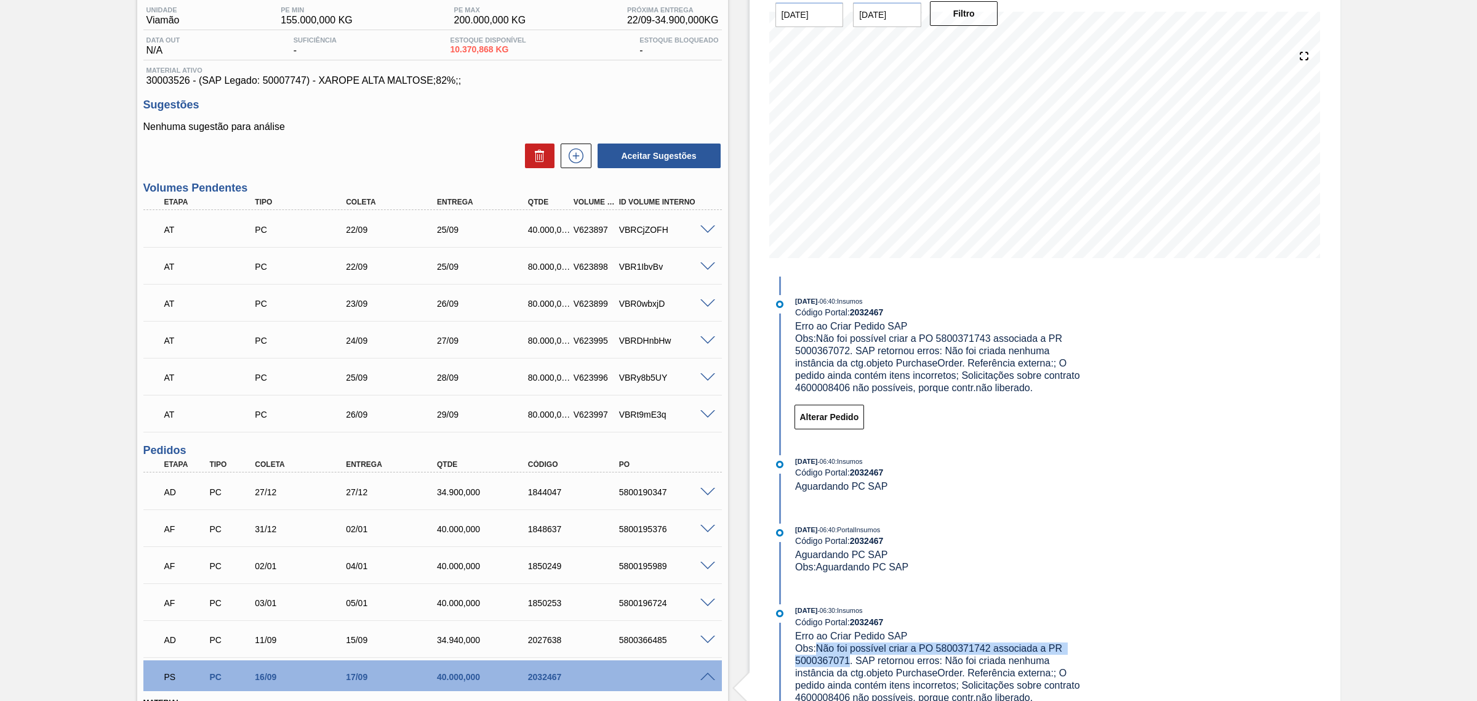
copy span "Não foi possível criar a PO 5800371742 associada a PR 5000367071"
drag, startPoint x: 825, startPoint y: 339, endPoint x: 848, endPoint y: 350, distance: 25.3
click at [848, 350] on span "Obs: Não foi possível criar a PO 5800371743 associada a PR 5000367072. SAP reto…" at bounding box center [938, 363] width 287 height 60
copy span "ão foi possível criar a PO 5800371743 associada a PR 5000367072"
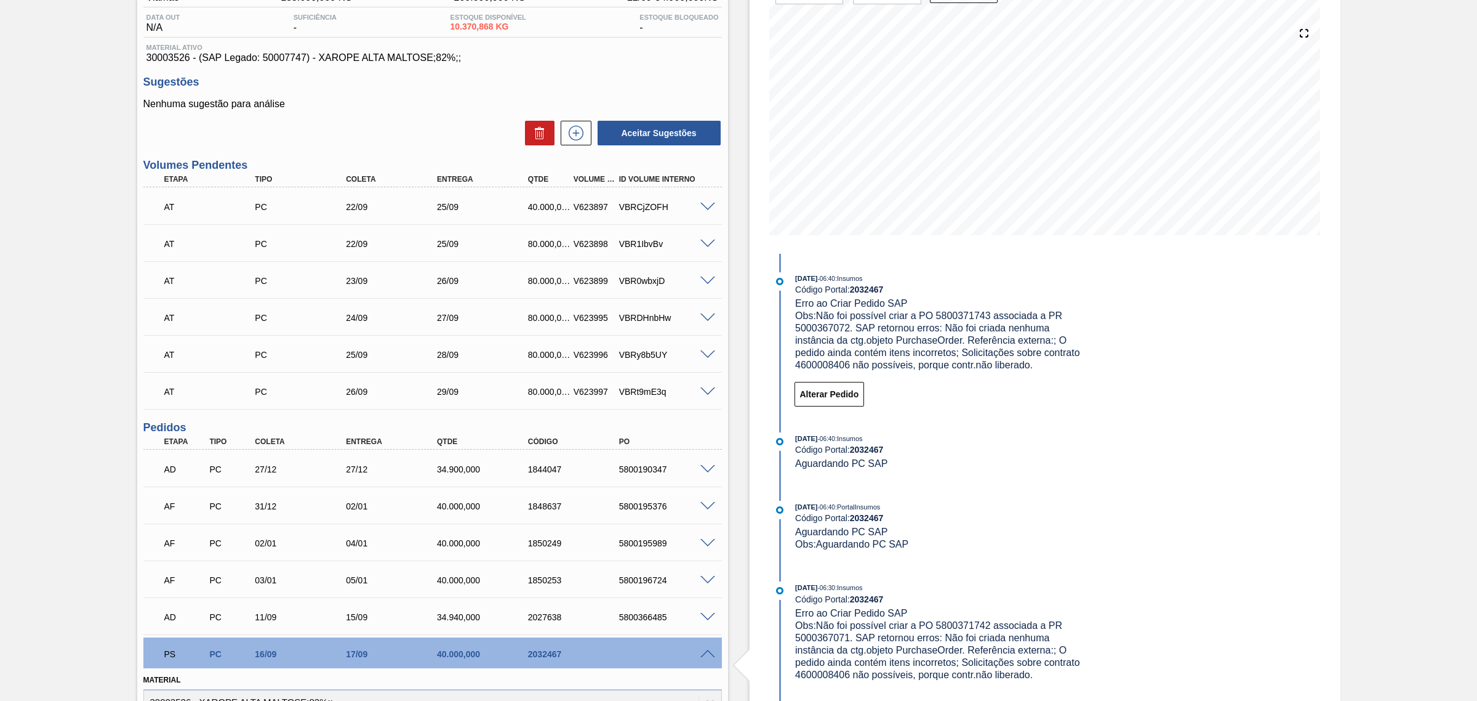
scroll to position [0, 0]
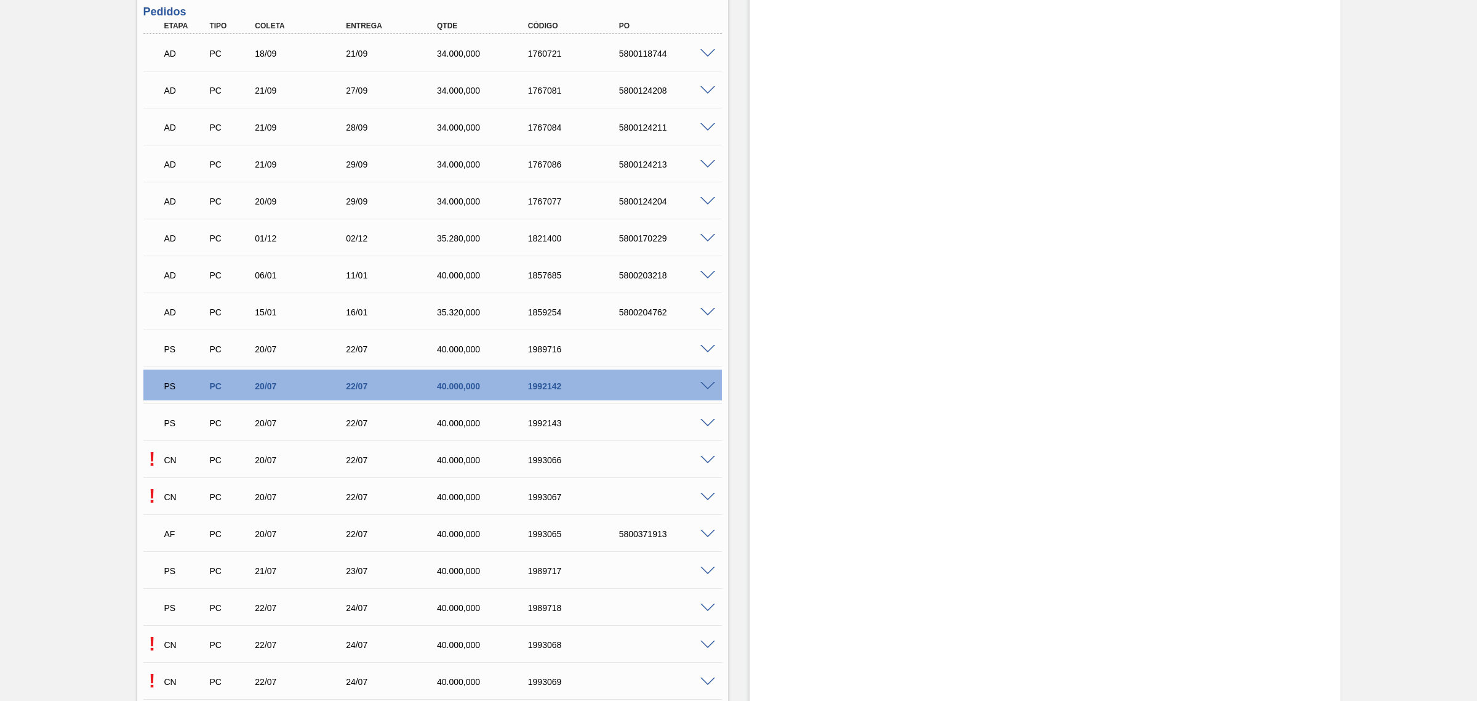
scroll to position [616, 0]
click at [701, 385] on span at bounding box center [708, 384] width 15 height 9
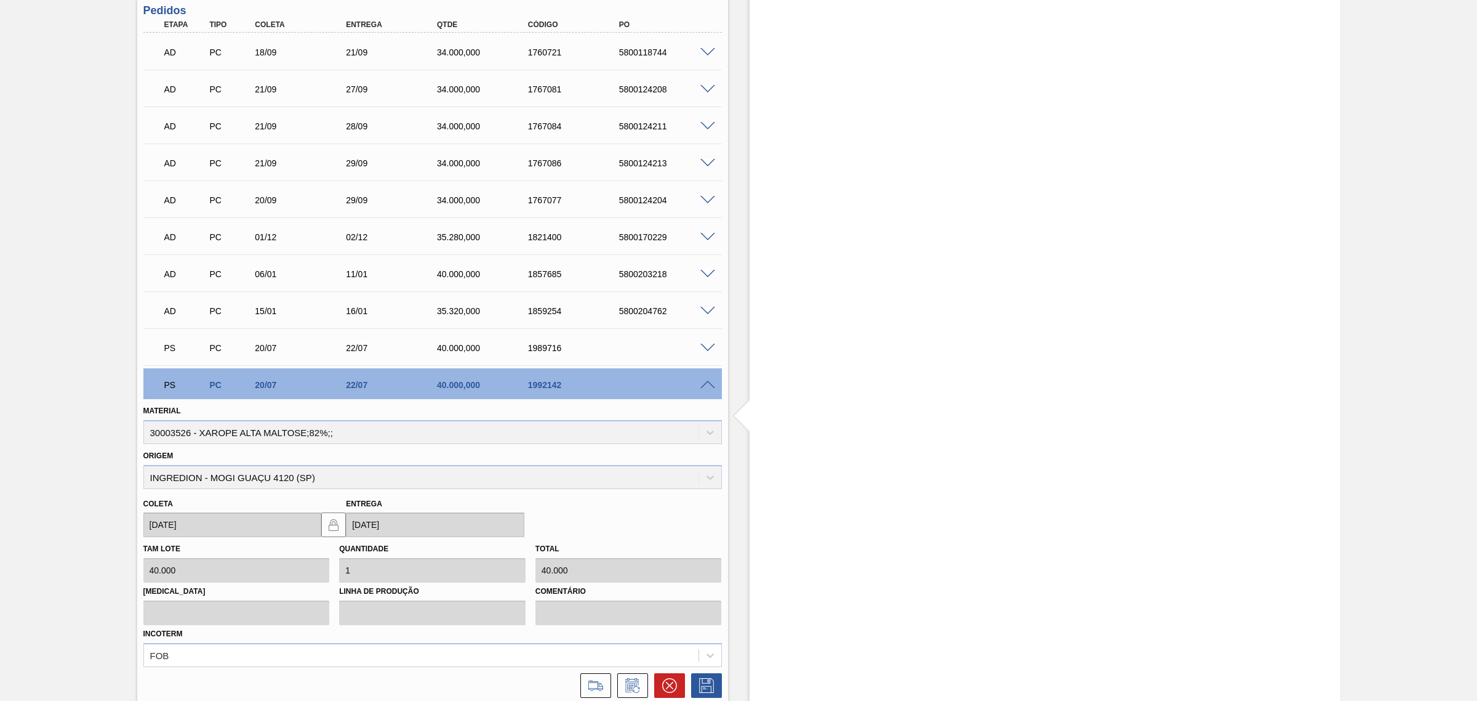
click at [701, 346] on span at bounding box center [708, 347] width 15 height 9
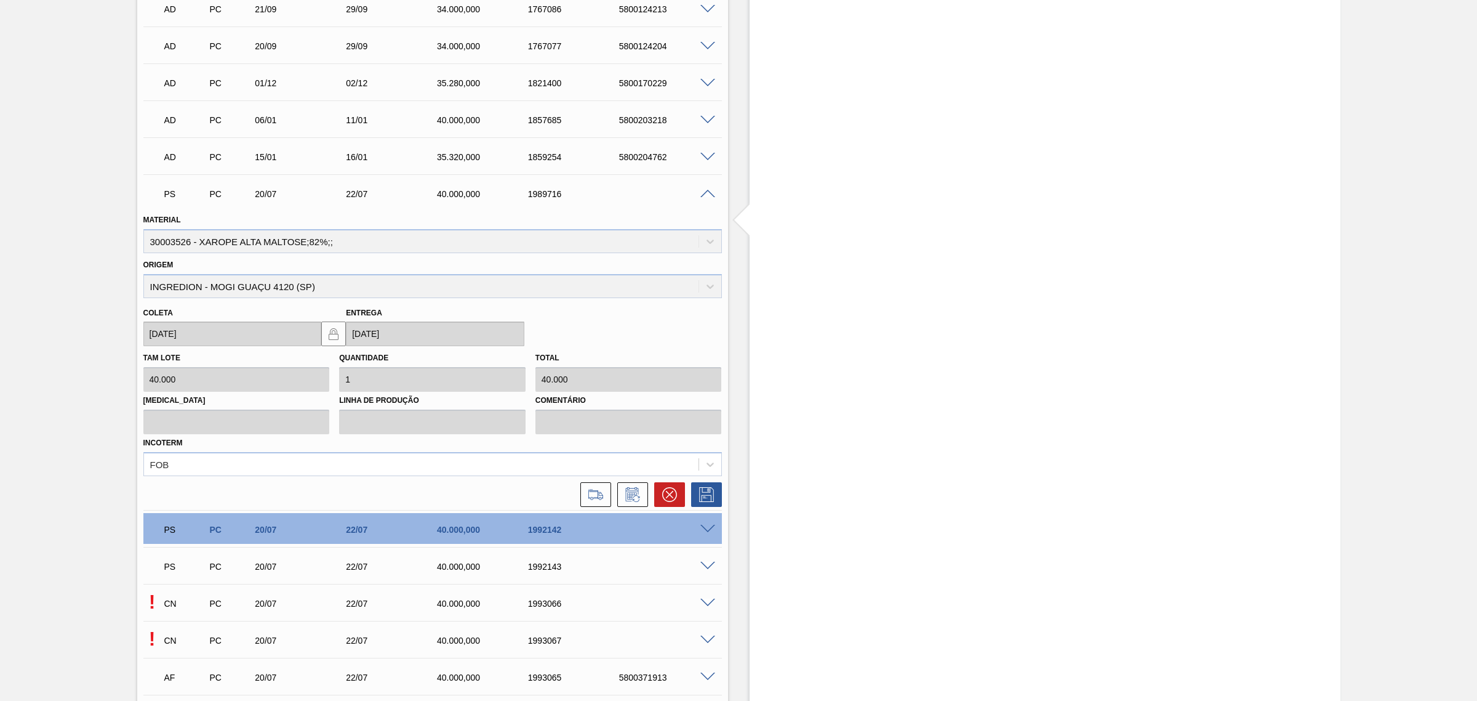
scroll to position [1026, 0]
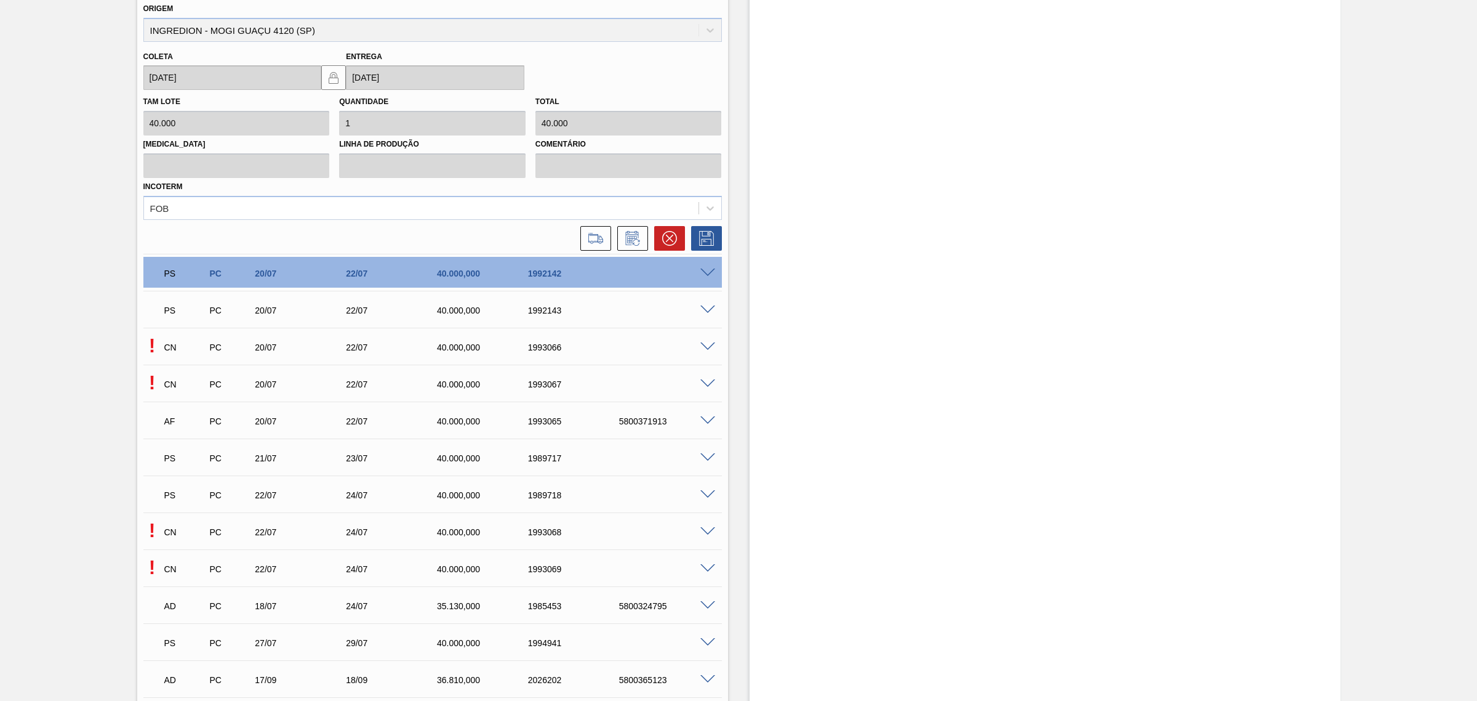
click at [703, 349] on span at bounding box center [708, 346] width 15 height 9
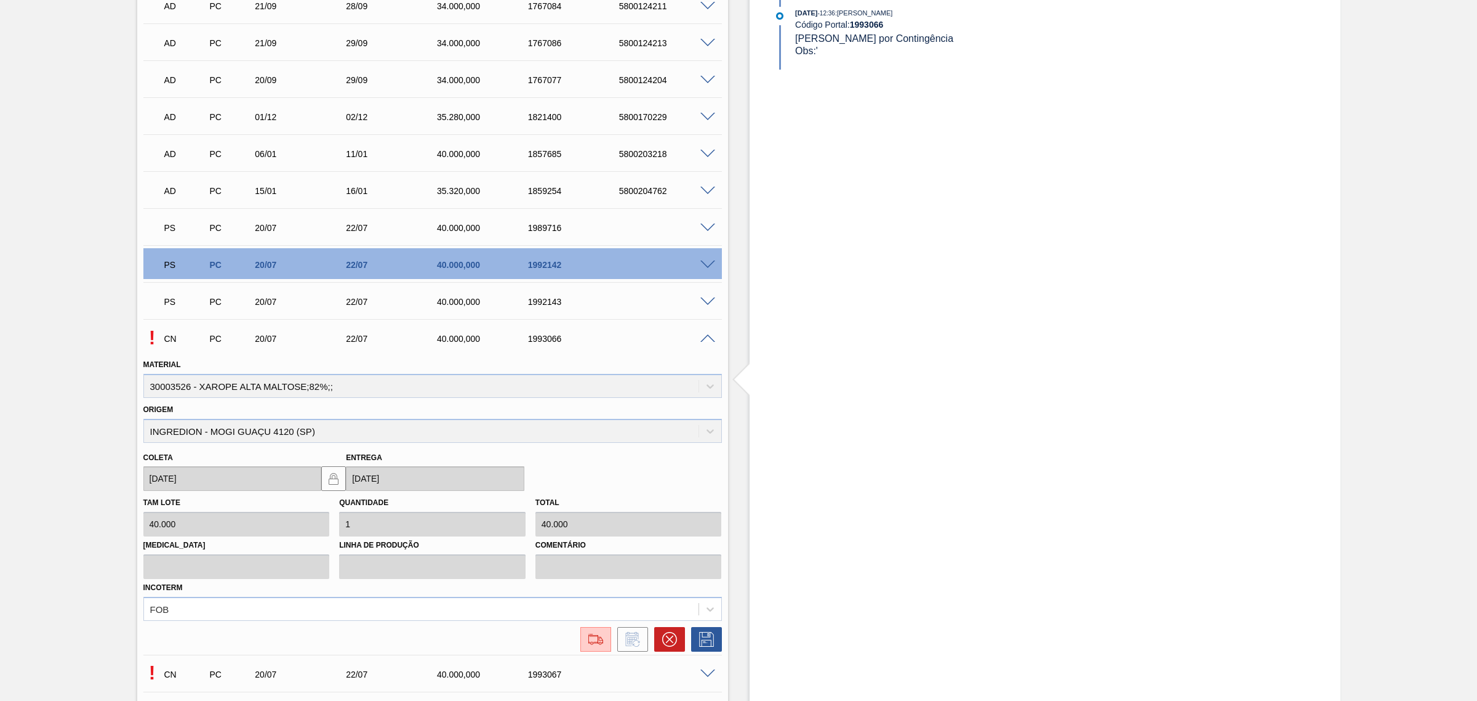
scroll to position [718, 0]
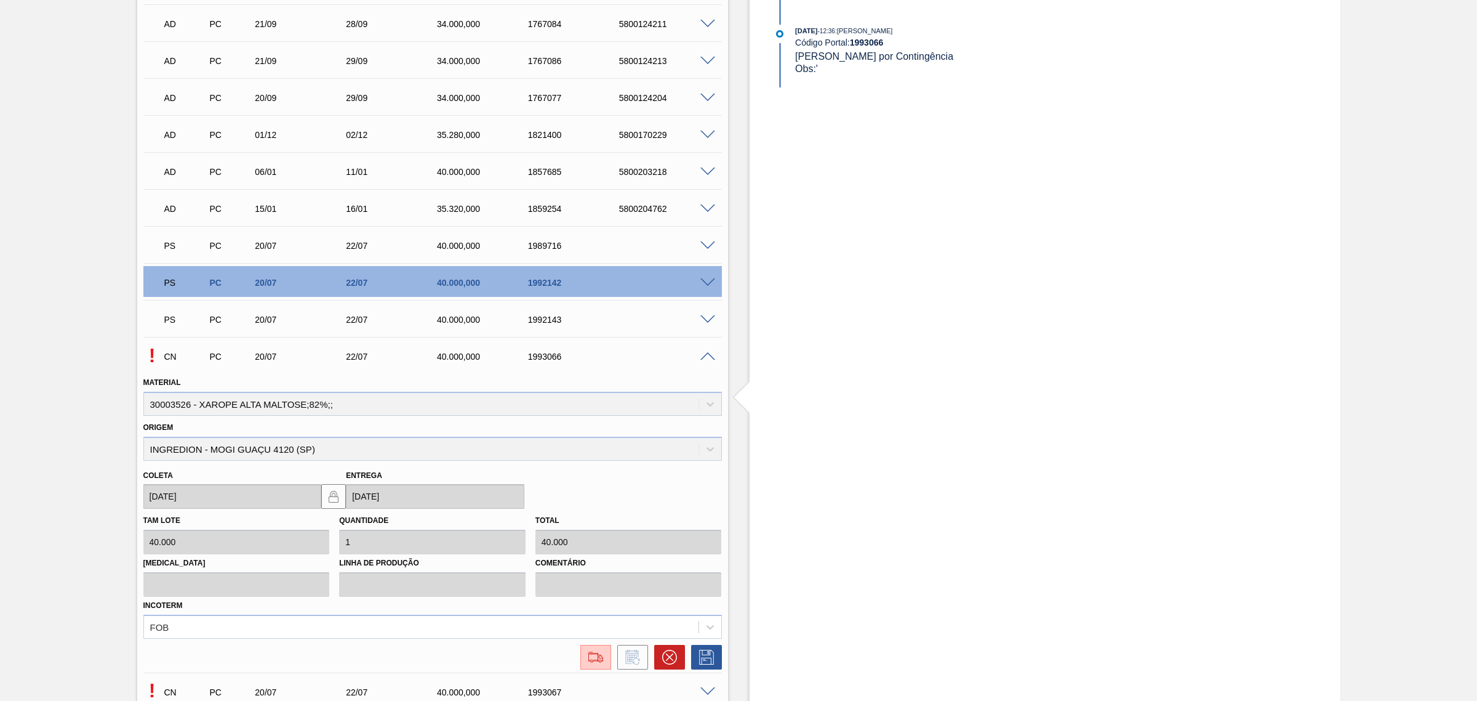
click at [700, 324] on div "PS PC 20/07 22/07 40.000,000 1992143" at bounding box center [429, 318] width 546 height 25
click at [702, 318] on span at bounding box center [708, 319] width 15 height 9
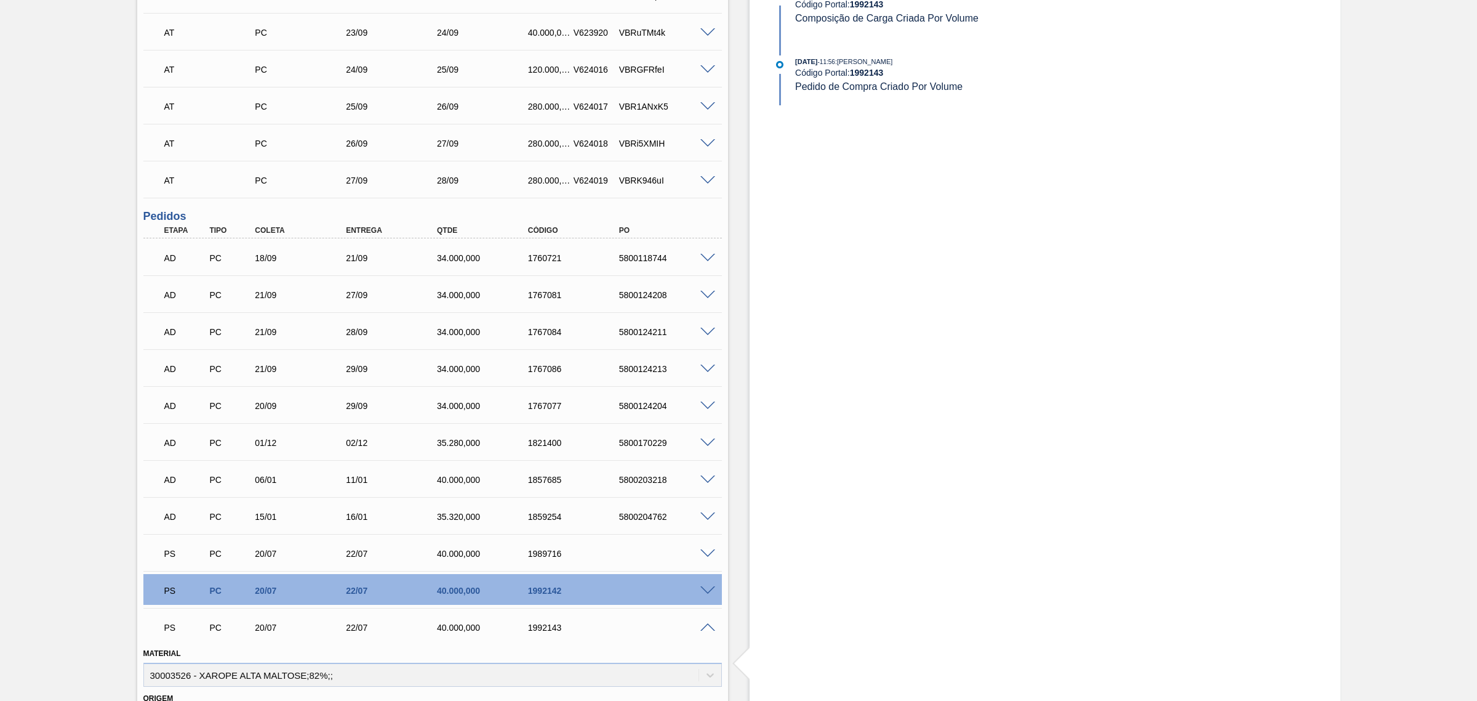
scroll to position [667, 0]
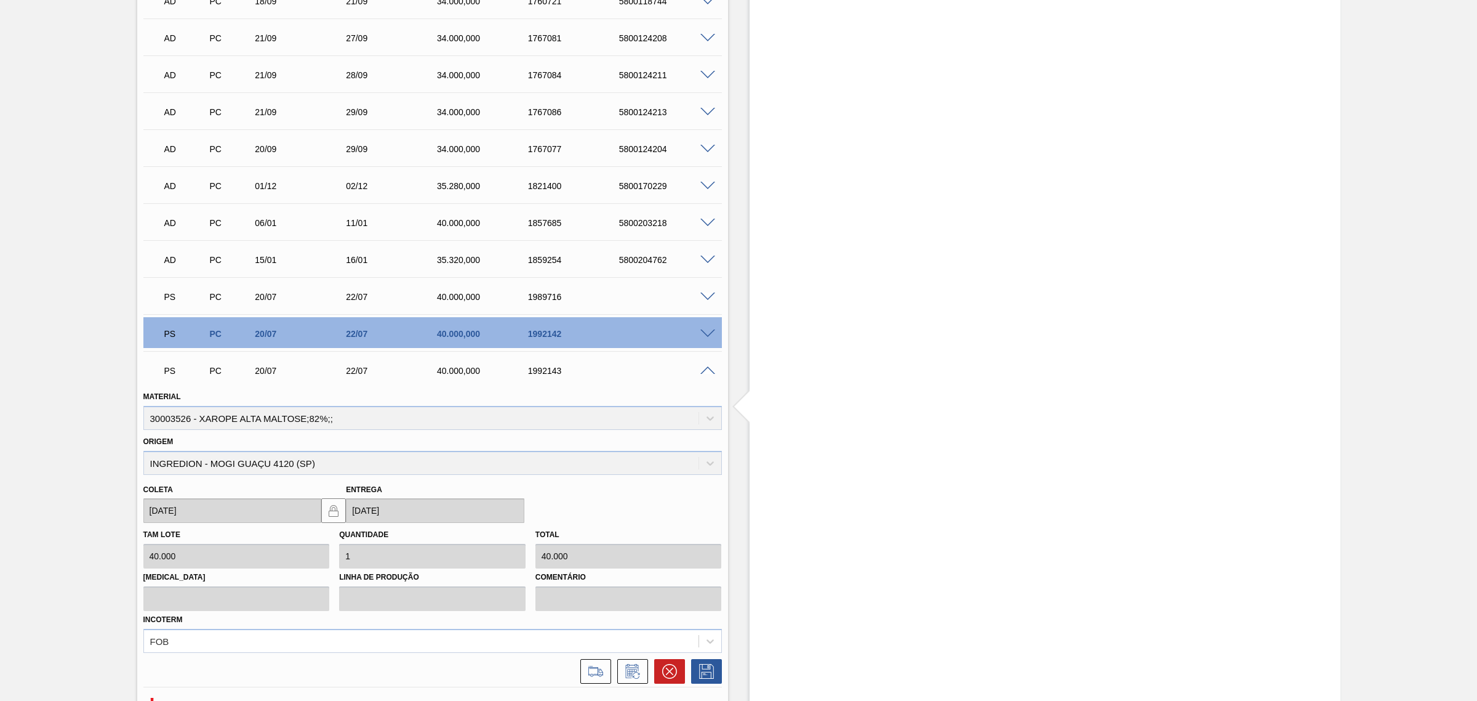
click at [711, 370] on span at bounding box center [708, 370] width 15 height 9
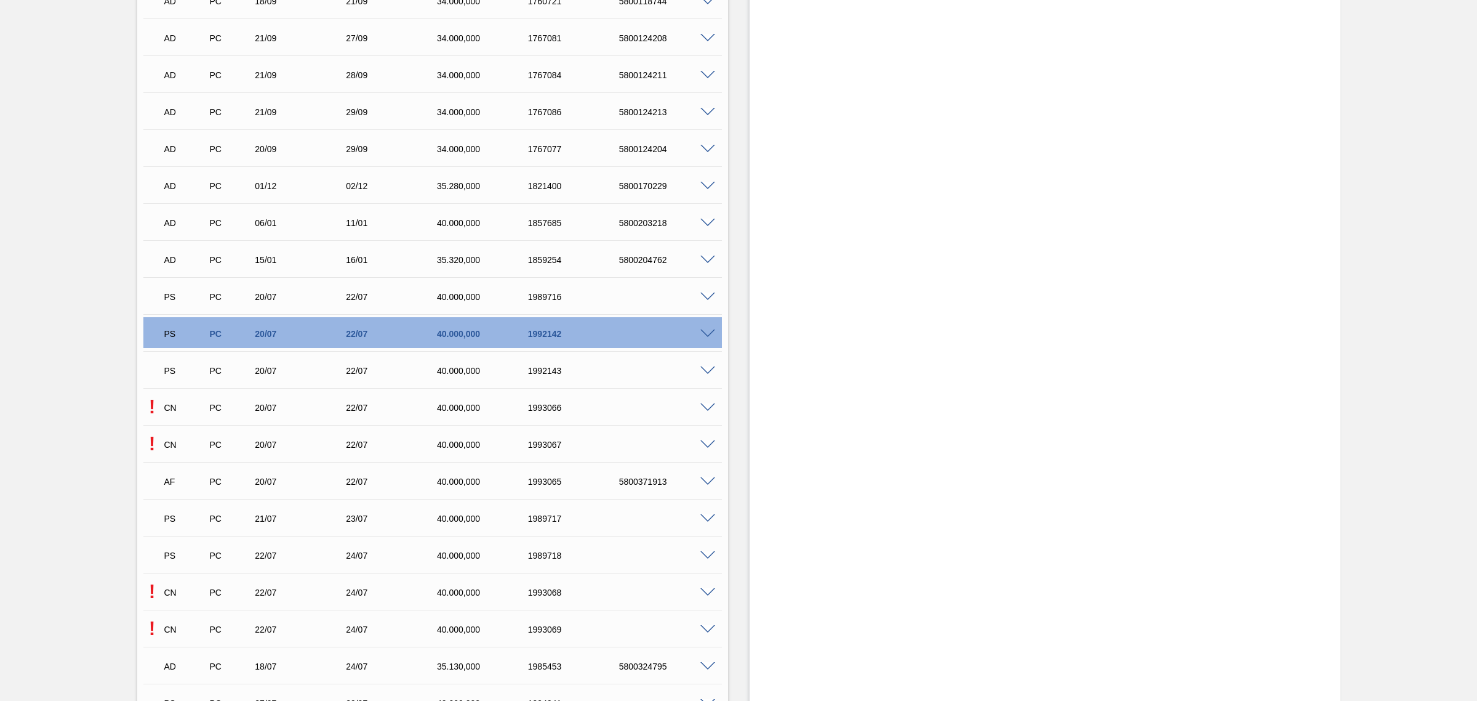
click at [696, 435] on div "CN PC 20/07 22/07 40.000,000 1993067" at bounding box center [429, 443] width 546 height 25
click at [703, 442] on span at bounding box center [708, 444] width 15 height 9
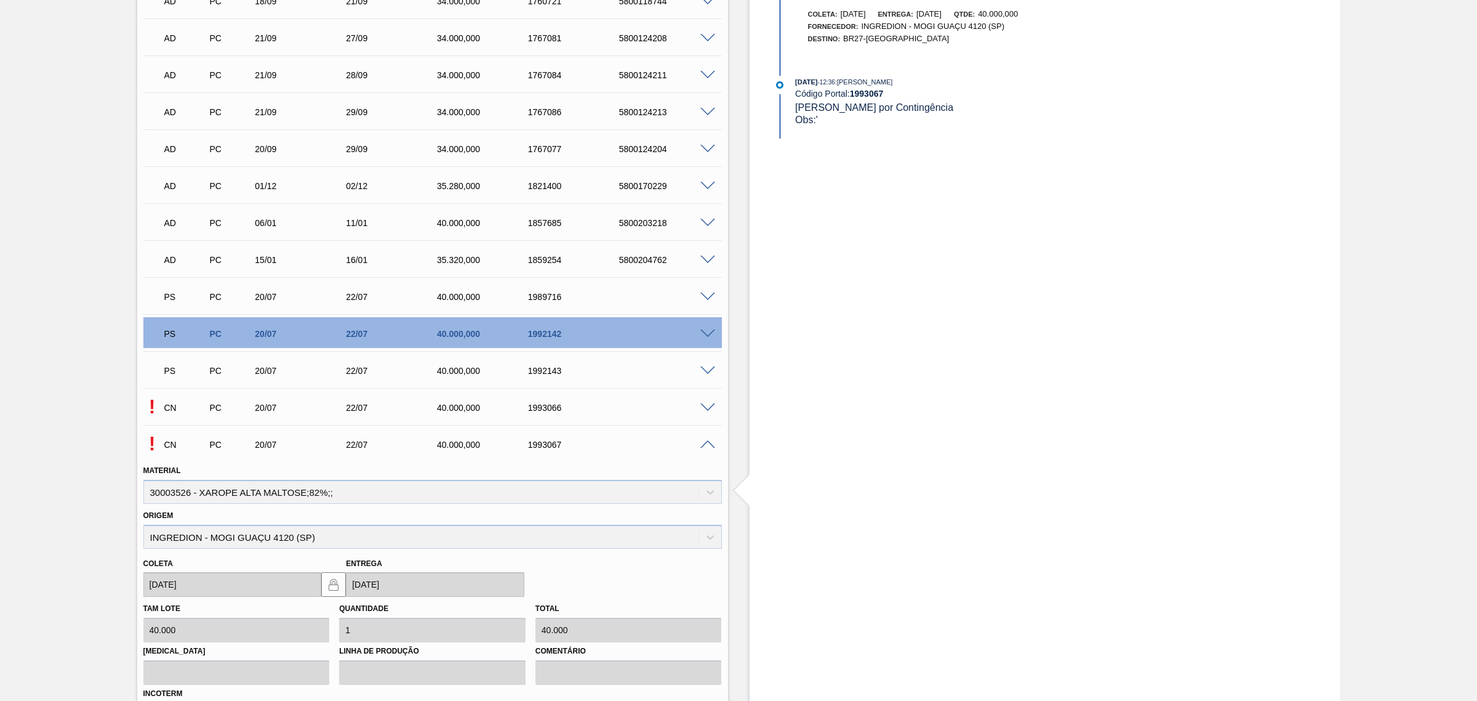
click at [705, 370] on span at bounding box center [708, 370] width 15 height 9
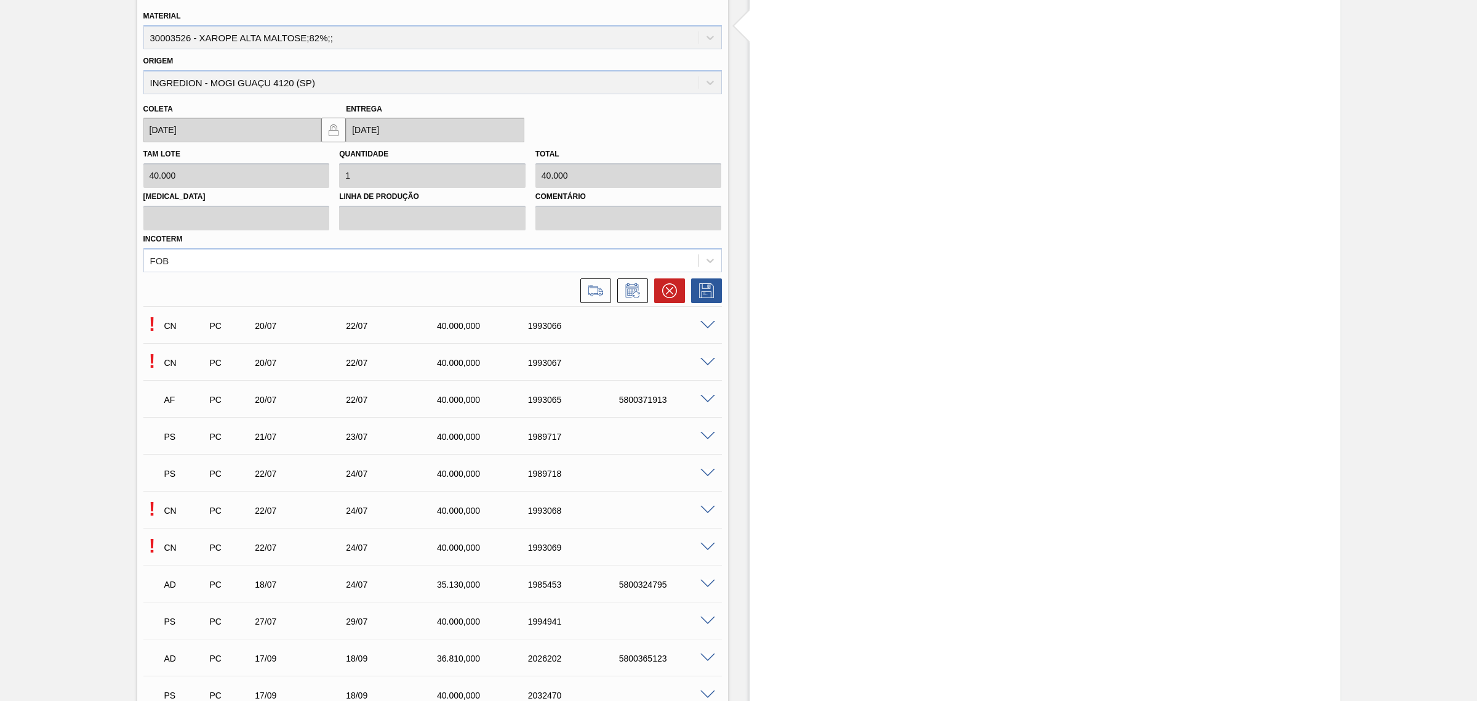
scroll to position [1179, 0]
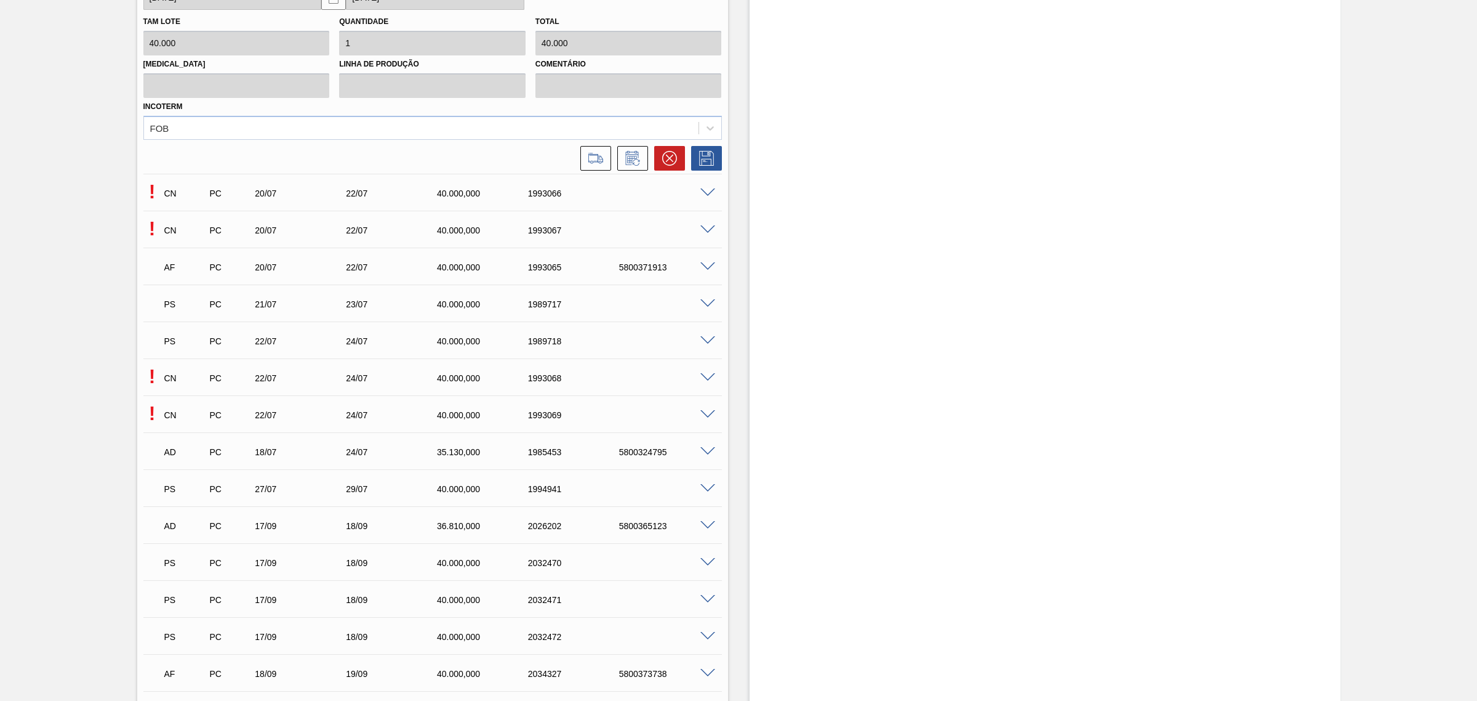
click at [702, 303] on span at bounding box center [708, 303] width 15 height 9
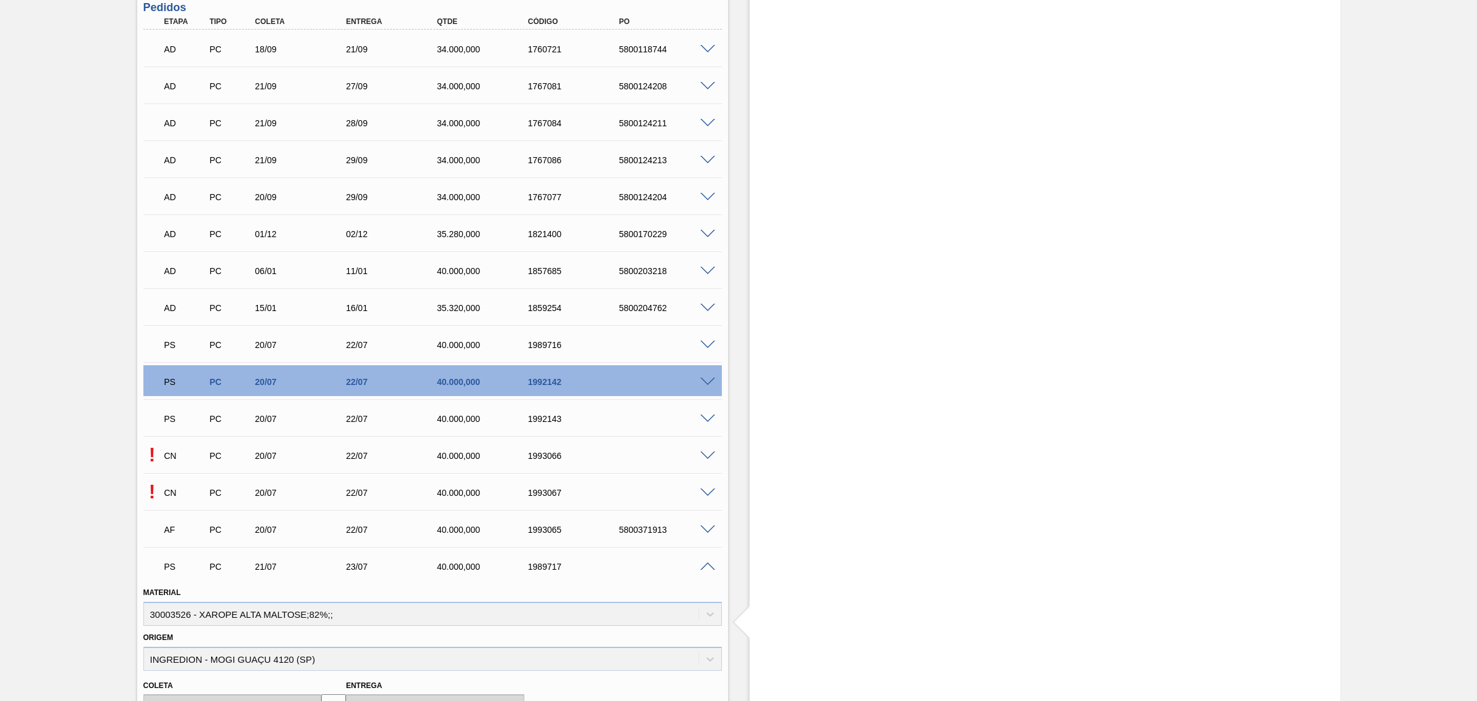
scroll to position [718, 0]
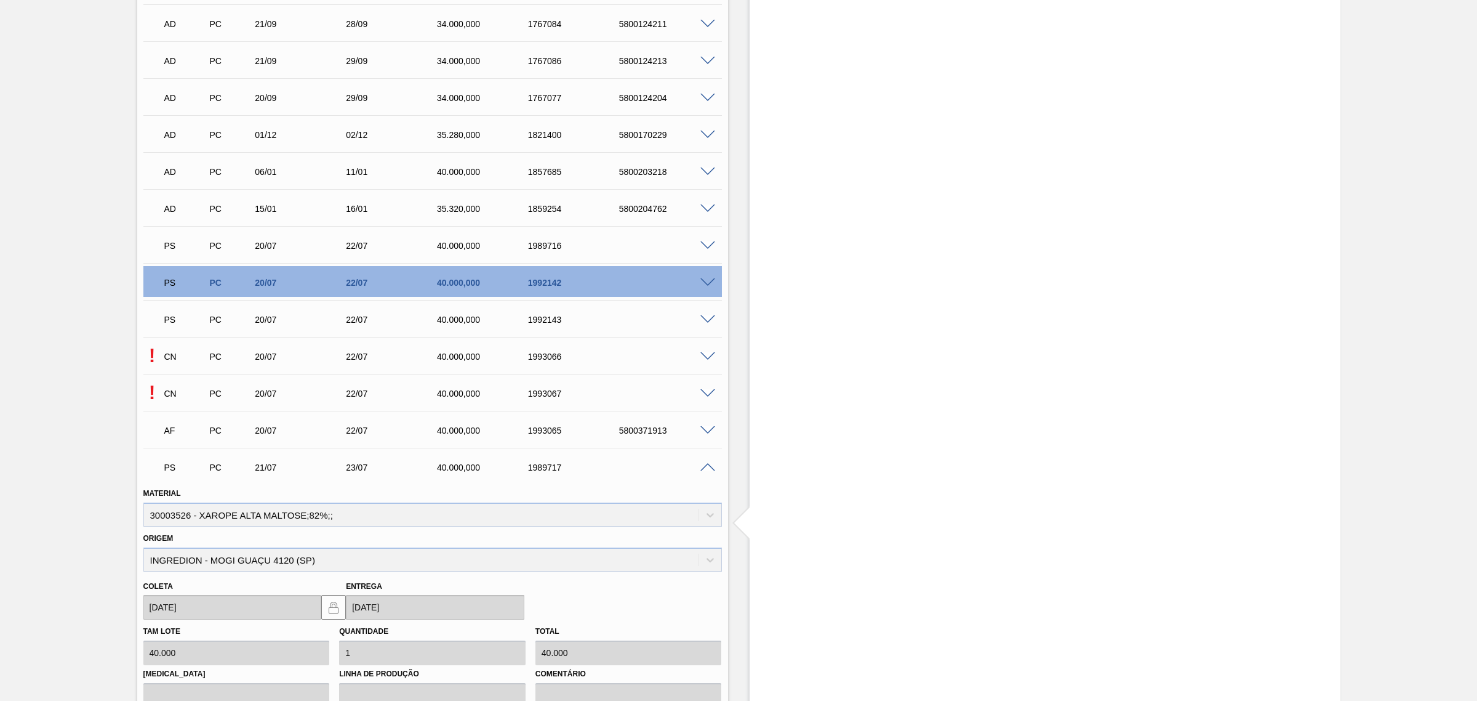
click at [702, 324] on div "PS PC 20/07 22/07 40.000,000 1992143" at bounding box center [432, 318] width 579 height 31
click at [708, 318] on span at bounding box center [708, 319] width 15 height 9
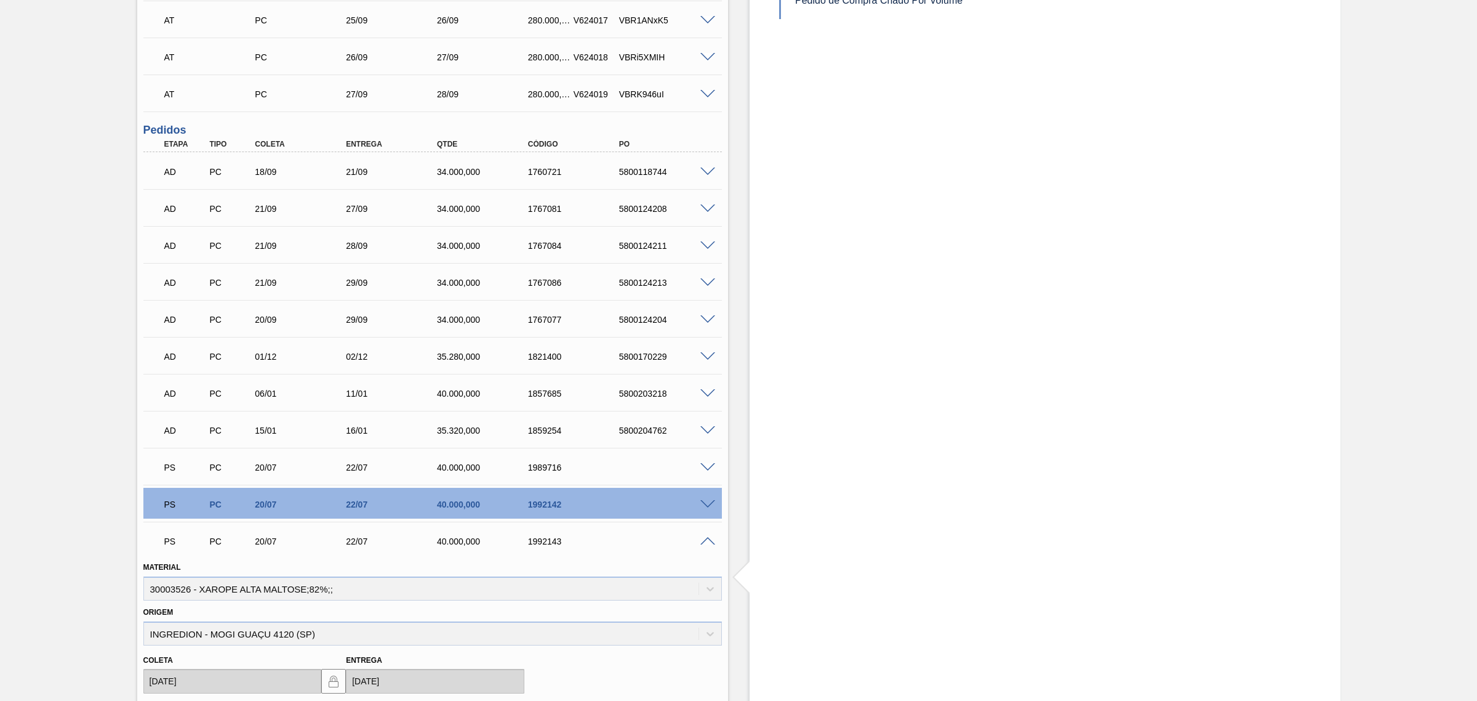
scroll to position [513, 0]
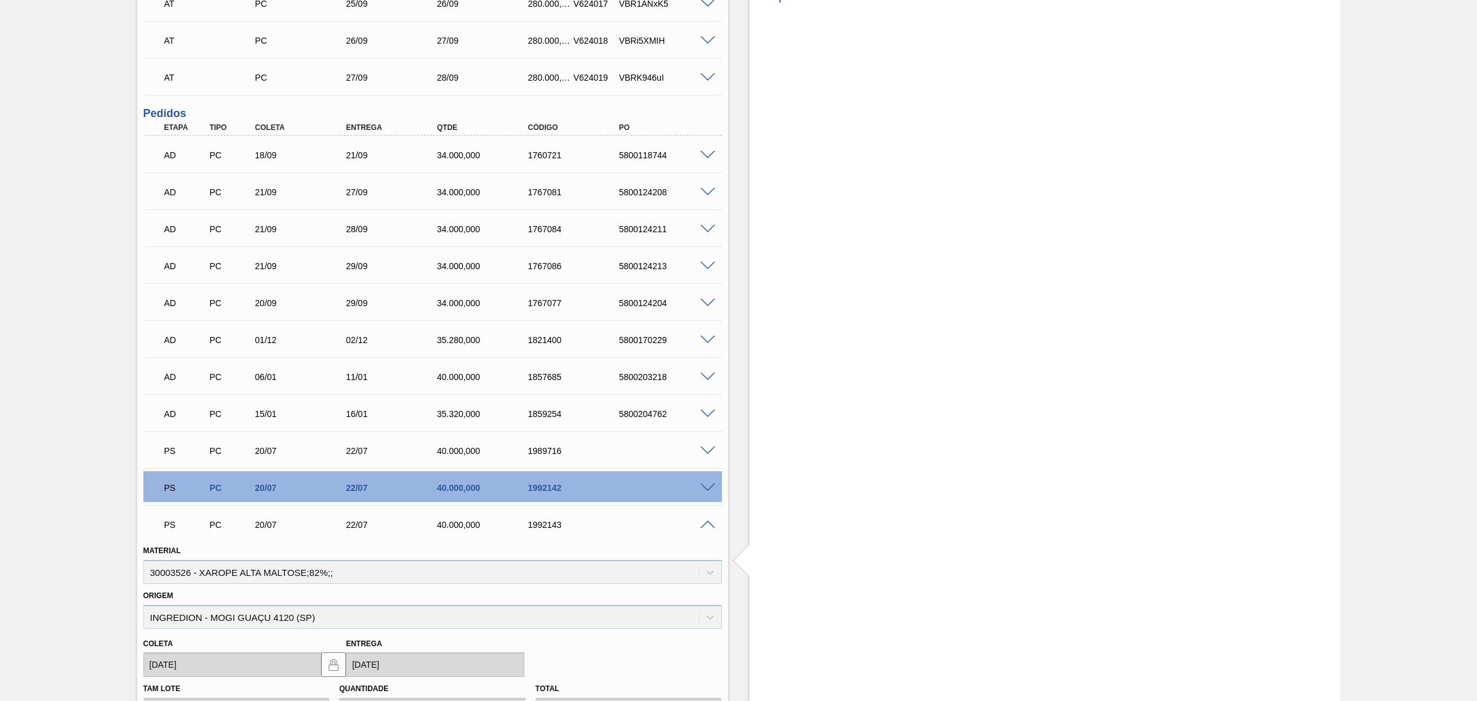
click at [707, 527] on span at bounding box center [708, 524] width 15 height 9
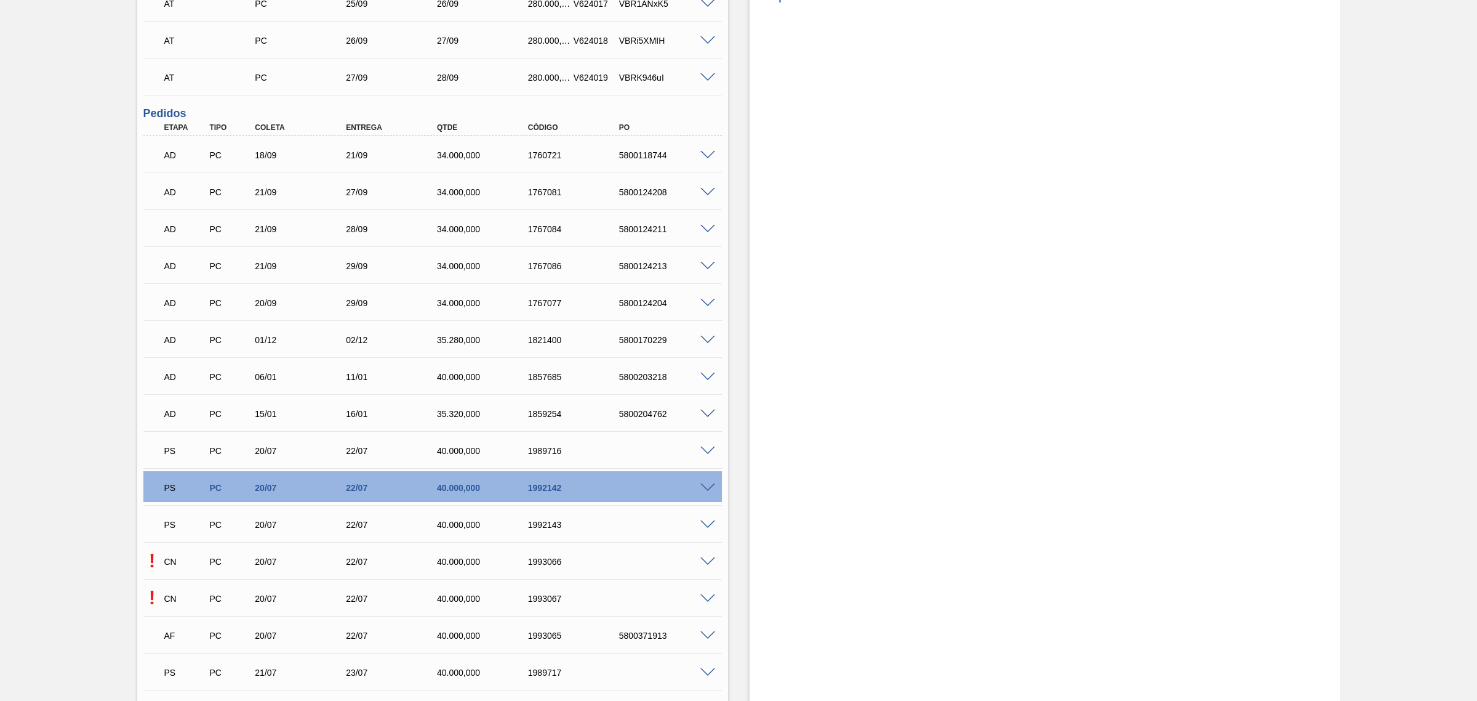
click at [705, 596] on span at bounding box center [708, 598] width 15 height 9
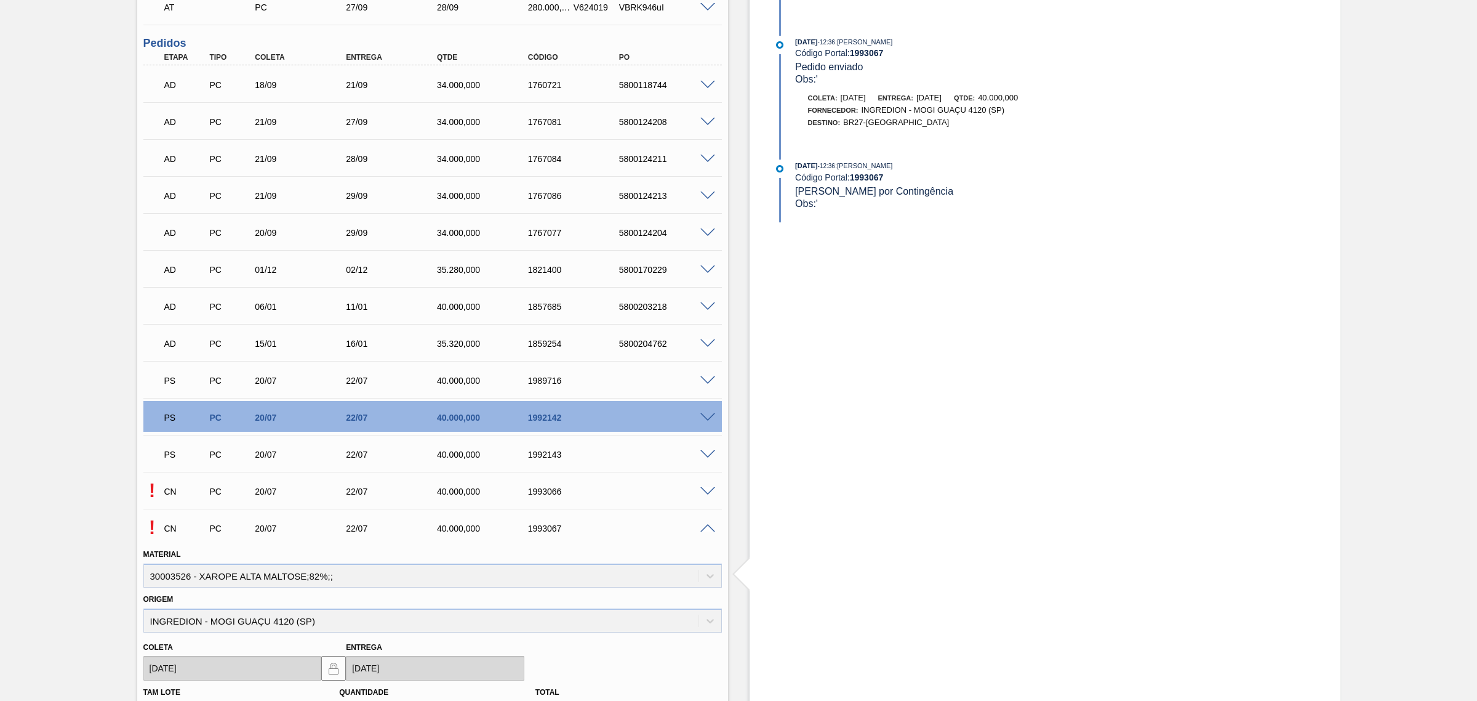
scroll to position [718, 0]
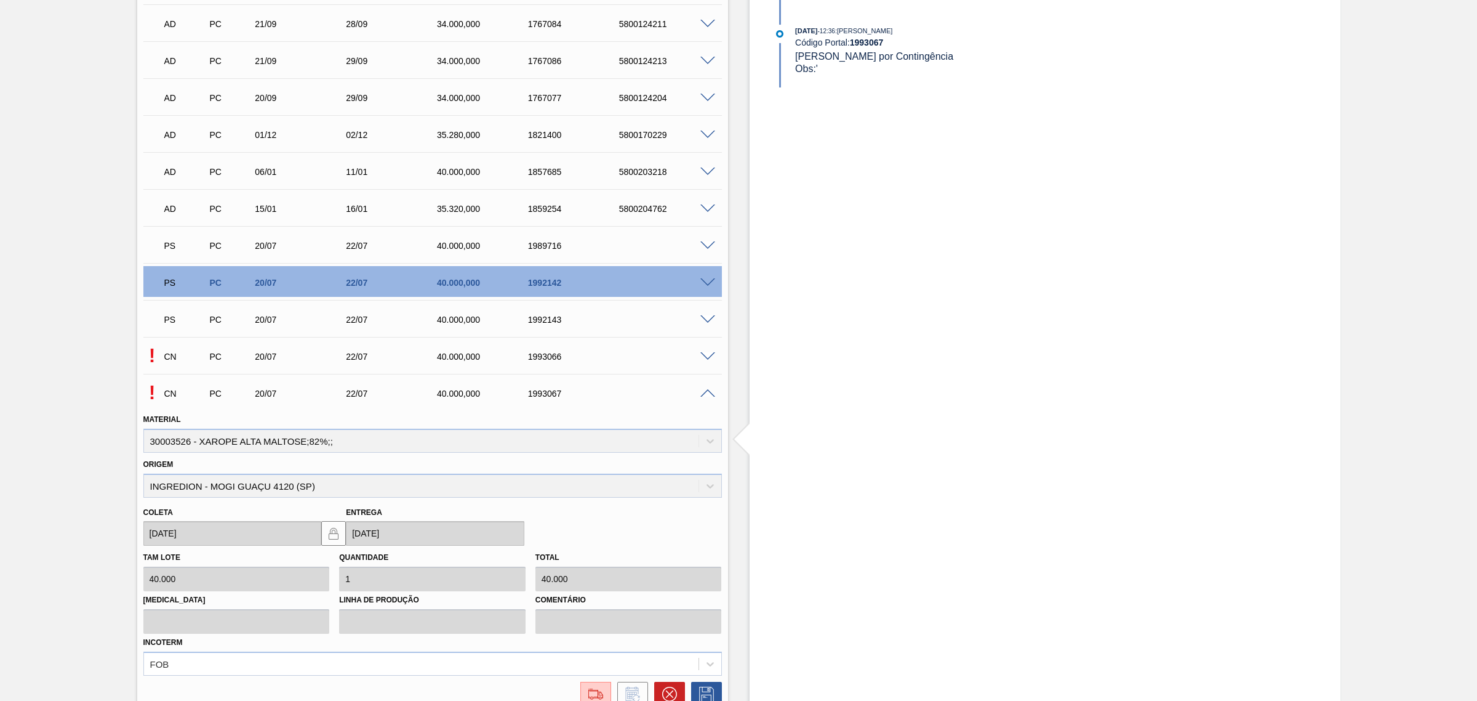
click at [702, 318] on span at bounding box center [708, 319] width 15 height 9
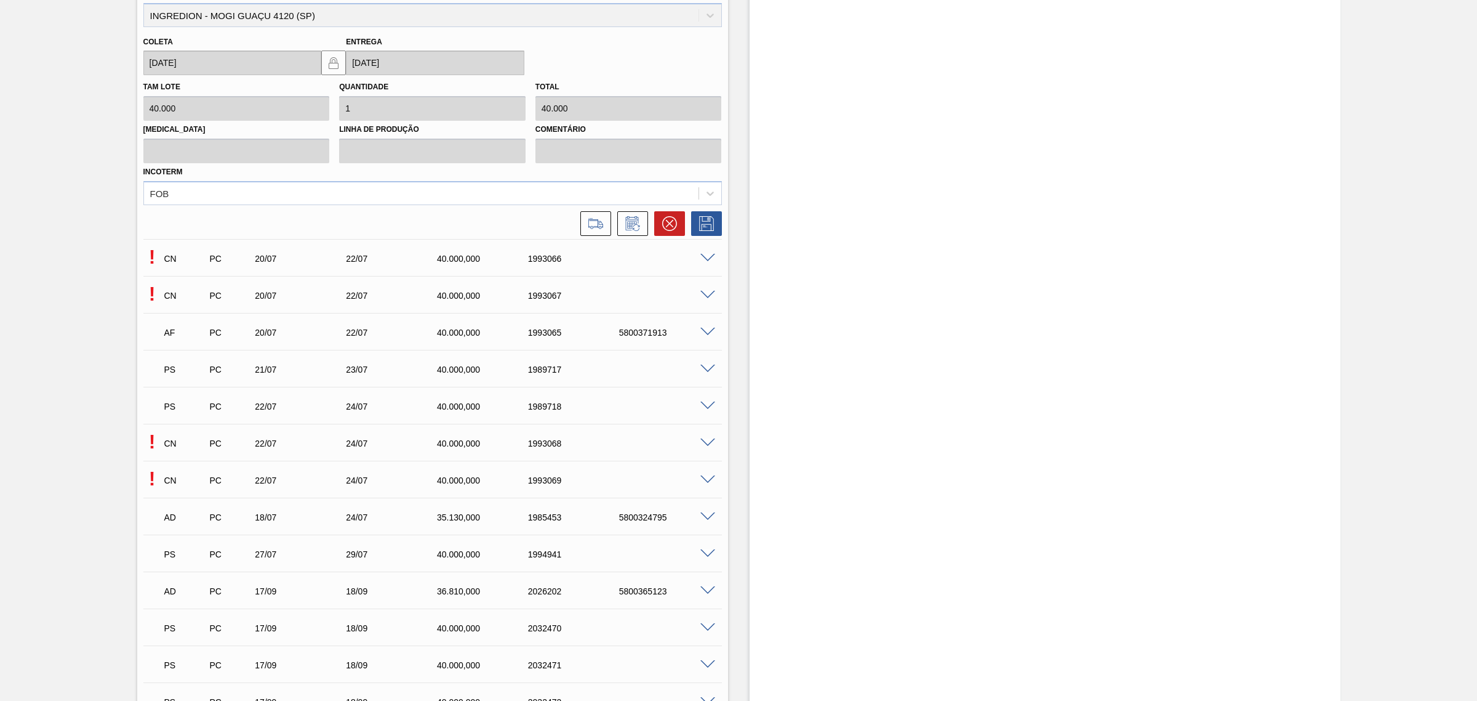
scroll to position [1282, 0]
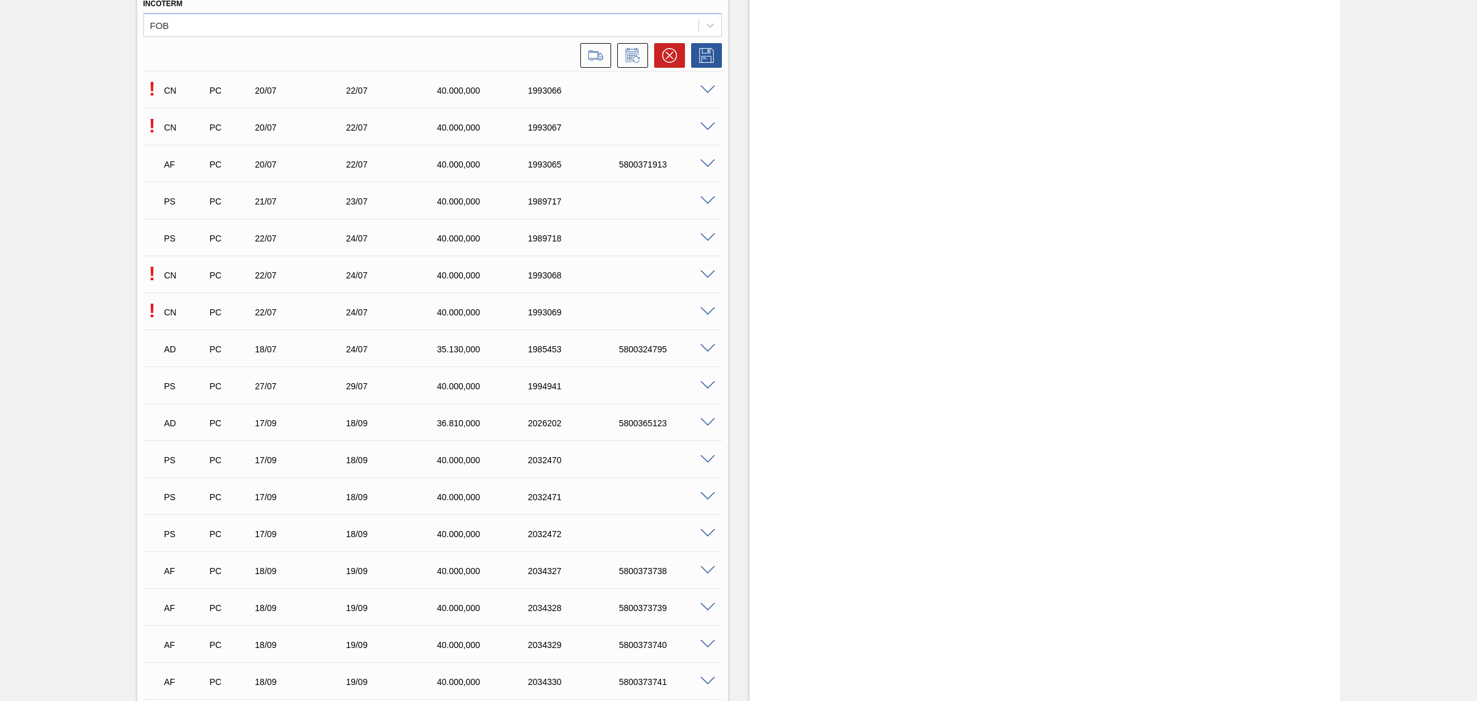
click at [700, 539] on div "PS PC 17/09 18/09 40.000,000 2032472" at bounding box center [429, 532] width 546 height 25
click at [705, 528] on div at bounding box center [709, 532] width 25 height 9
click at [705, 531] on span at bounding box center [708, 533] width 15 height 9
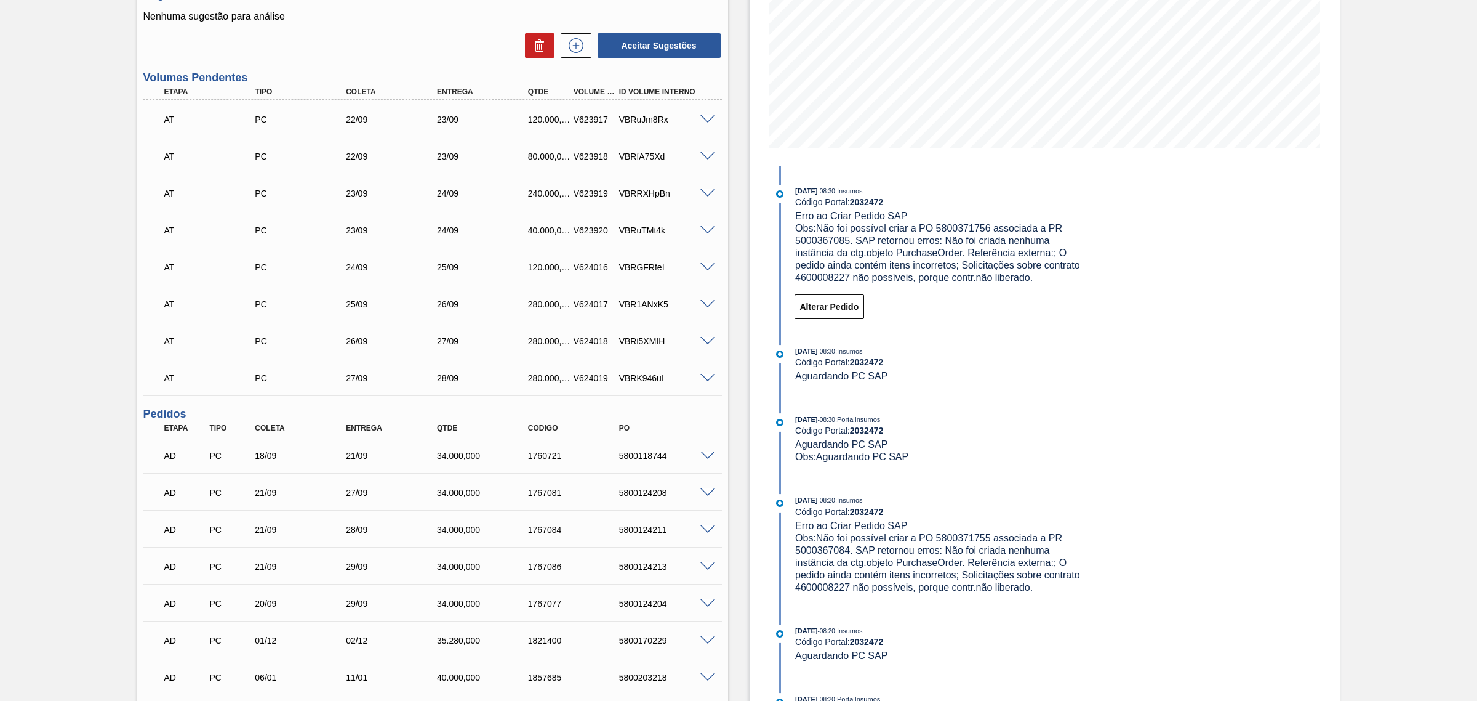
scroll to position [205, 0]
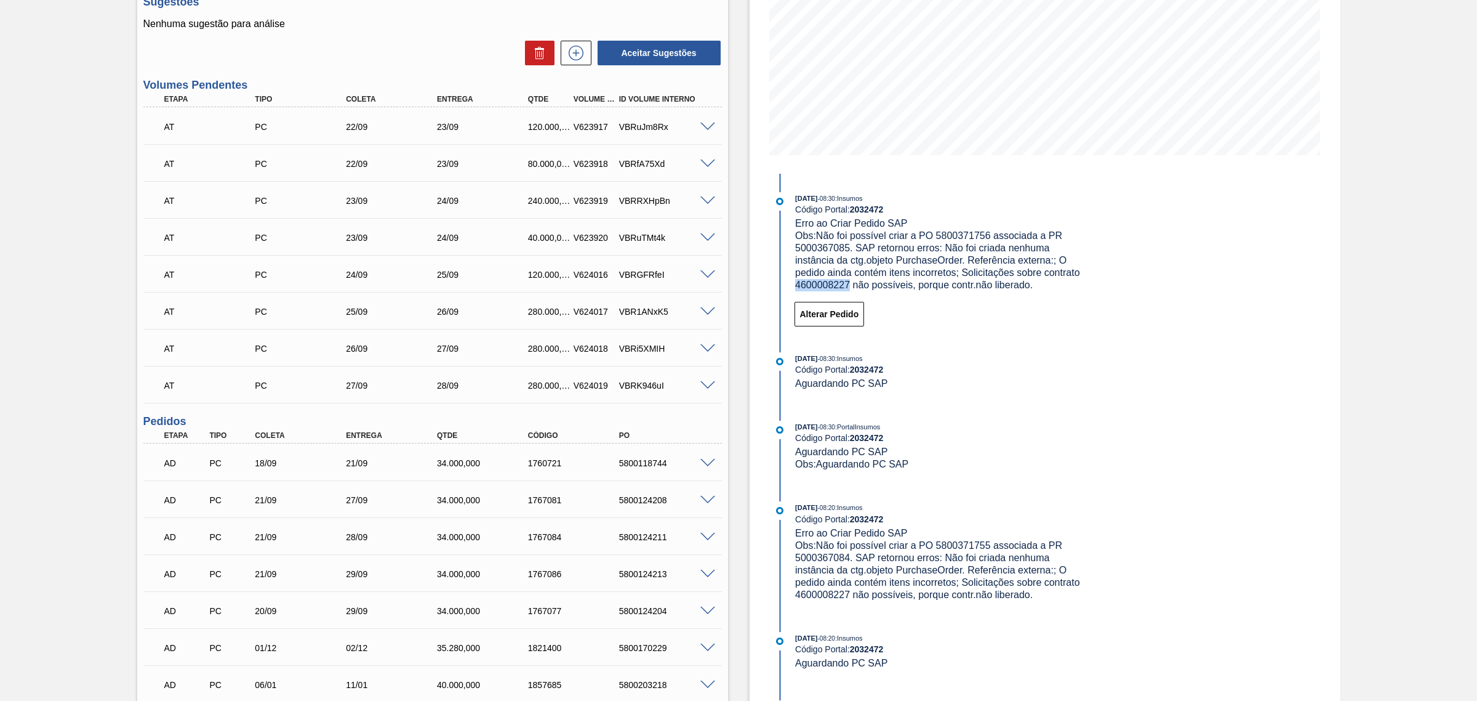
drag, startPoint x: 849, startPoint y: 284, endPoint x: 792, endPoint y: 290, distance: 58.1
click at [792, 290] on div "17/09/2025 - 08:30 : Insumos Código Portal: 2032472 Erro ao Criar Pedido SAP Ob…" at bounding box center [929, 241] width 317 height 99
copy span "4600008227"
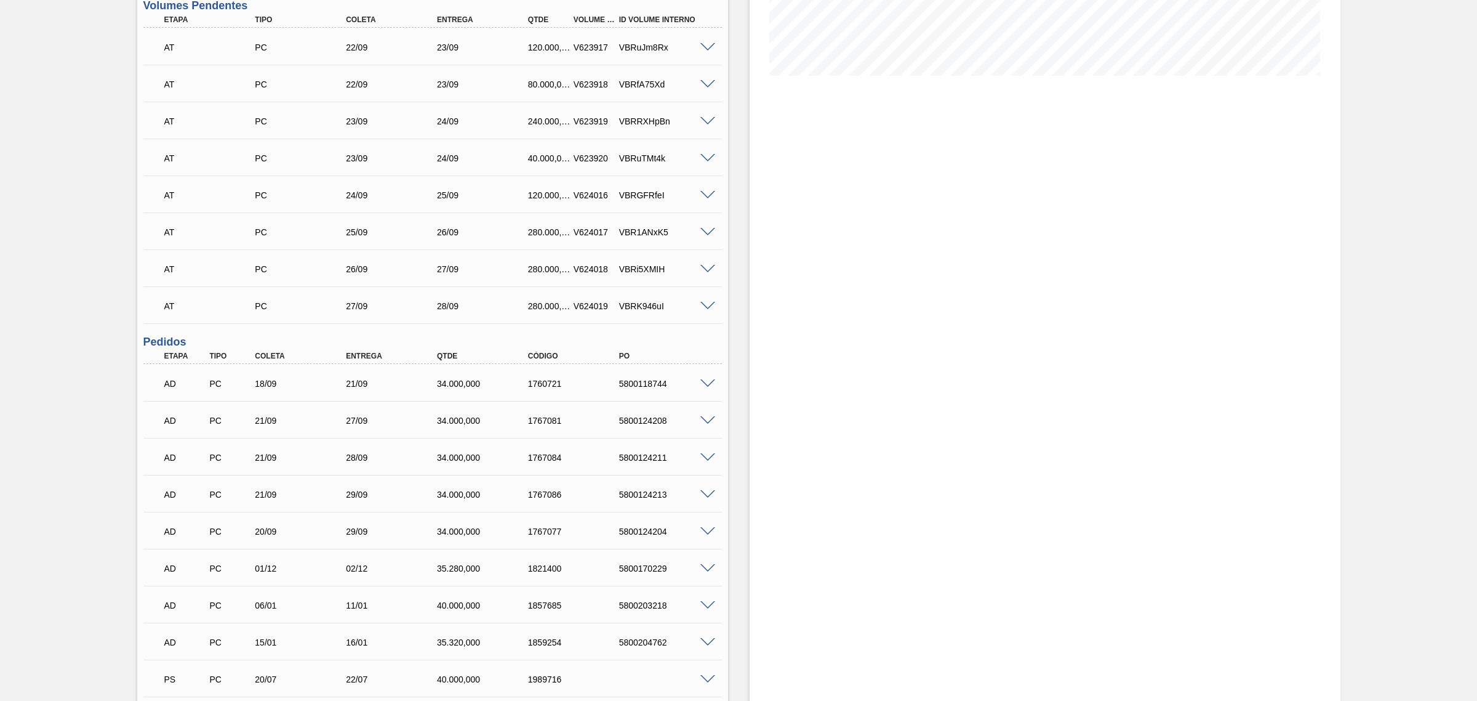
scroll to position [462, 0]
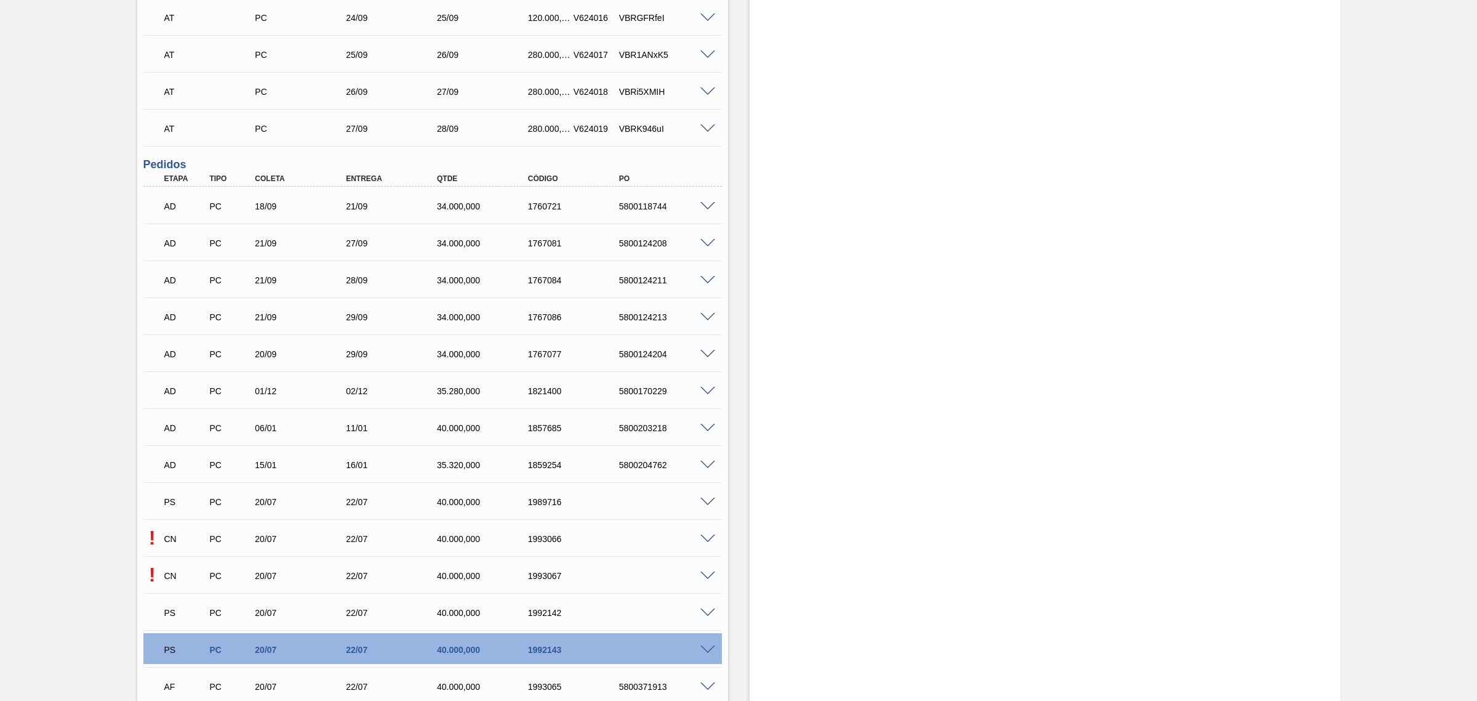
click at [705, 653] on span at bounding box center [708, 649] width 15 height 9
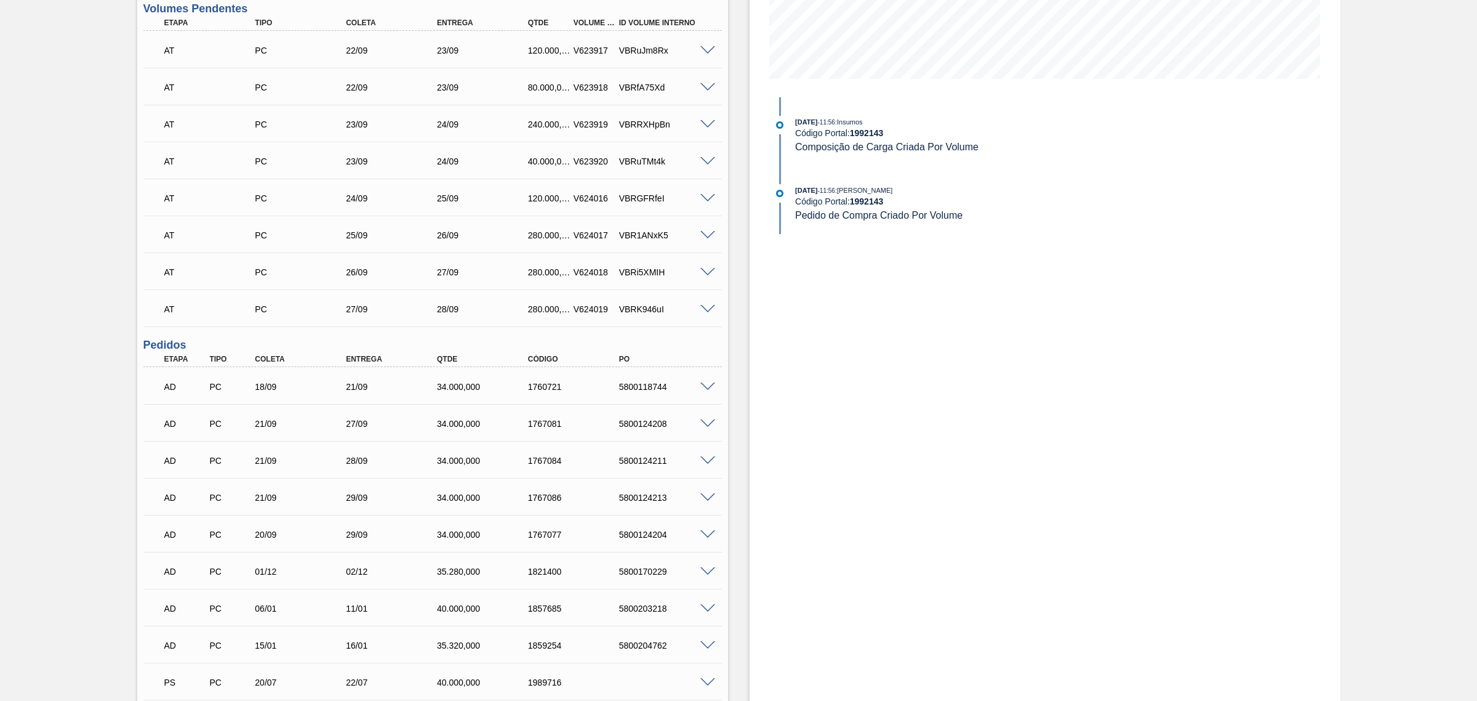
scroll to position [410, 0]
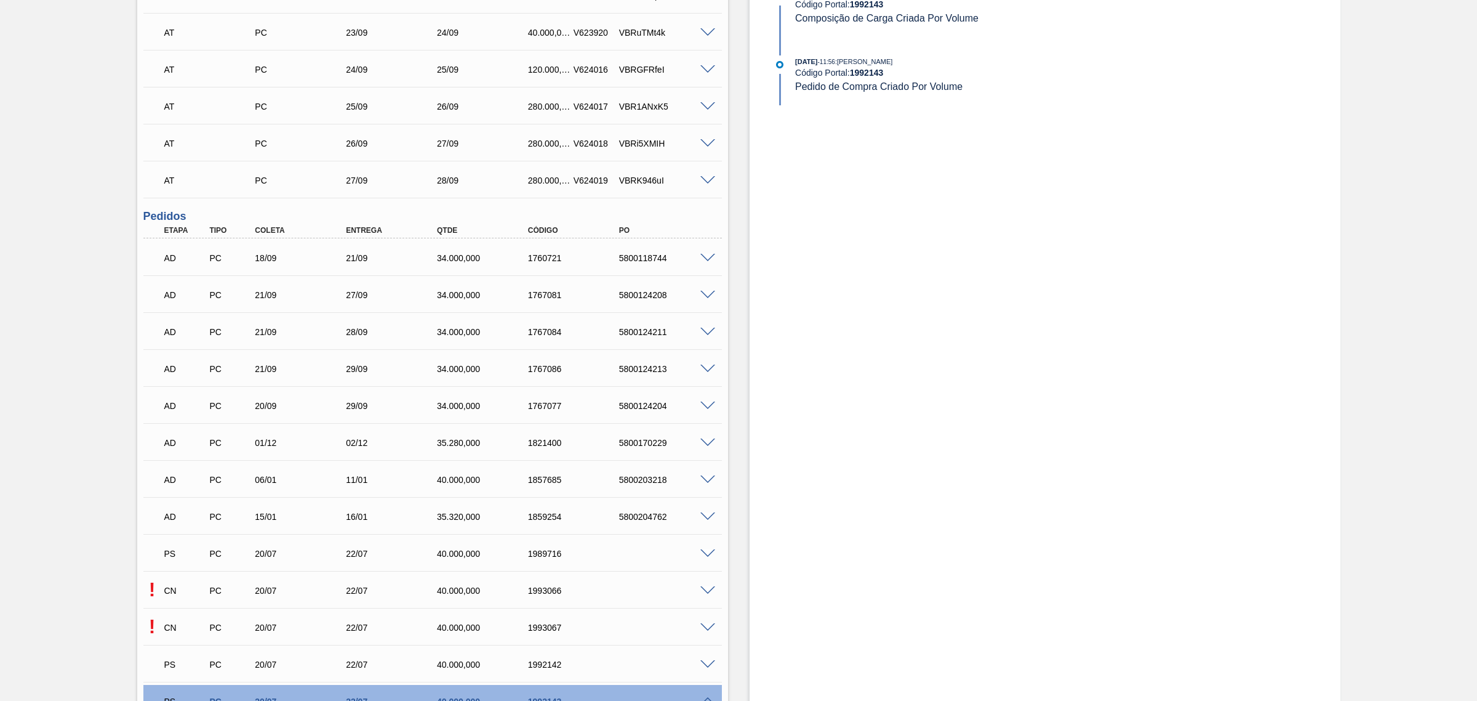
click at [699, 558] on div "PS PC 20/07 22/07 40.000,000 1989716" at bounding box center [429, 552] width 546 height 25
click at [702, 553] on span at bounding box center [708, 553] width 15 height 9
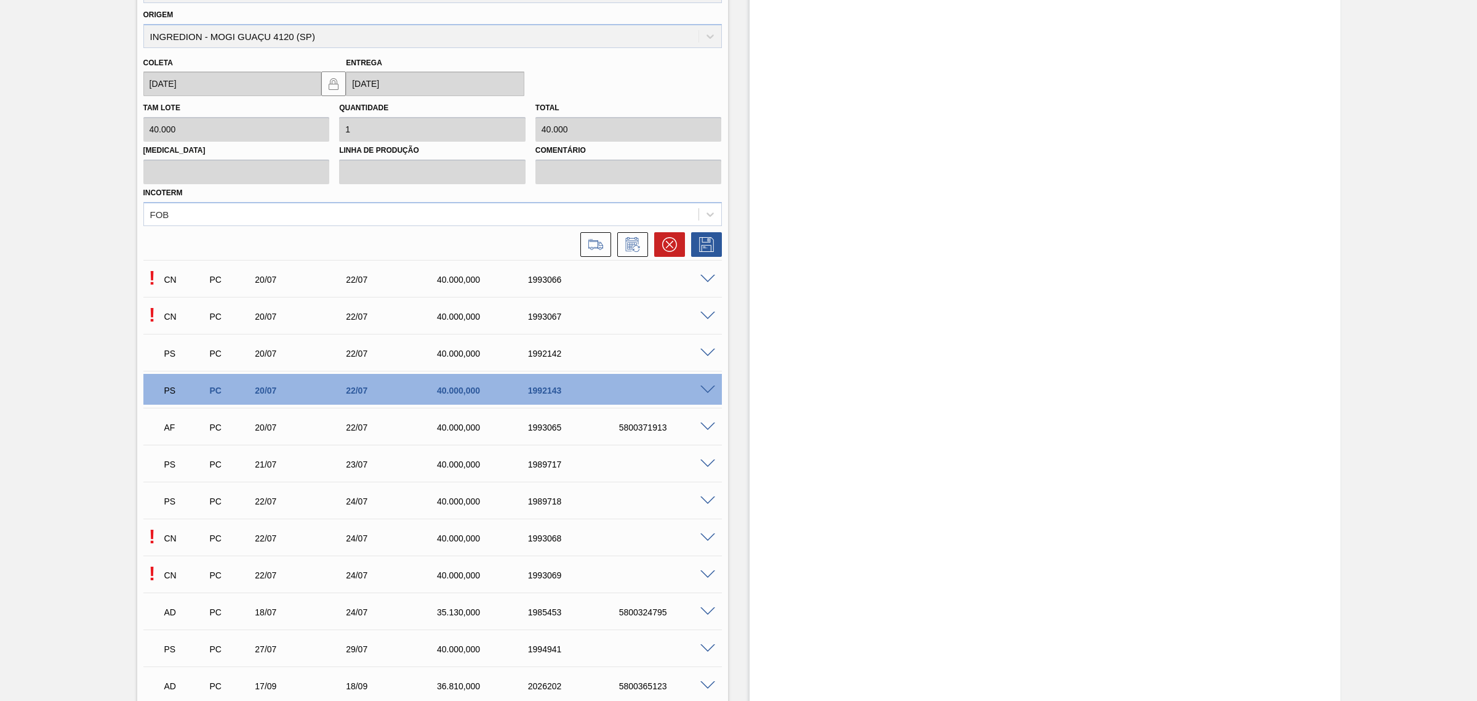
scroll to position [1077, 0]
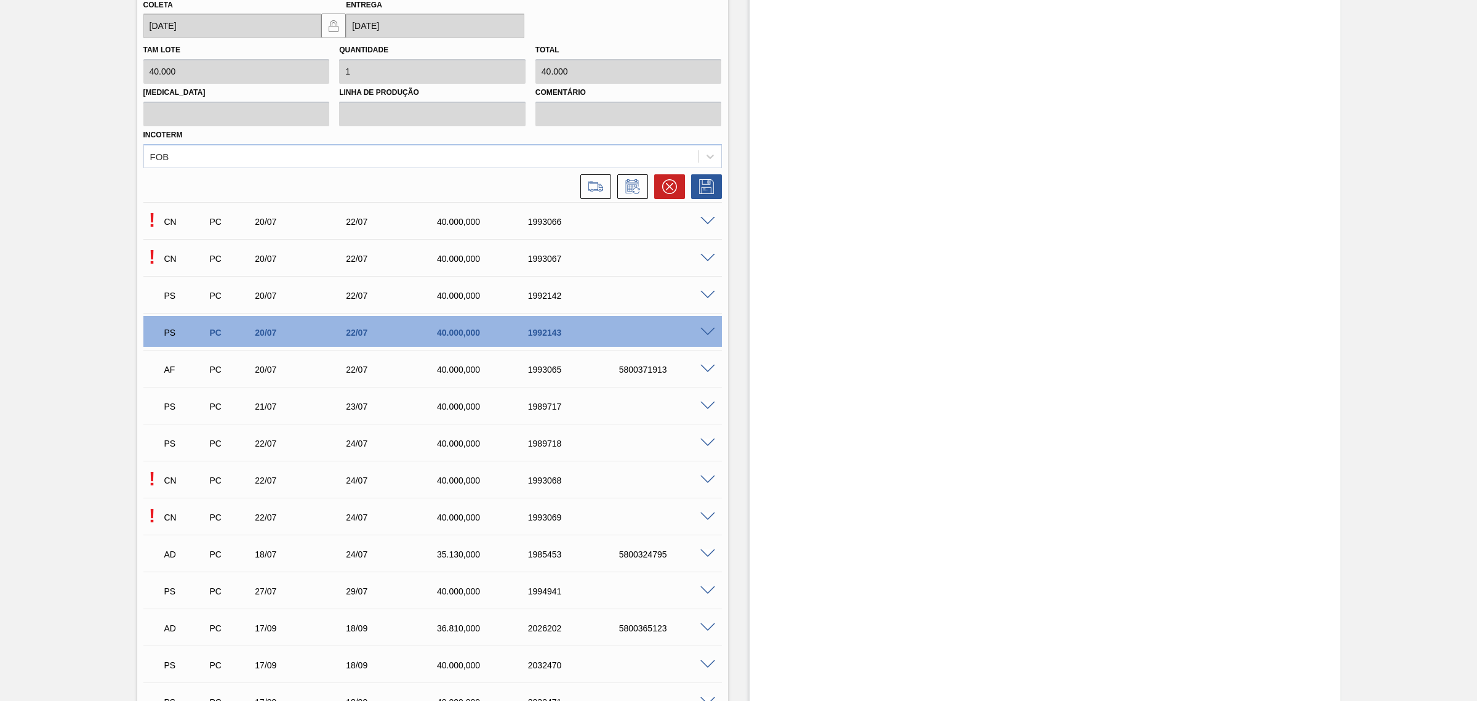
click at [705, 478] on span at bounding box center [708, 479] width 15 height 9
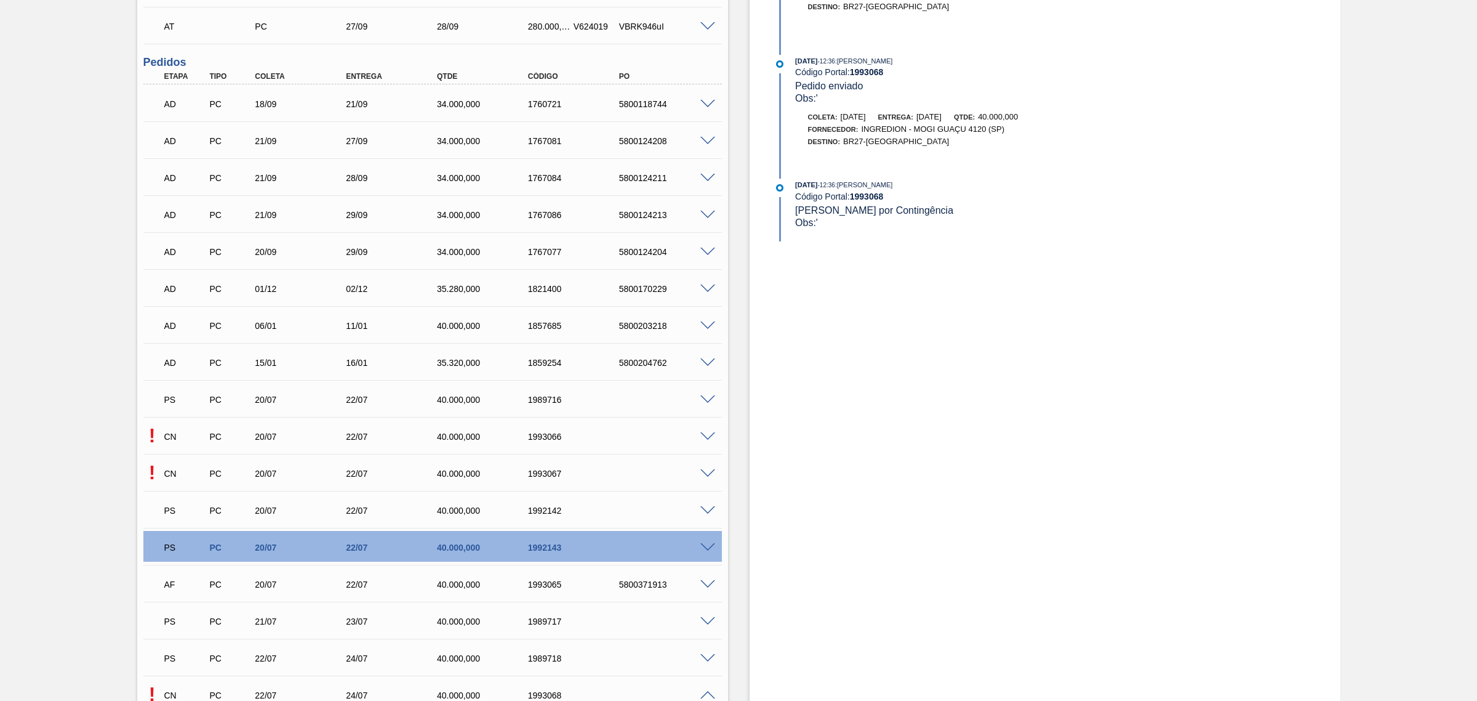
scroll to position [872, 0]
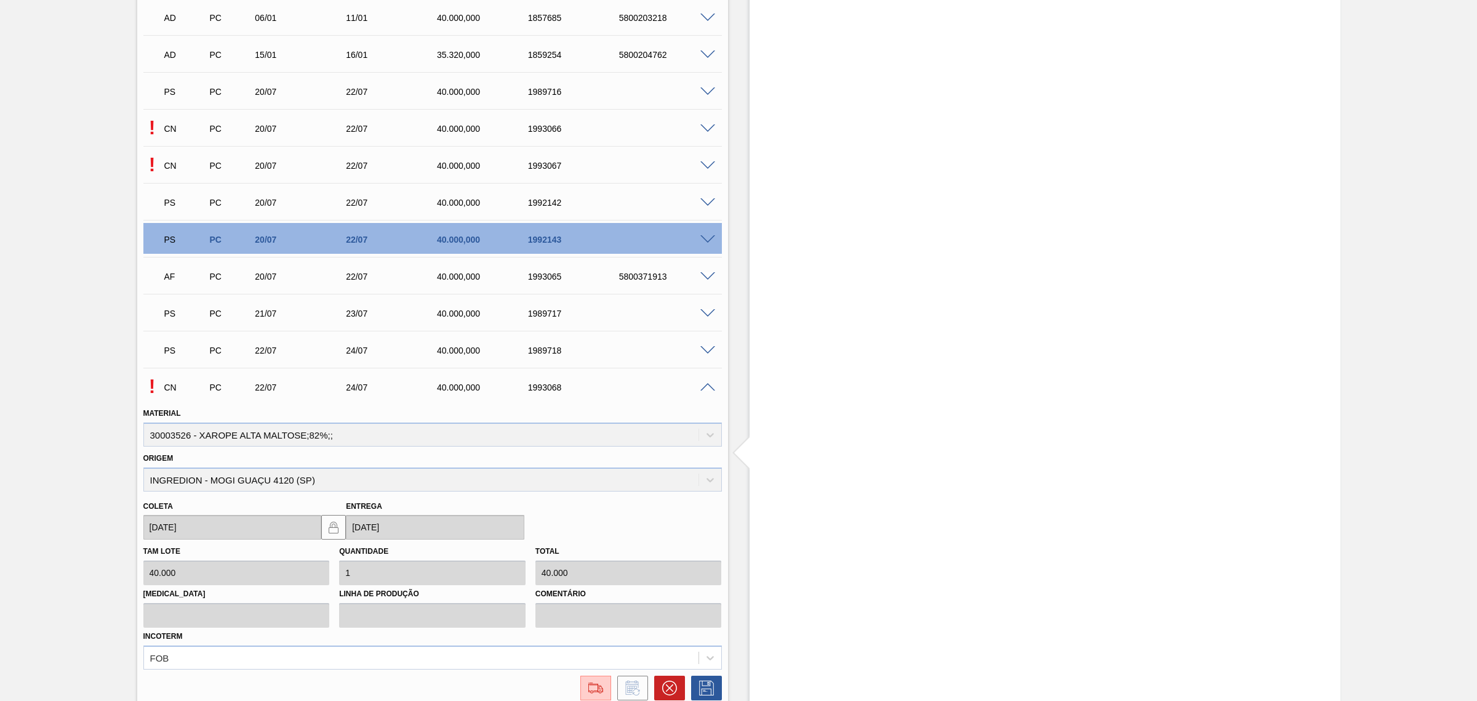
click at [702, 315] on span at bounding box center [708, 313] width 15 height 9
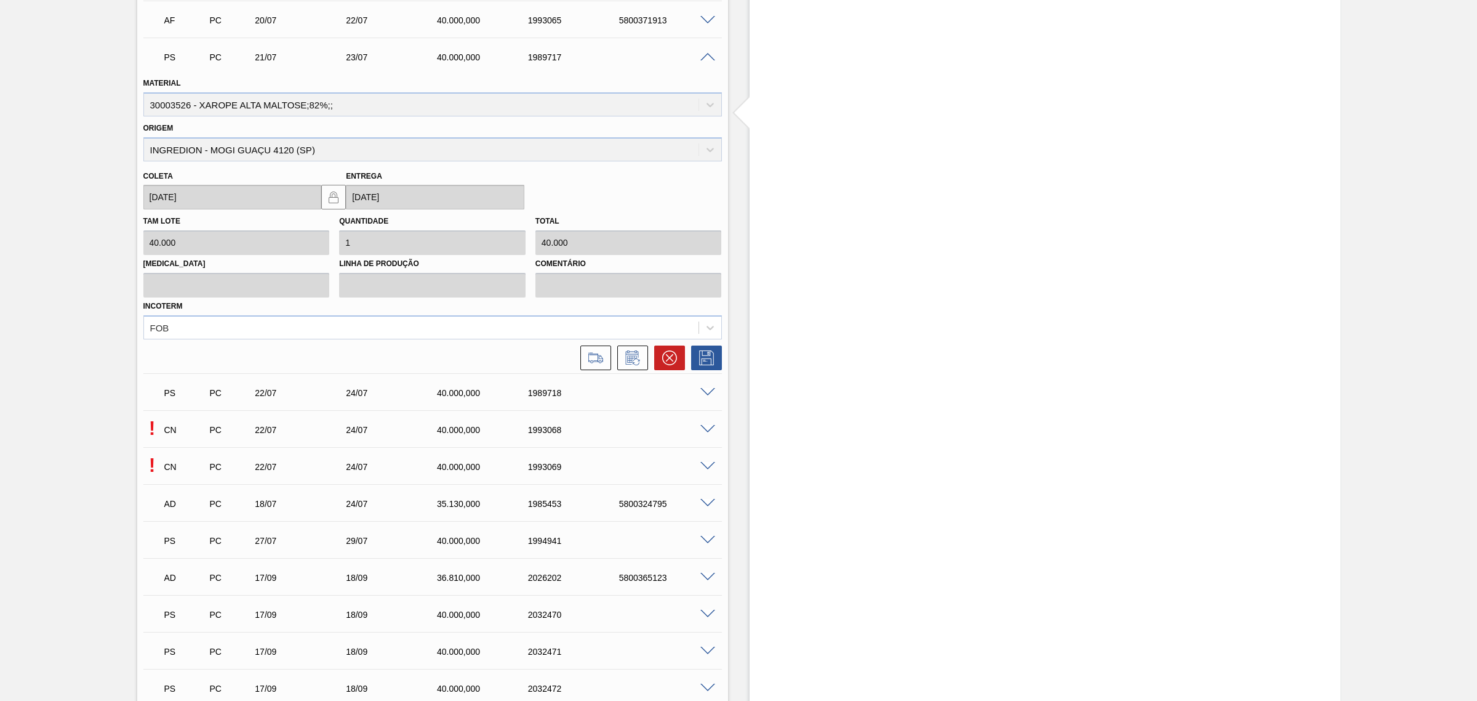
scroll to position [1128, 0]
click at [702, 388] on span at bounding box center [708, 391] width 15 height 9
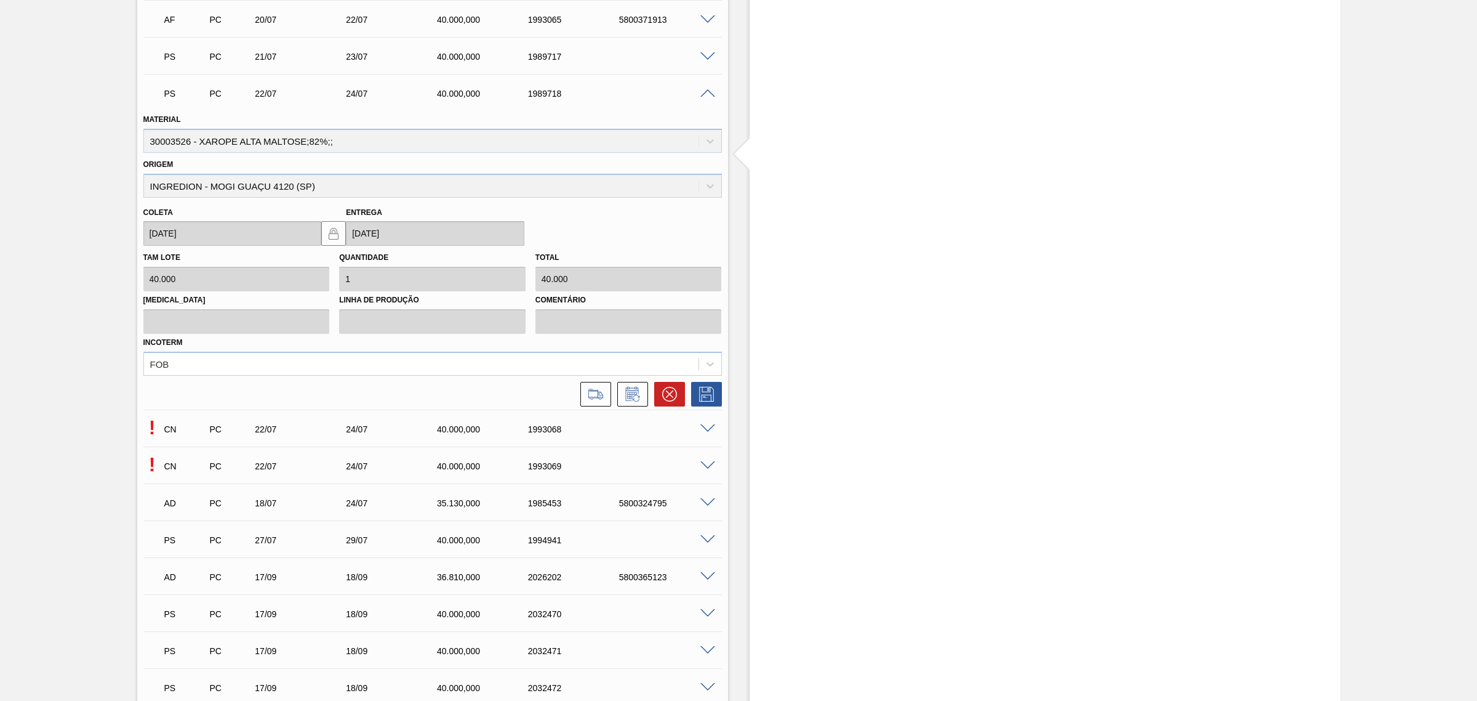
scroll to position [1333, 0]
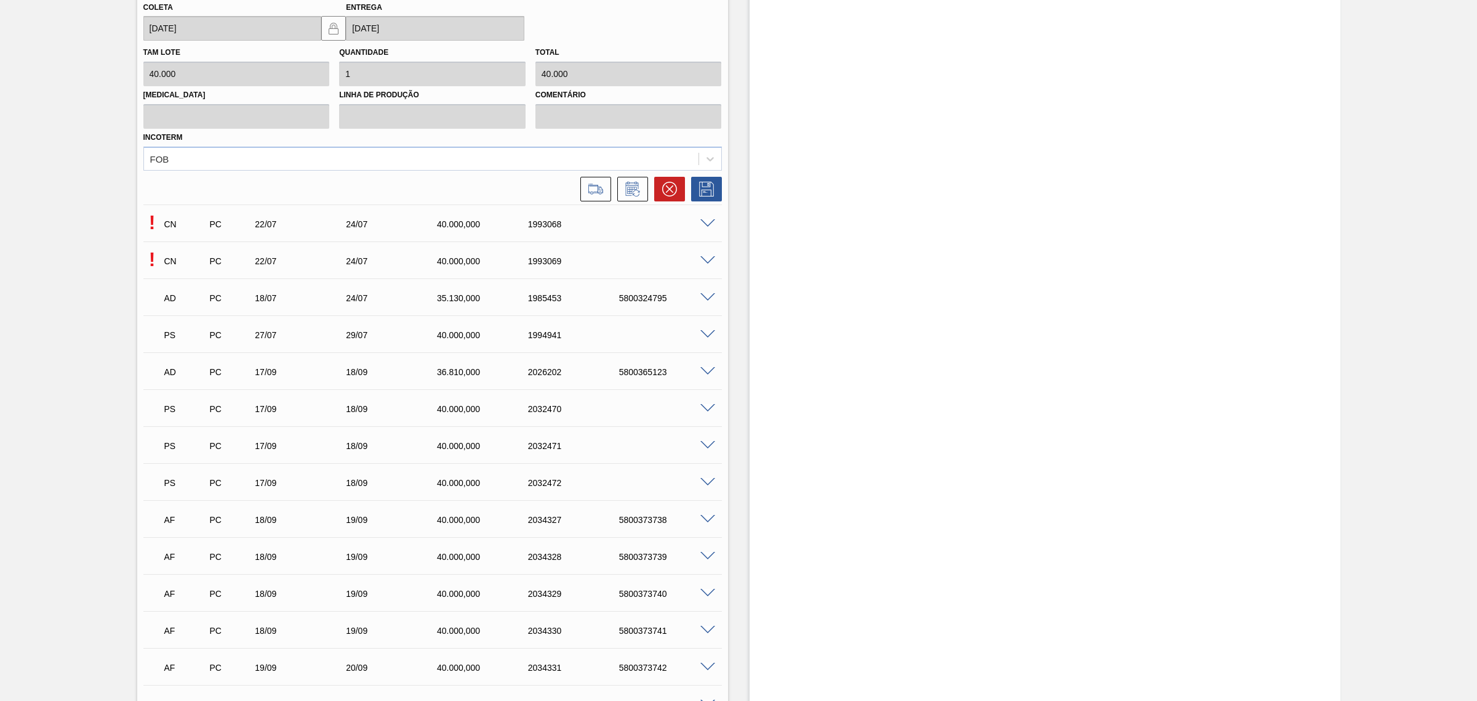
click at [701, 408] on span at bounding box center [708, 408] width 15 height 9
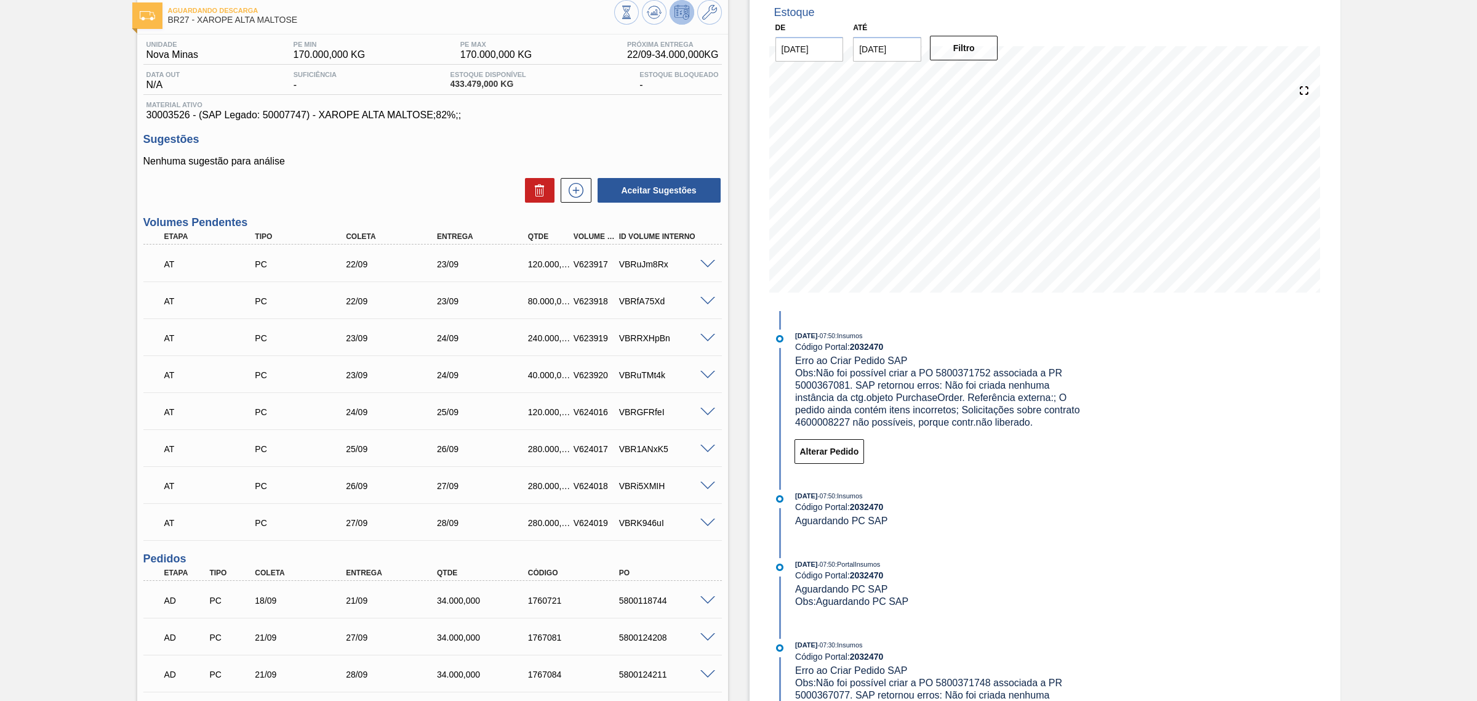
scroll to position [51, 0]
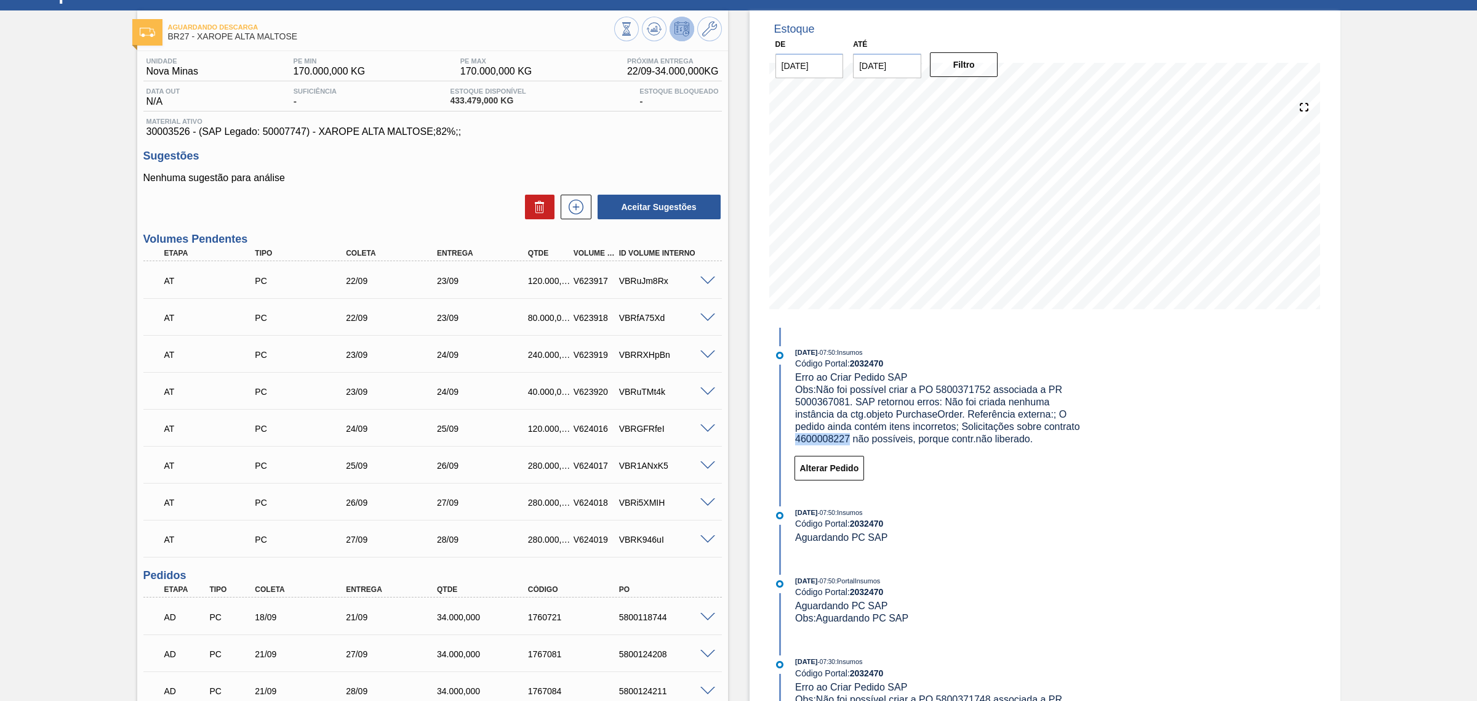
drag, startPoint x: 850, startPoint y: 438, endPoint x: 792, endPoint y: 440, distance: 57.9
click at [792, 440] on div "17/09/2025 - 07:50 : Insumos Código Portal: 2032470 Erro ao Criar Pedido SAP Ob…" at bounding box center [929, 395] width 317 height 99
copy span "4600008227"
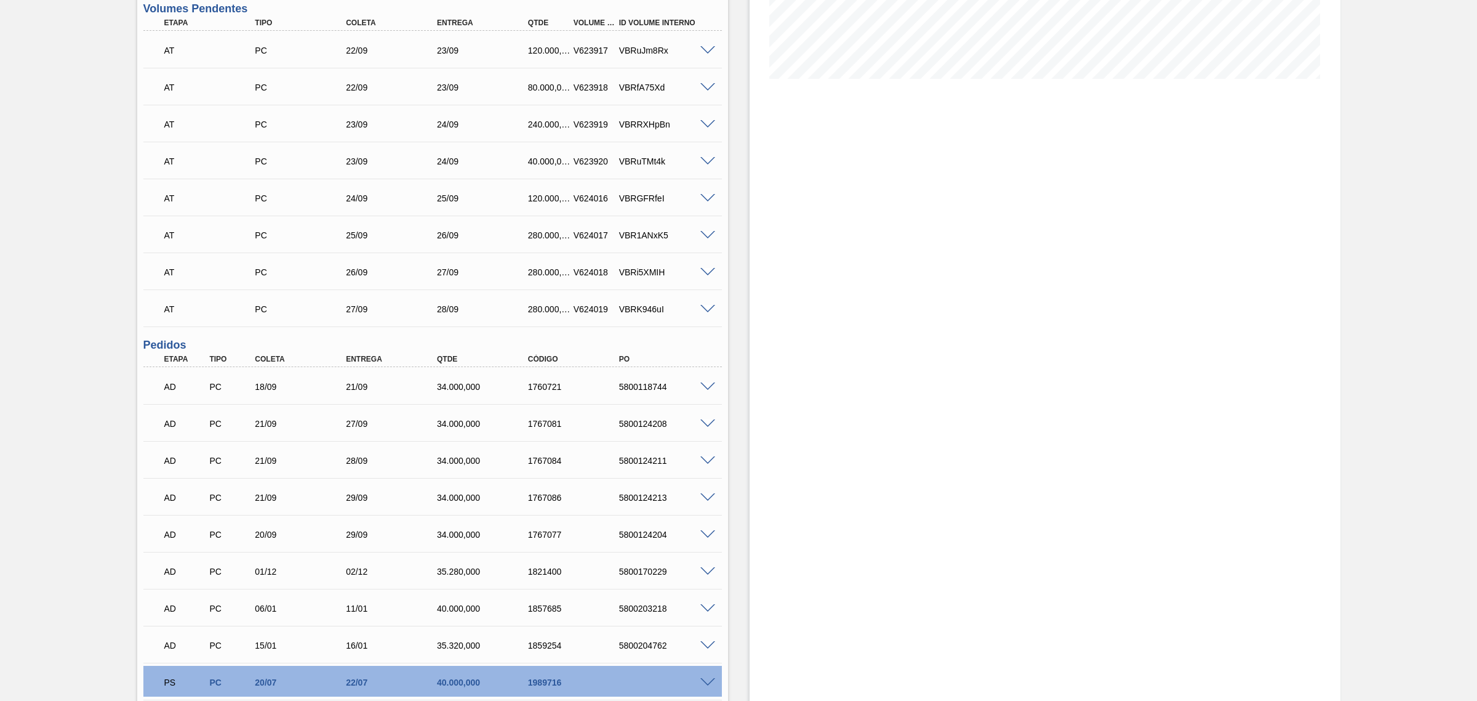
scroll to position [410, 0]
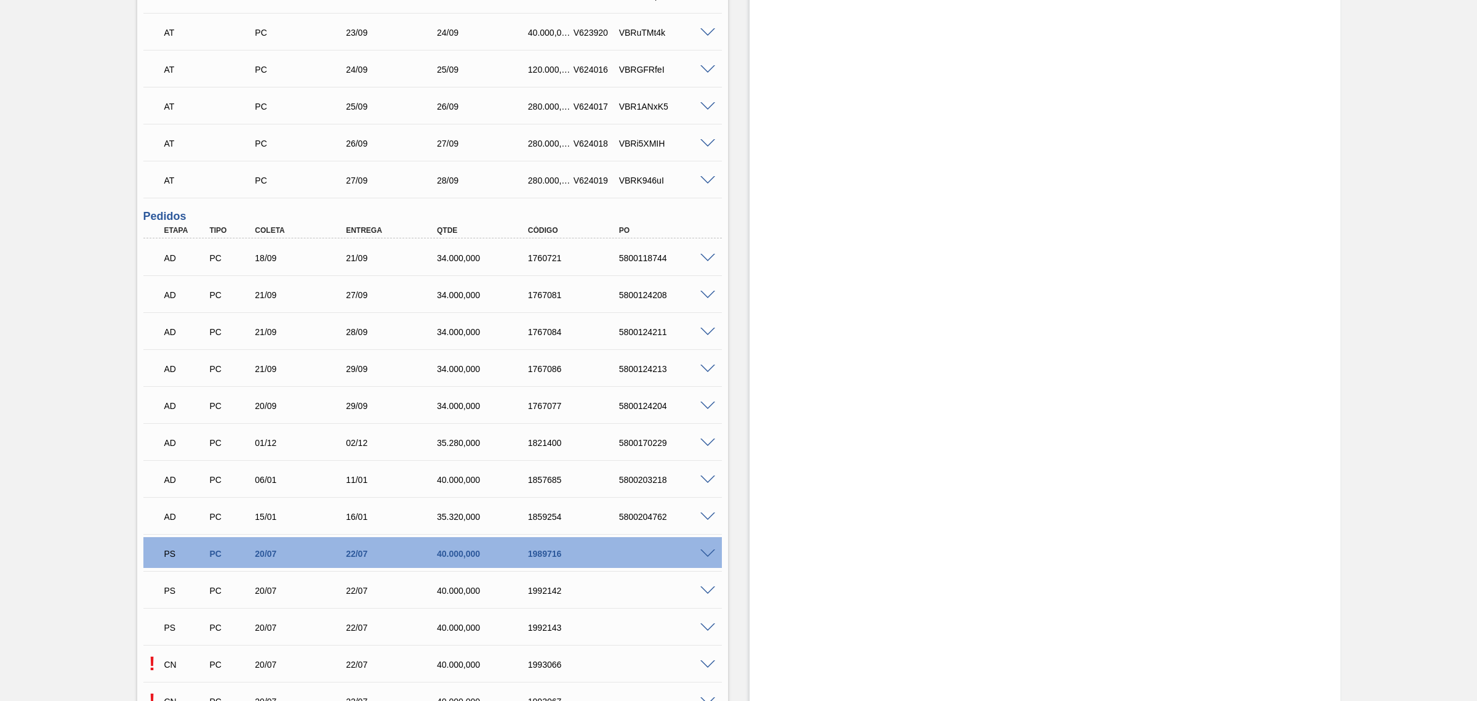
click at [706, 549] on span at bounding box center [708, 553] width 15 height 9
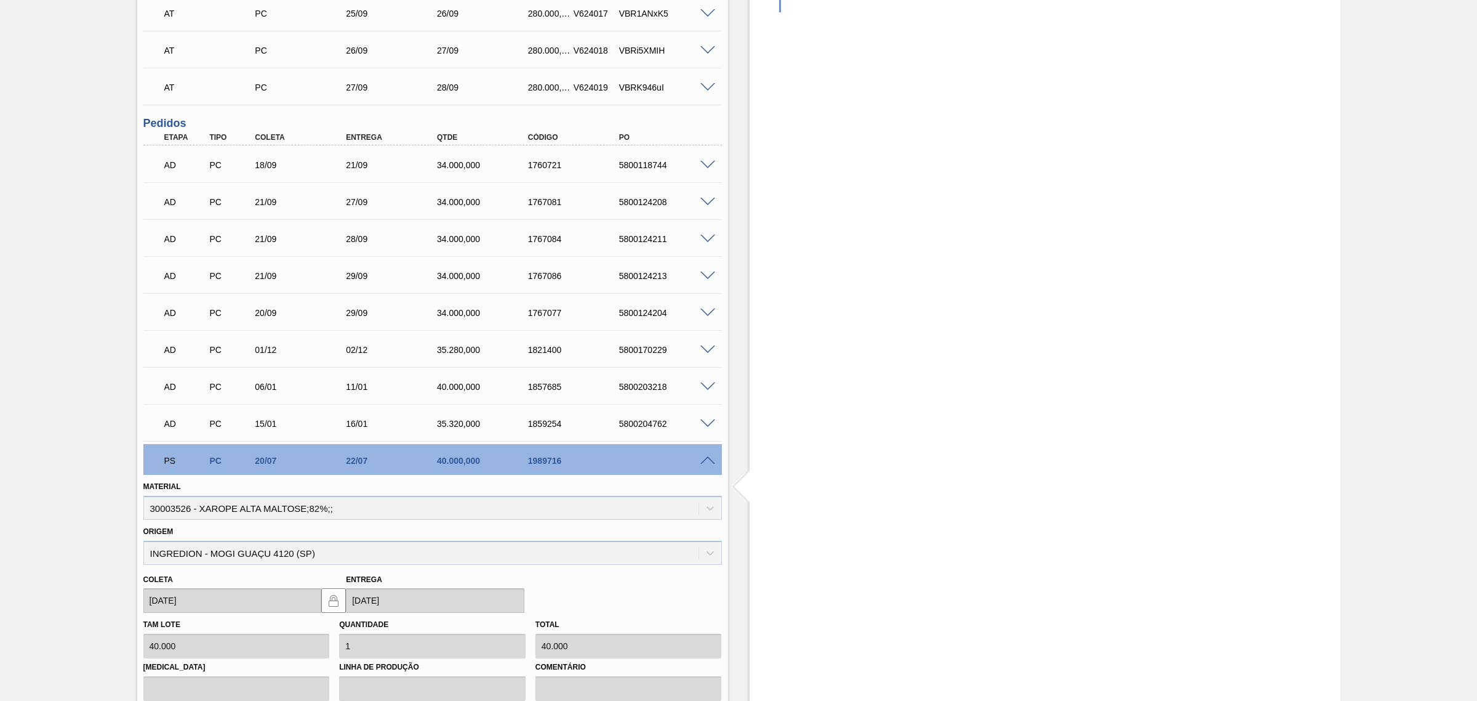
scroll to position [616, 0]
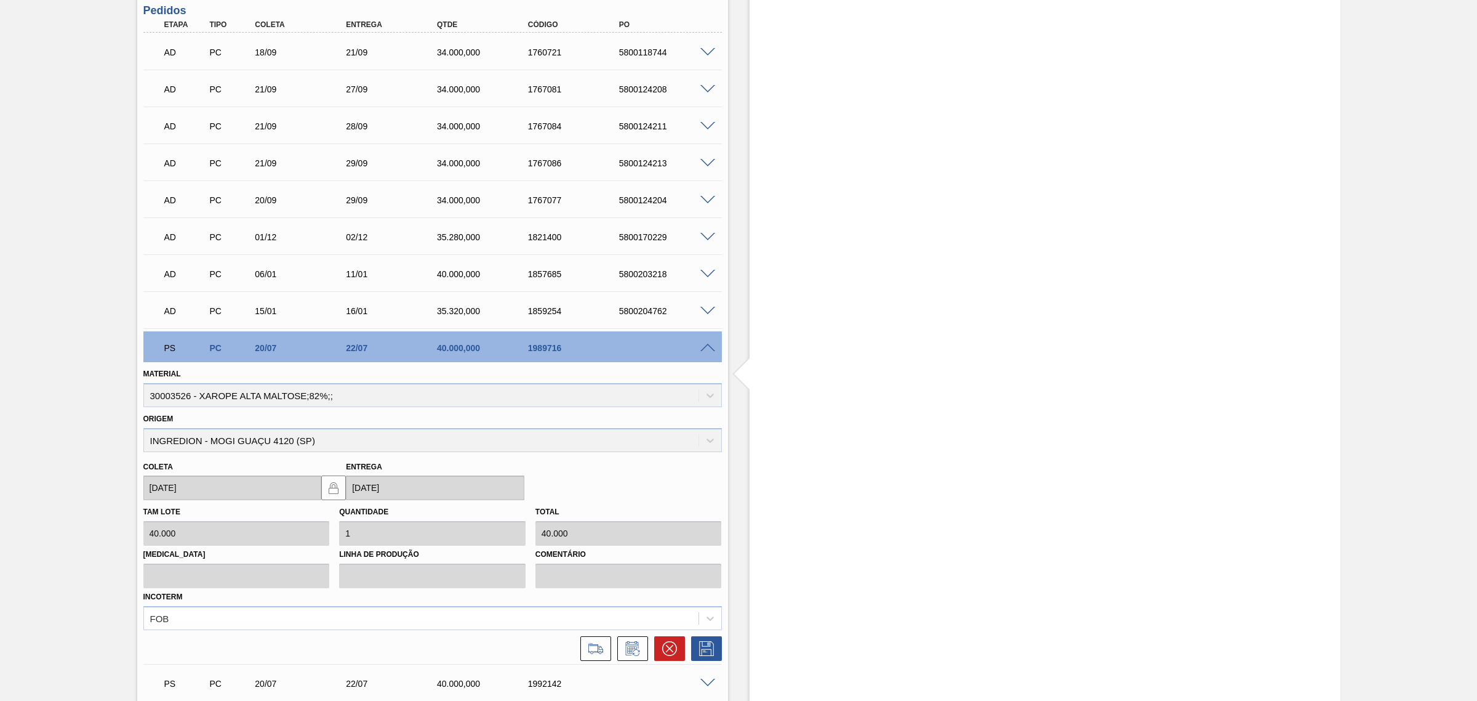
click at [706, 350] on span at bounding box center [708, 347] width 15 height 9
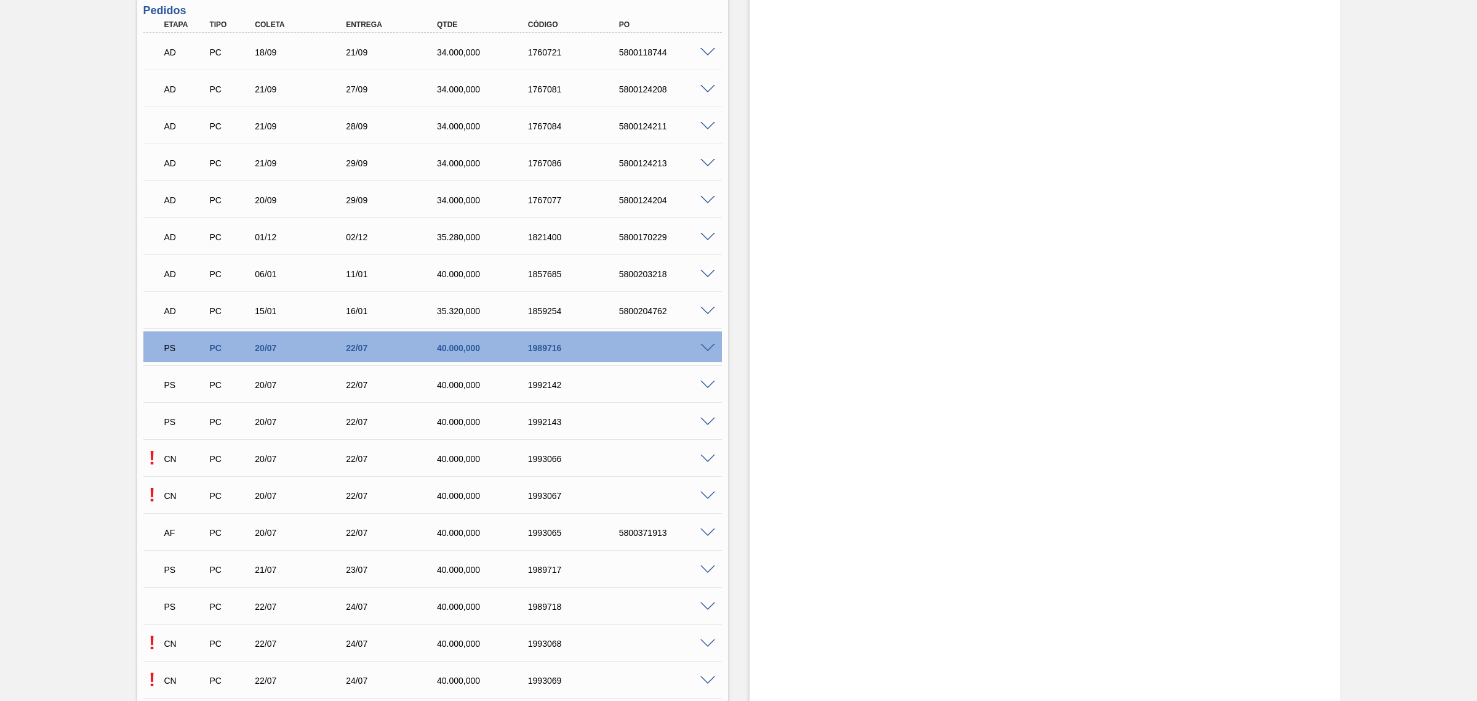
click at [712, 385] on span at bounding box center [708, 384] width 15 height 9
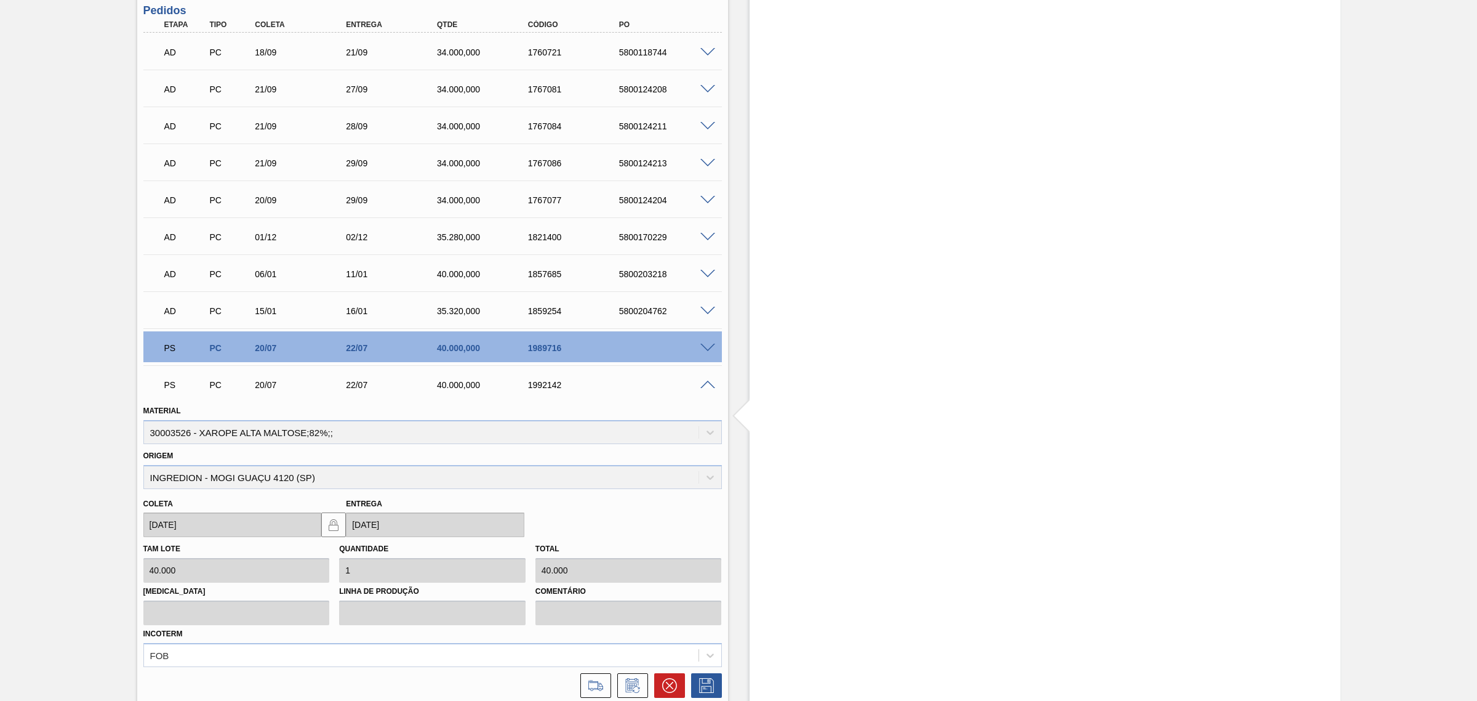
click at [699, 382] on div at bounding box center [709, 383] width 25 height 9
click at [704, 385] on span at bounding box center [708, 384] width 15 height 9
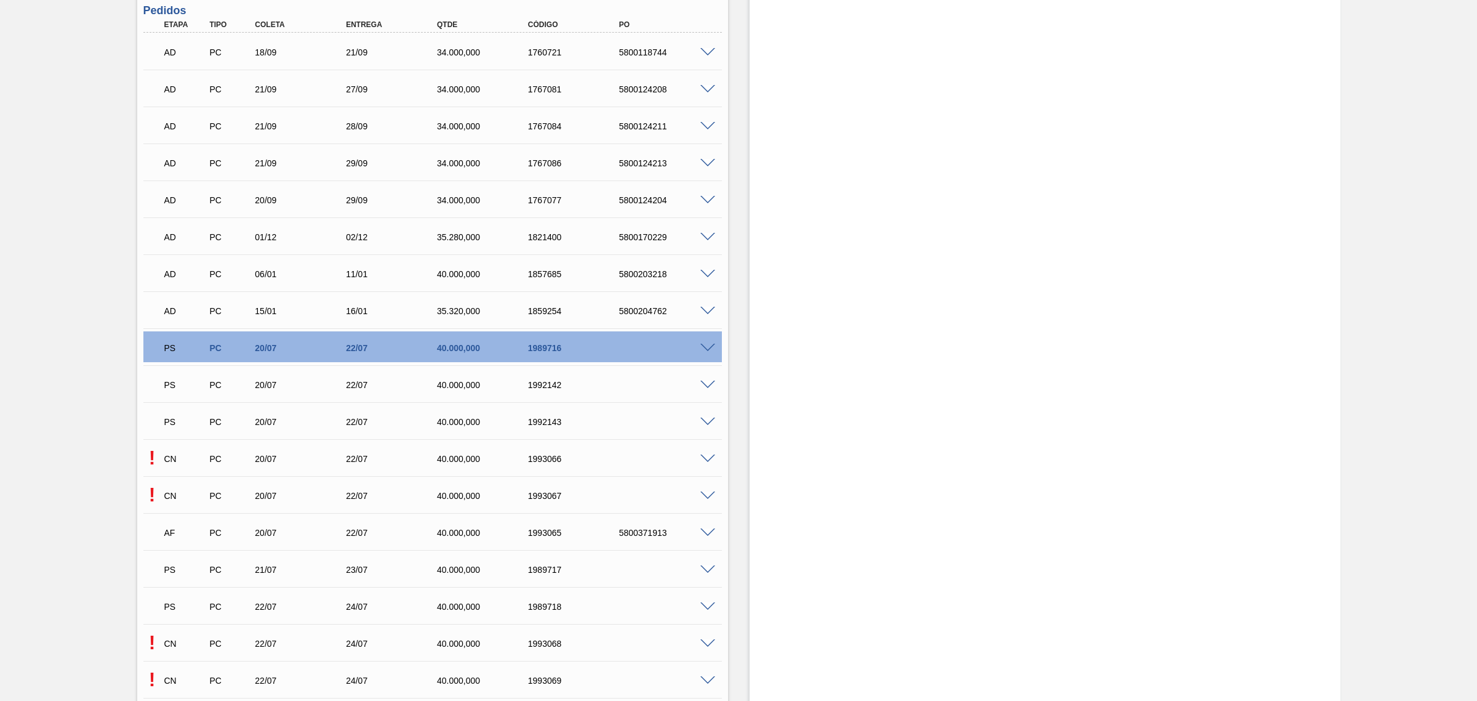
click at [705, 422] on span at bounding box center [708, 421] width 15 height 9
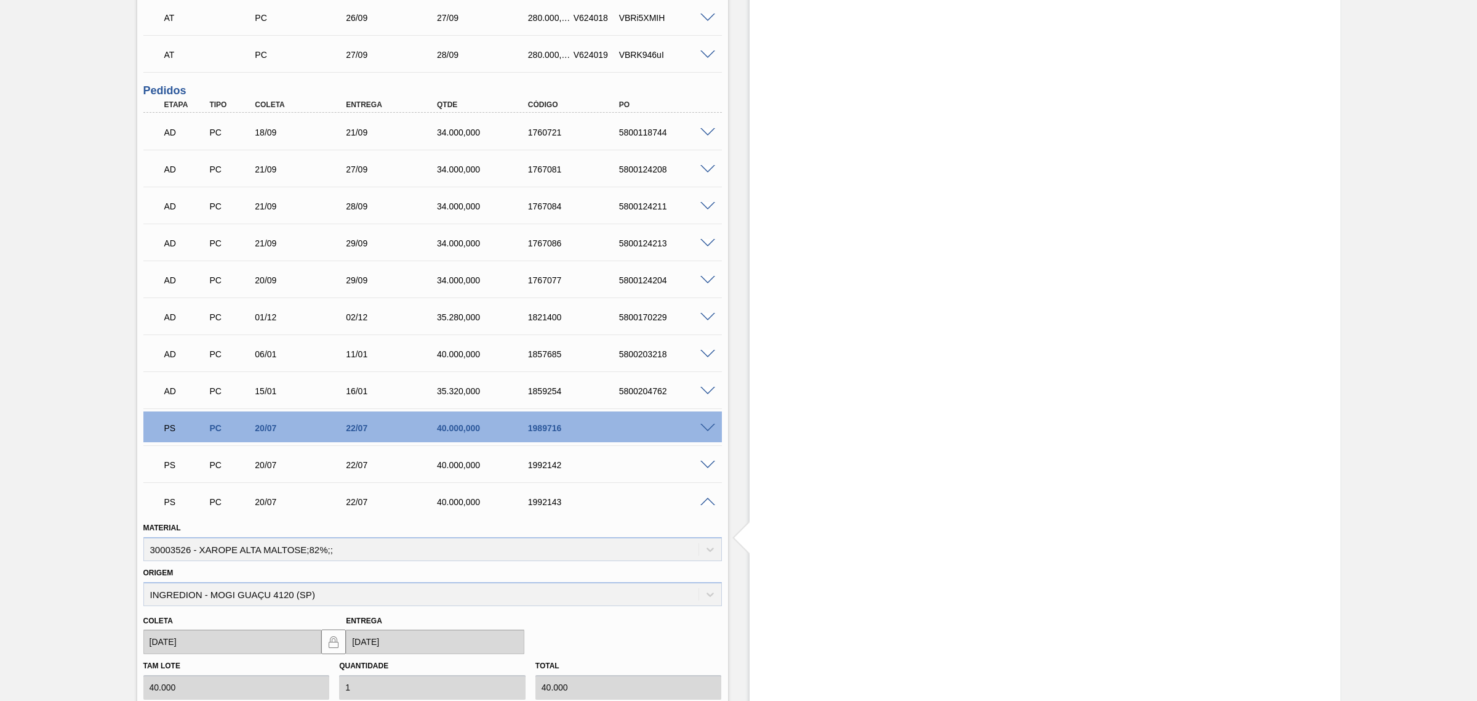
scroll to position [667, 0]
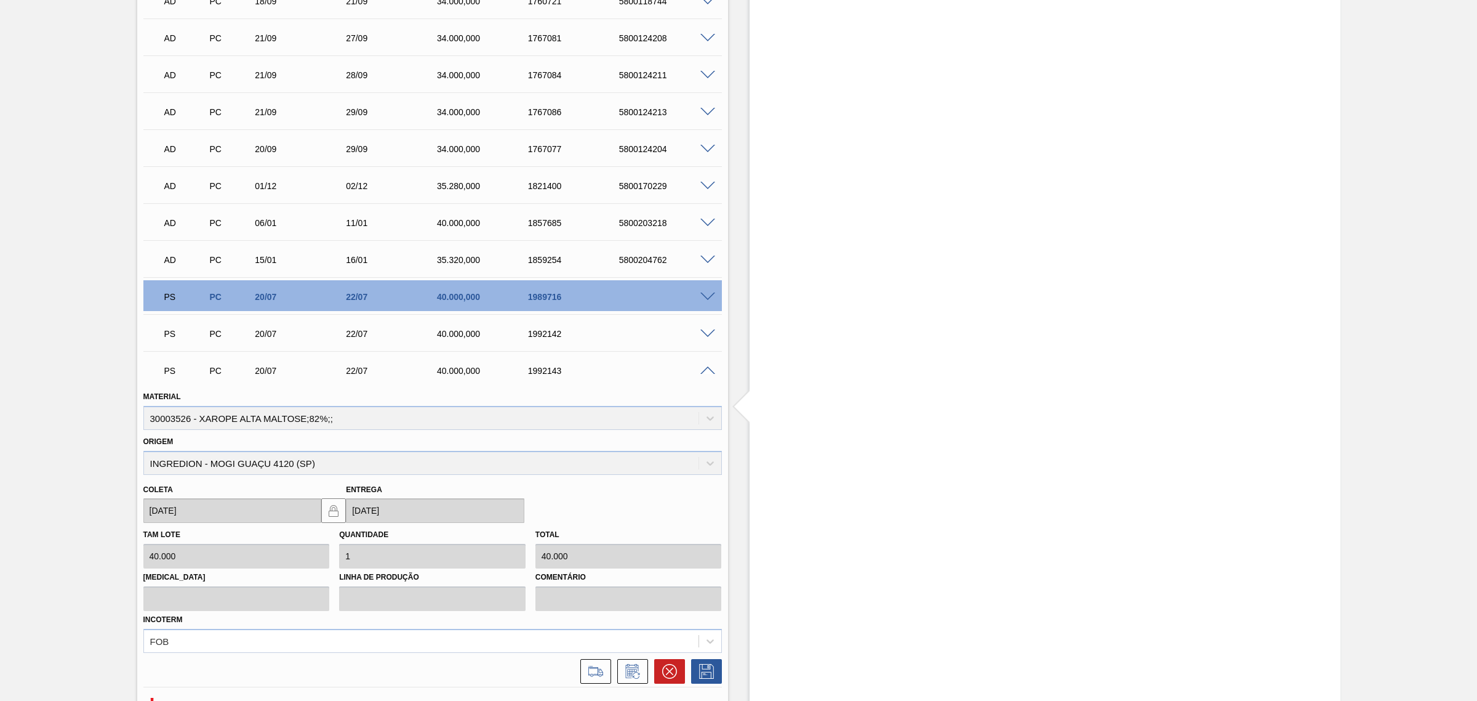
click at [708, 368] on span at bounding box center [708, 370] width 15 height 9
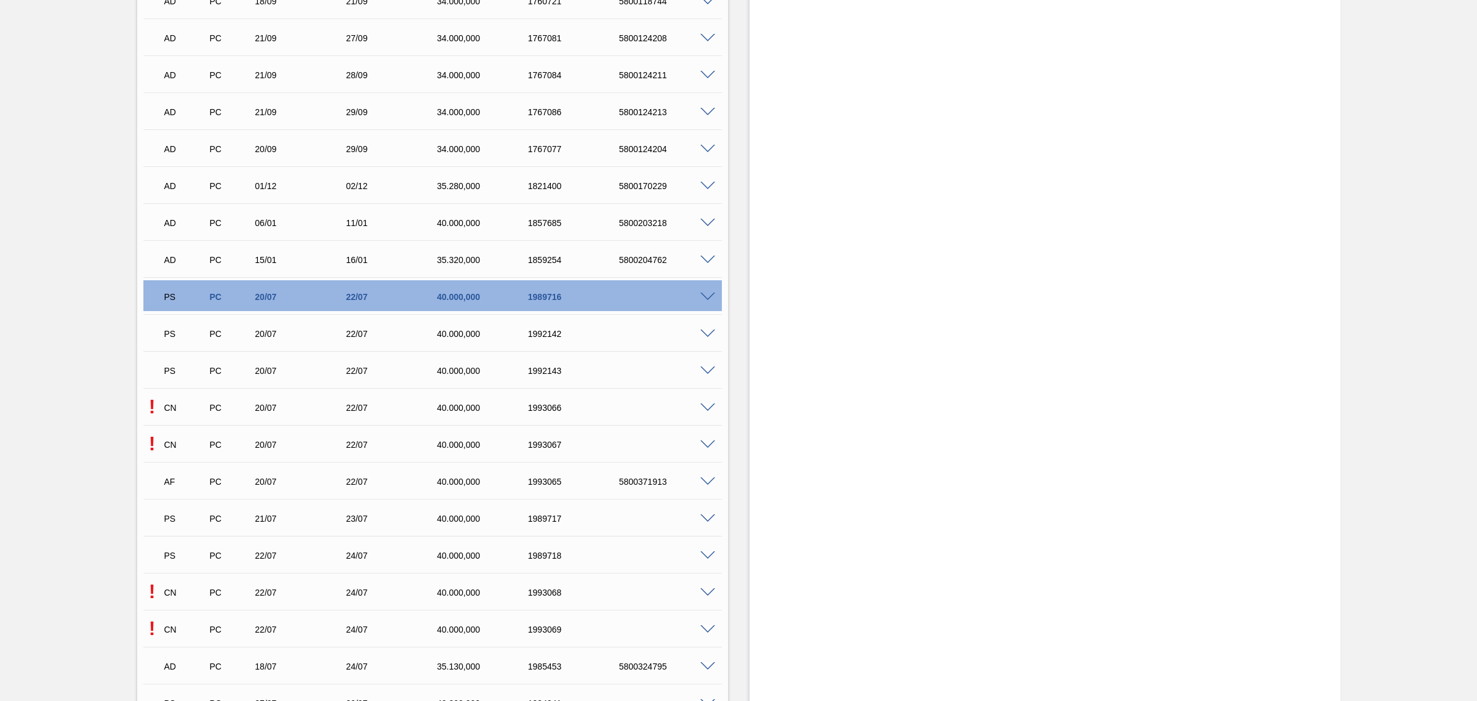
click at [710, 408] on span at bounding box center [708, 407] width 15 height 9
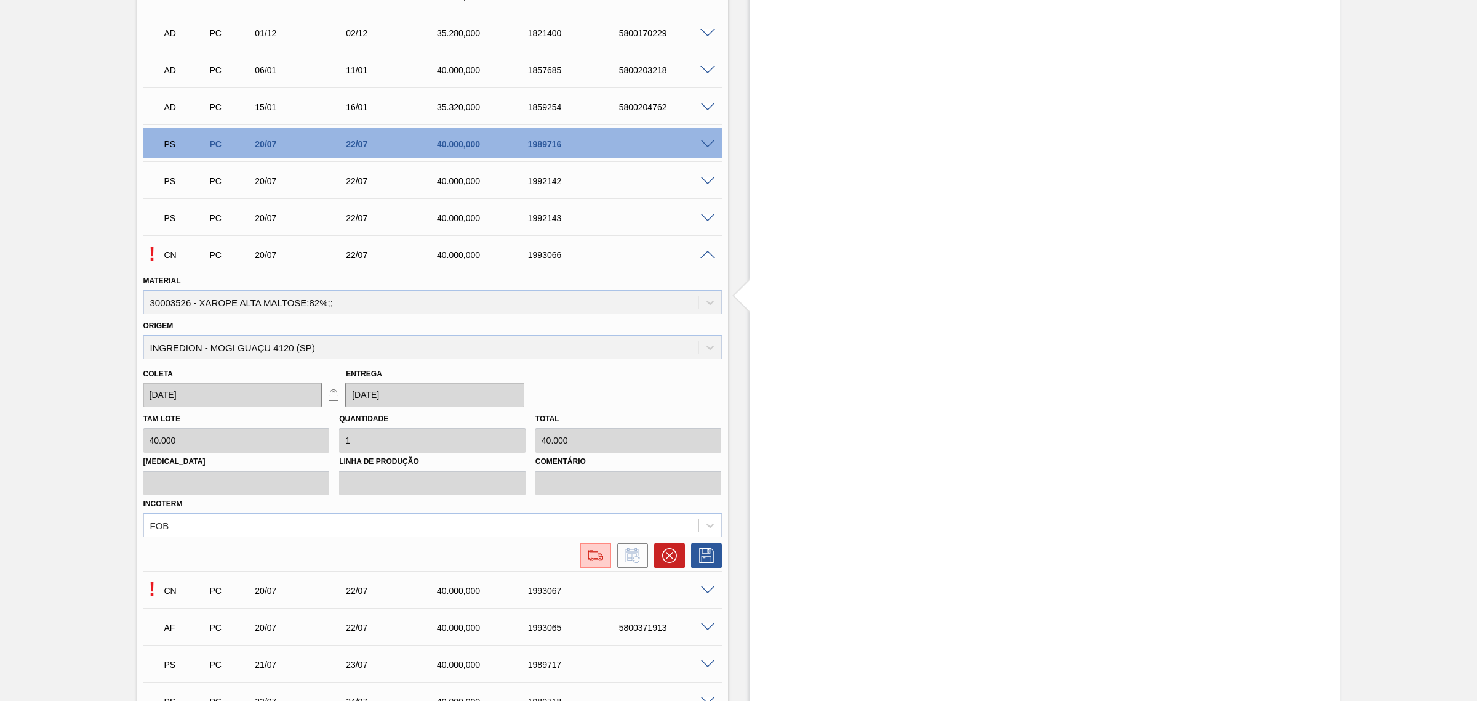
scroll to position [821, 0]
click at [703, 253] on span at bounding box center [708, 253] width 15 height 9
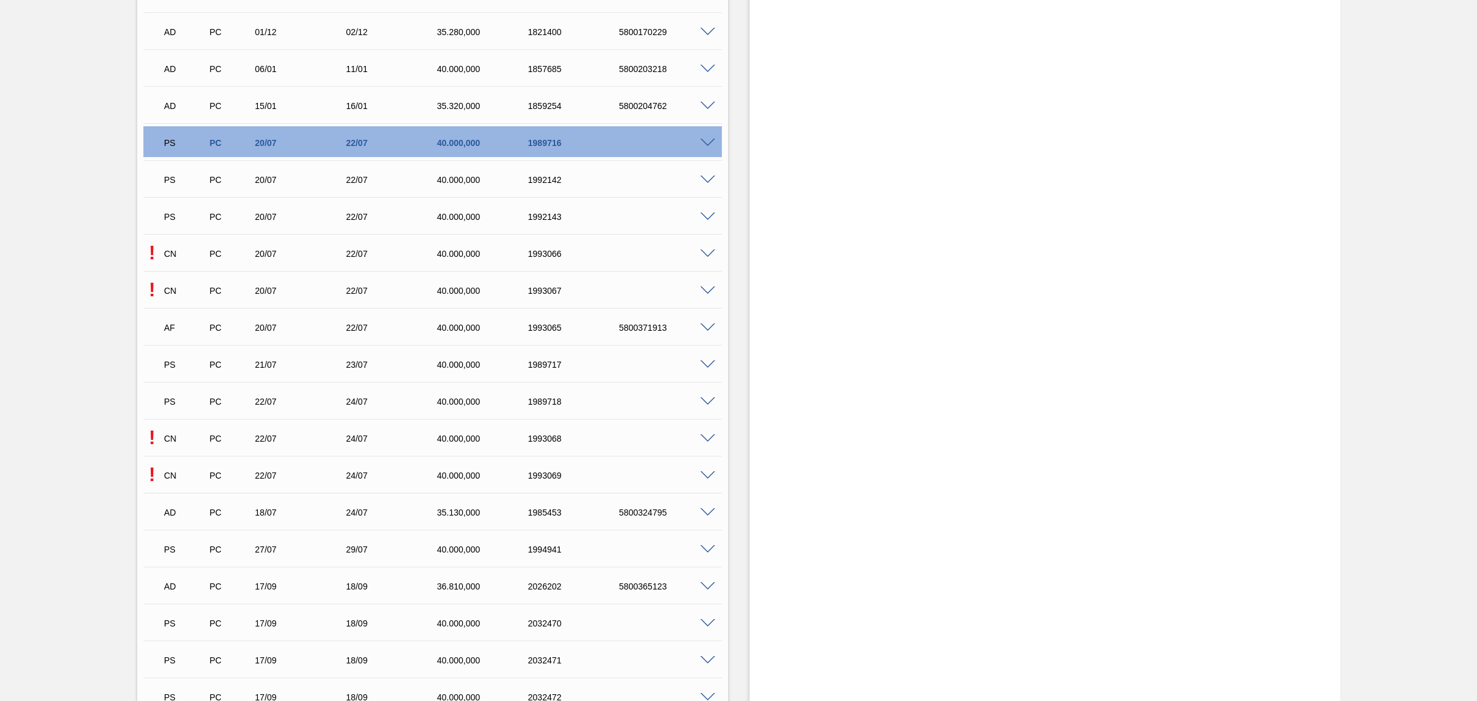
click at [705, 284] on div "! CN PC 20/07 22/07 40.000,000 1993067" at bounding box center [432, 289] width 579 height 31
click at [702, 289] on span at bounding box center [708, 290] width 15 height 9
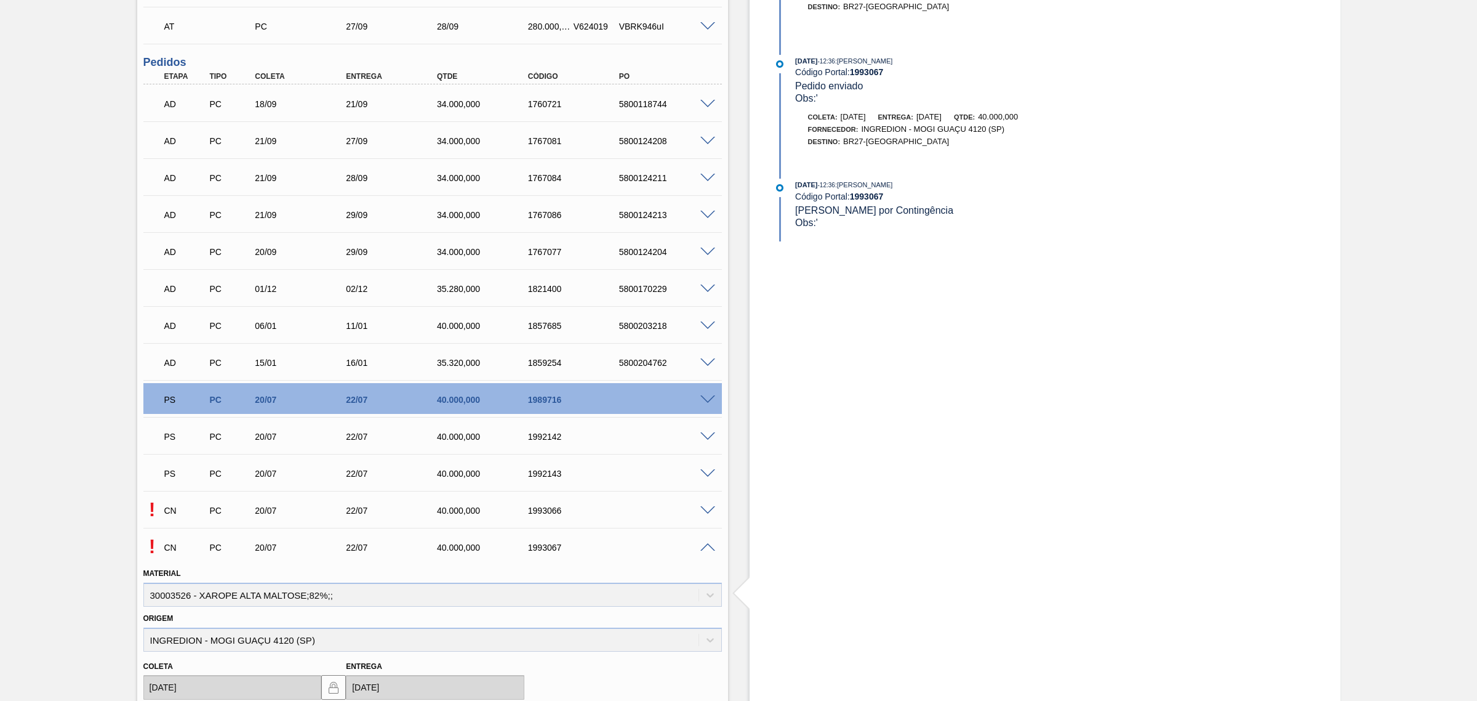
scroll to position [769, 0]
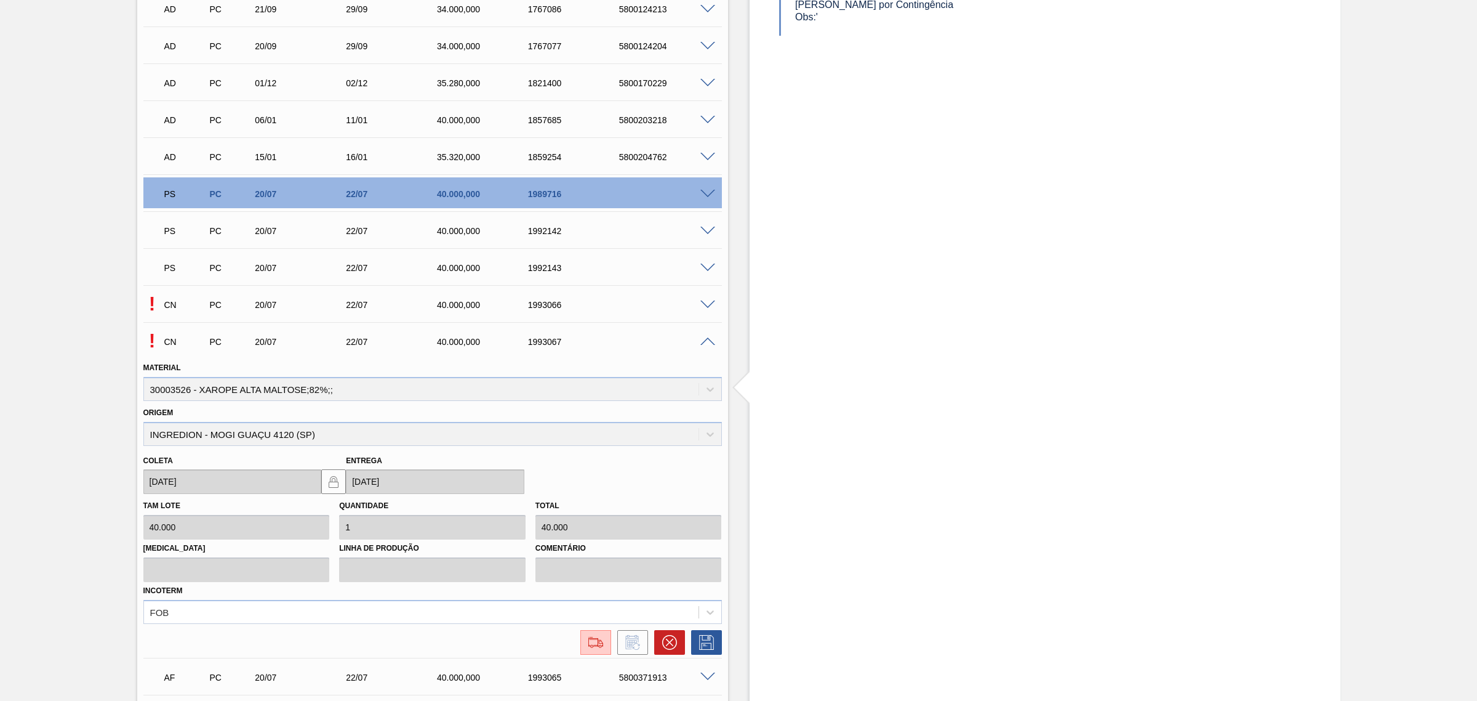
click at [709, 340] on span at bounding box center [708, 341] width 15 height 9
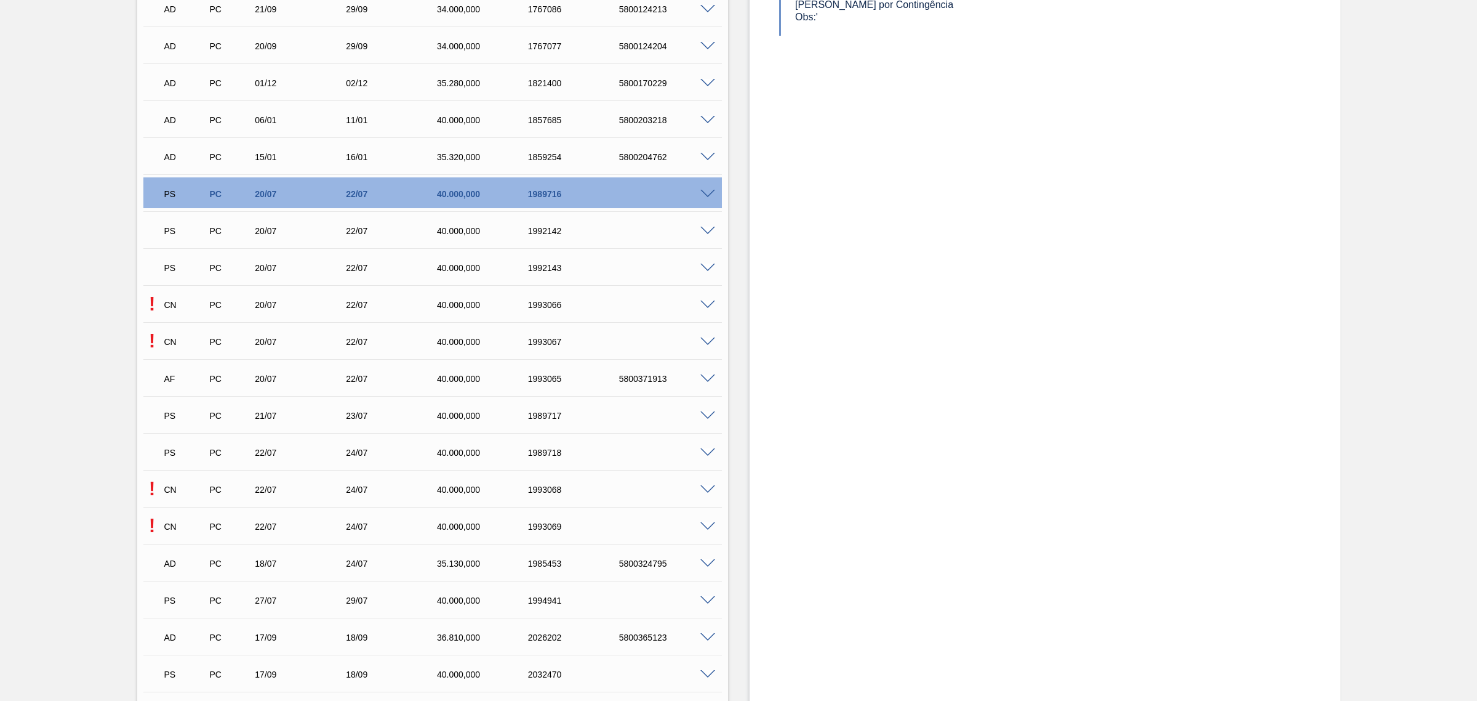
scroll to position [821, 0]
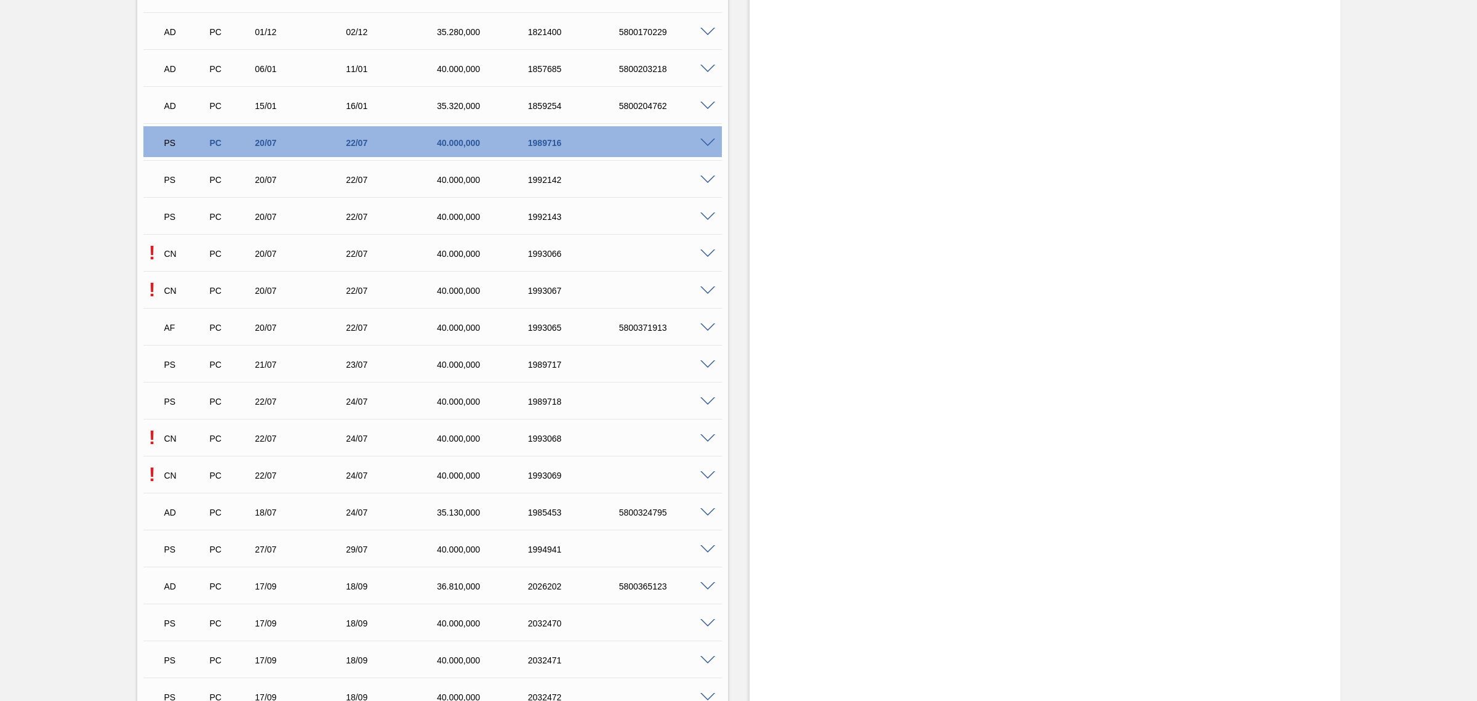
click at [702, 364] on span at bounding box center [708, 364] width 15 height 9
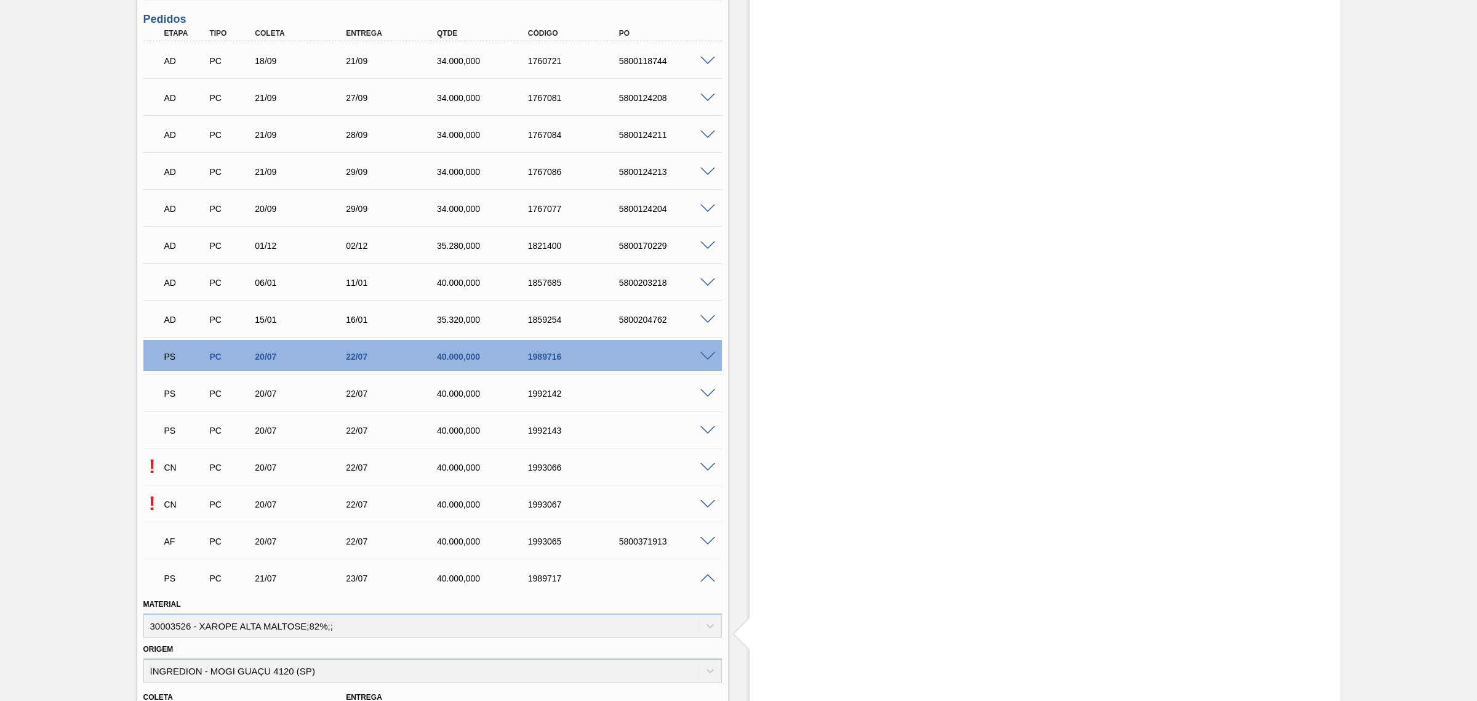
scroll to position [616, 0]
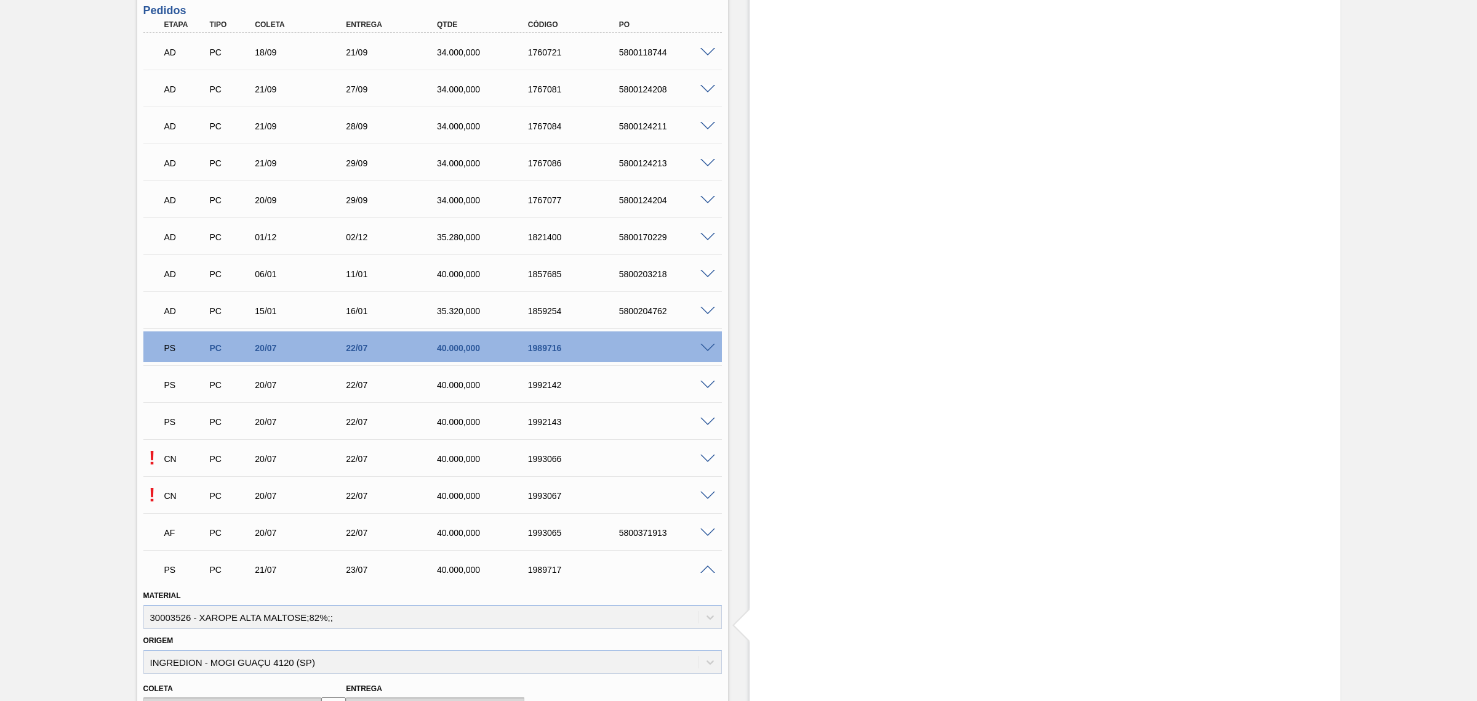
click at [711, 568] on span at bounding box center [708, 569] width 15 height 9
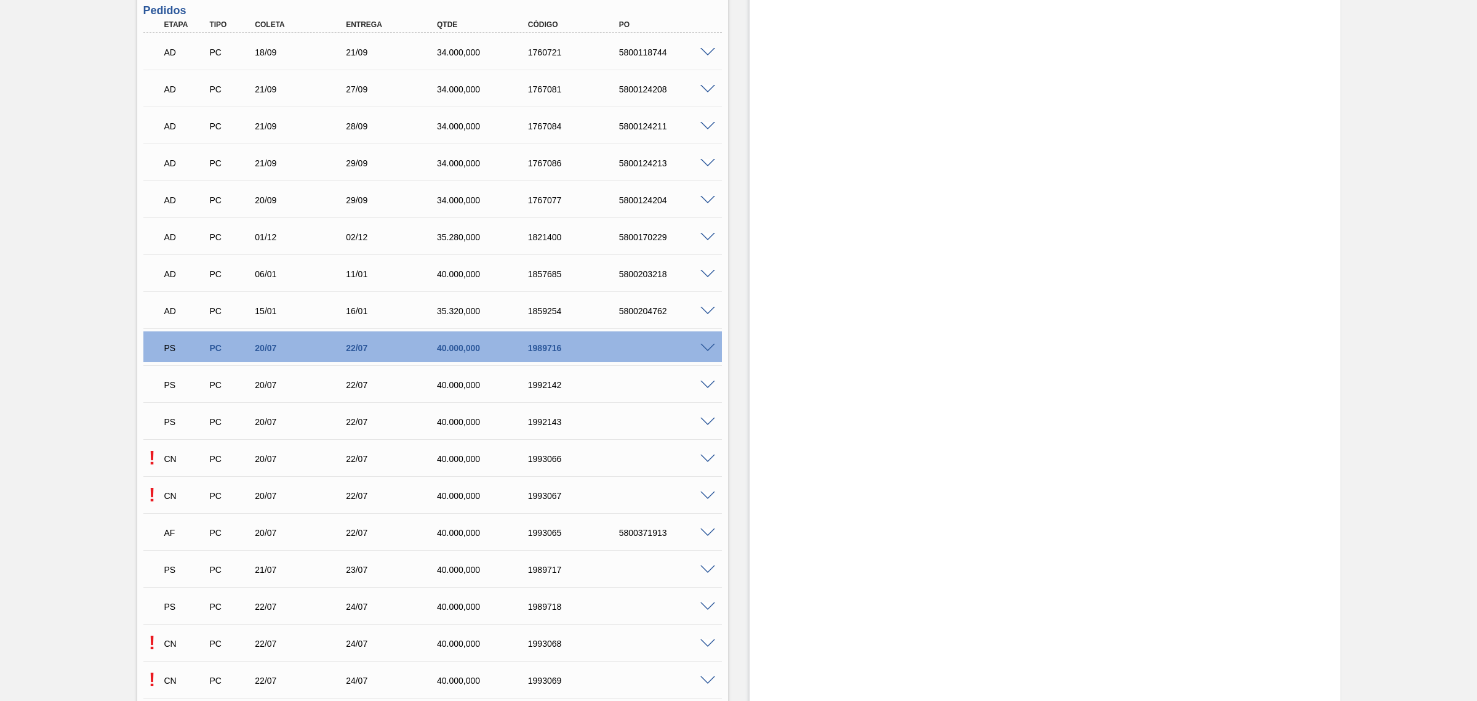
click at [703, 608] on span at bounding box center [708, 606] width 15 height 9
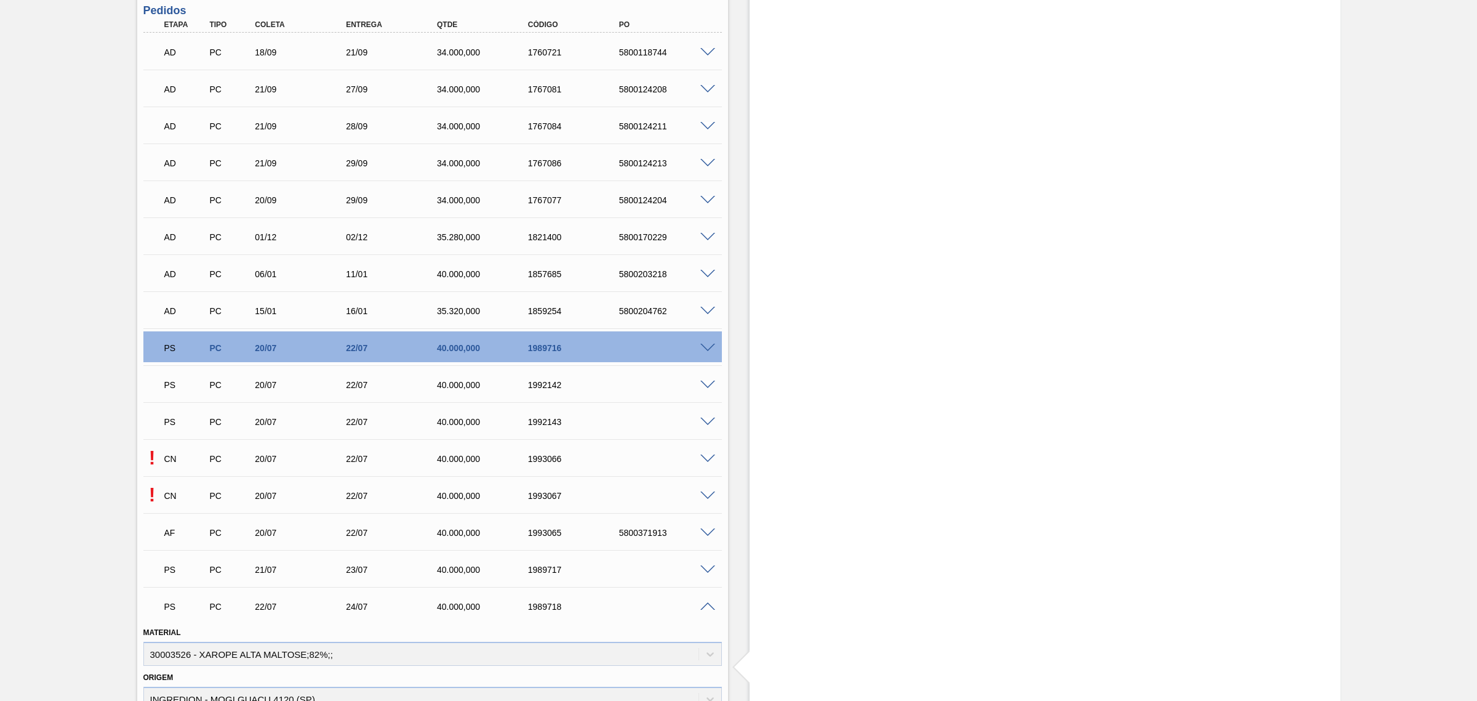
scroll to position [769, 0]
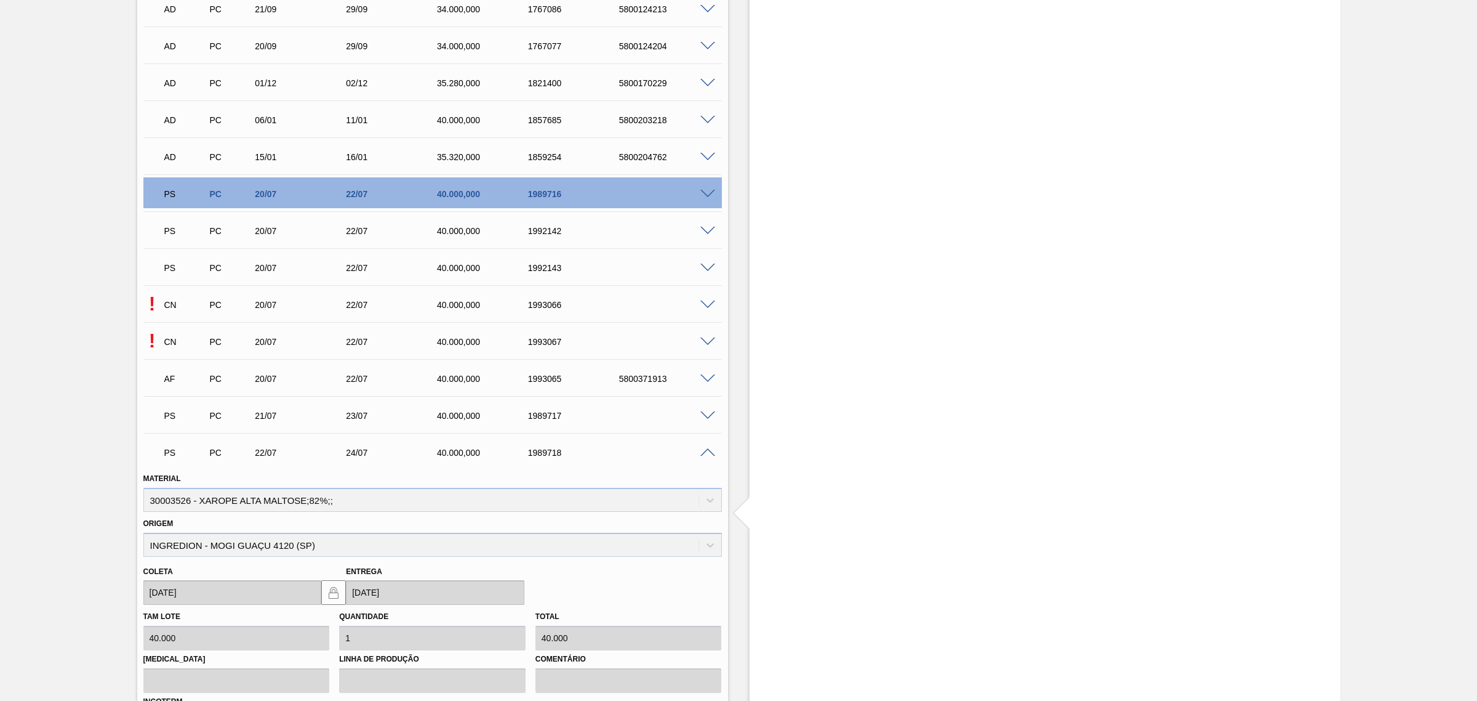
click at [705, 452] on span at bounding box center [708, 452] width 15 height 9
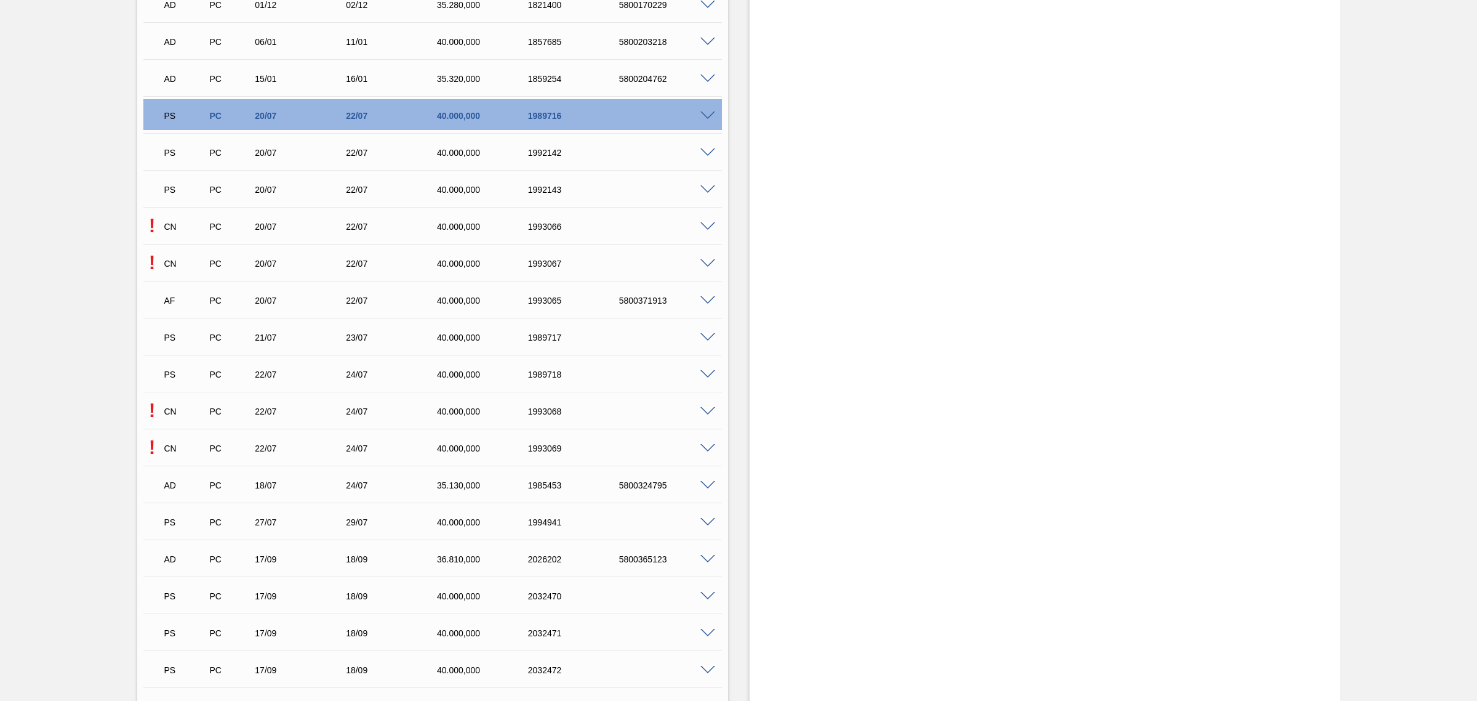
scroll to position [872, 0]
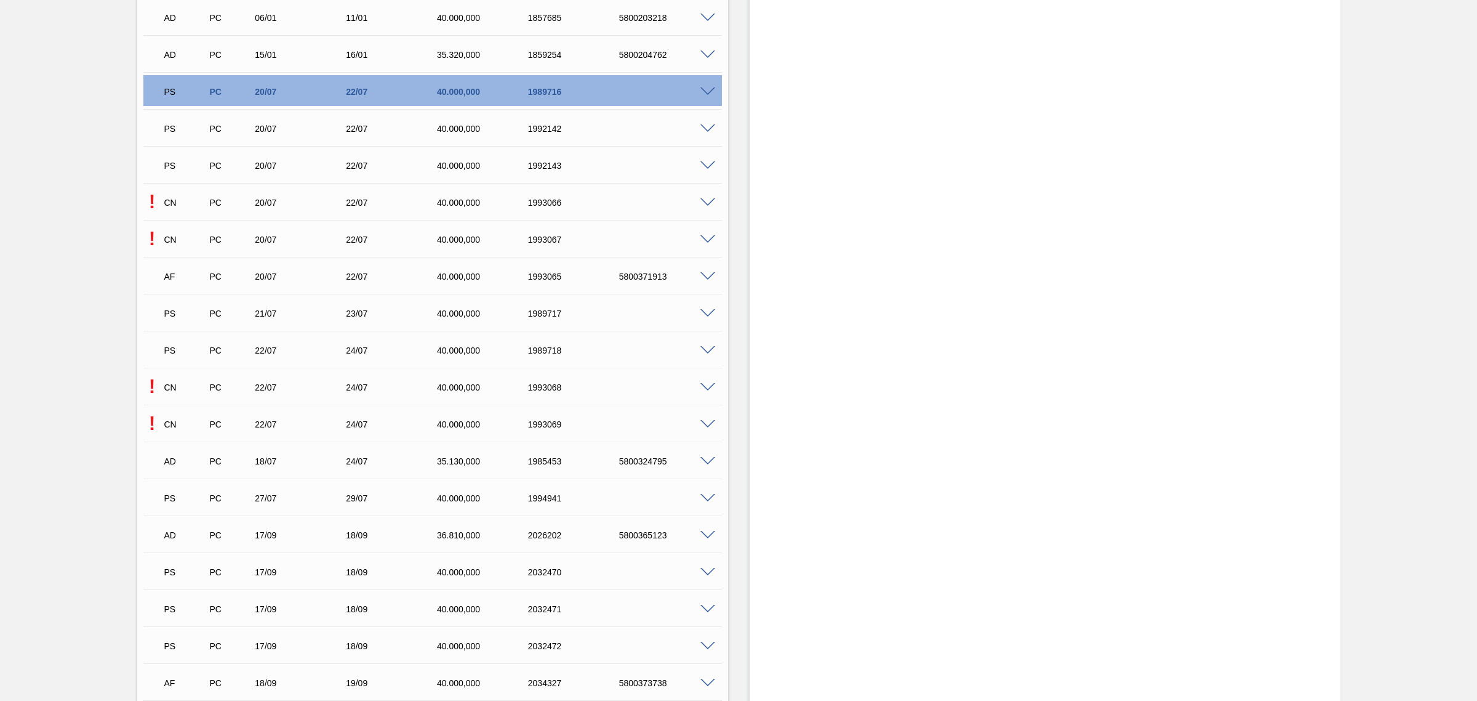
click at [702, 492] on div at bounding box center [709, 496] width 25 height 9
click at [704, 497] on span at bounding box center [708, 498] width 15 height 9
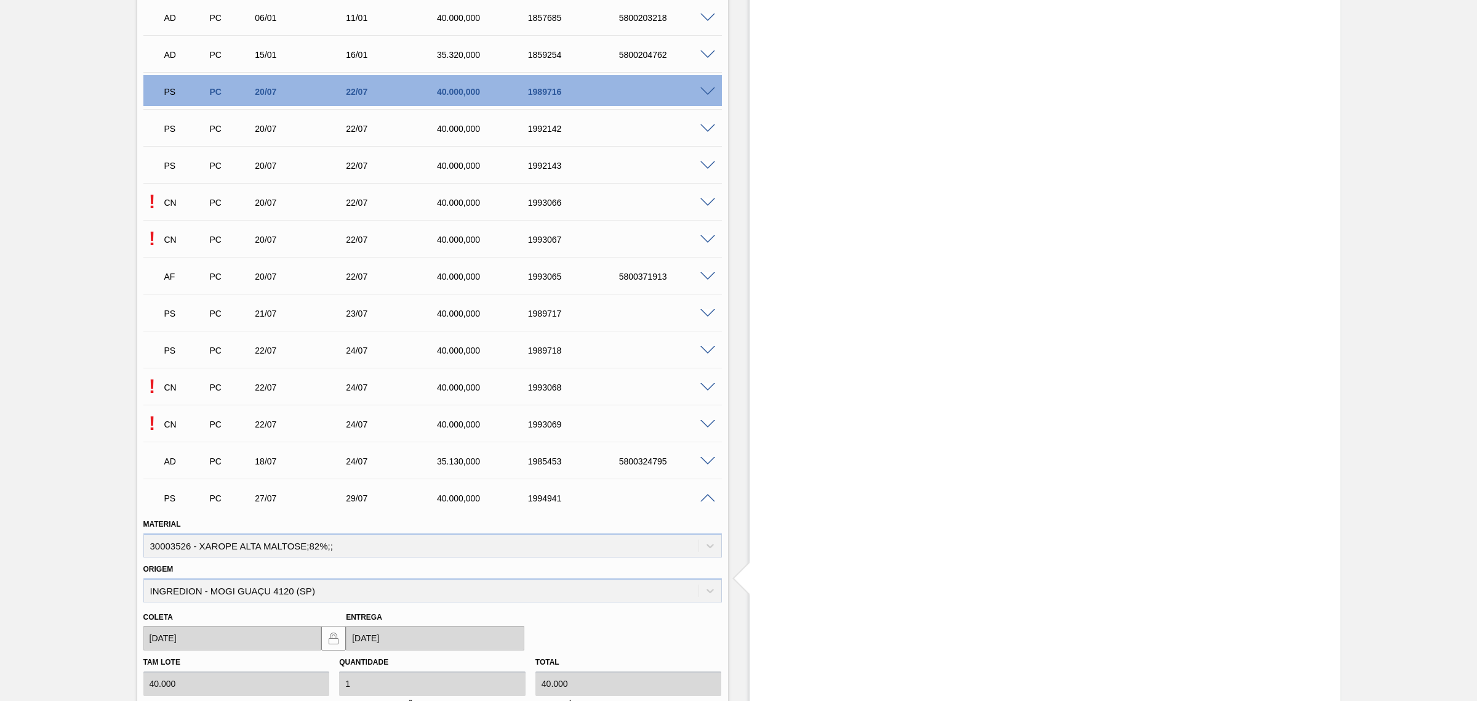
click at [702, 496] on span at bounding box center [708, 498] width 15 height 9
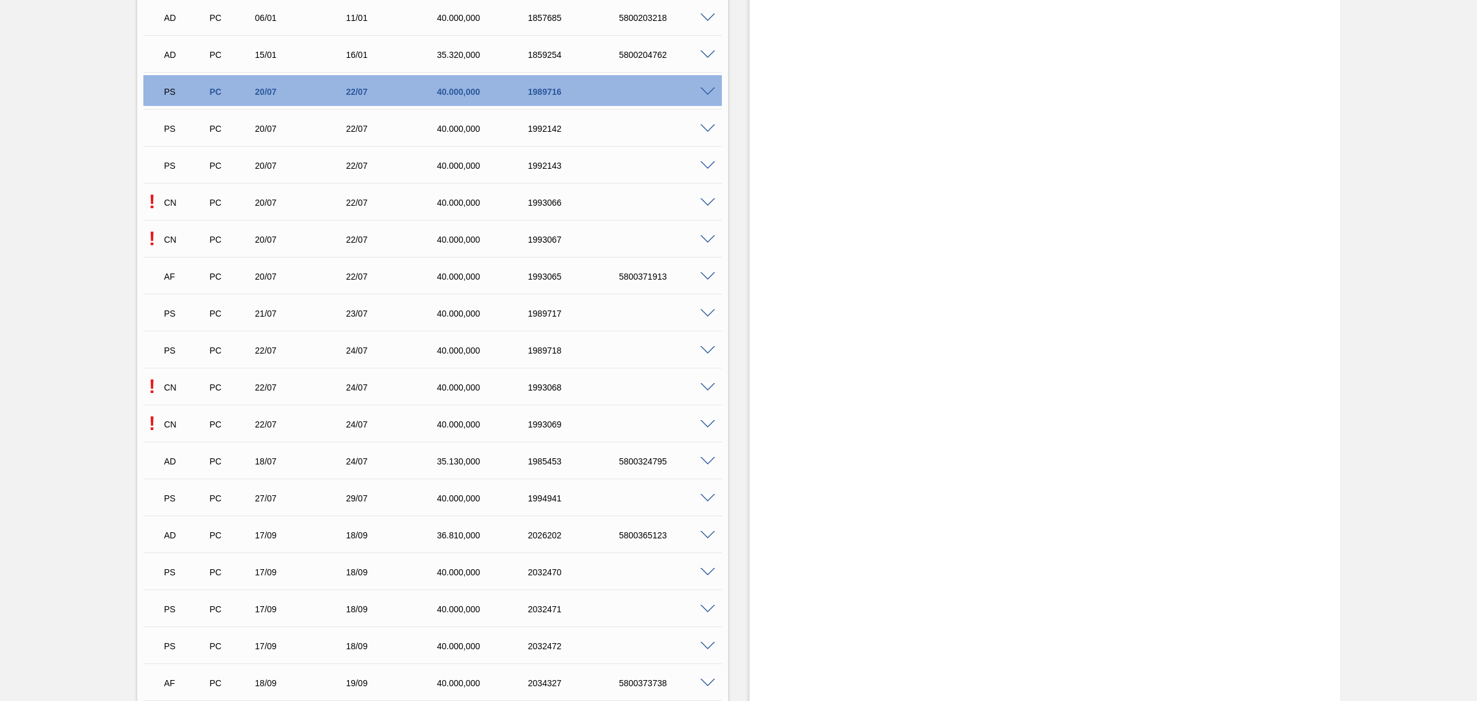
click at [705, 568] on span at bounding box center [708, 572] width 15 height 9
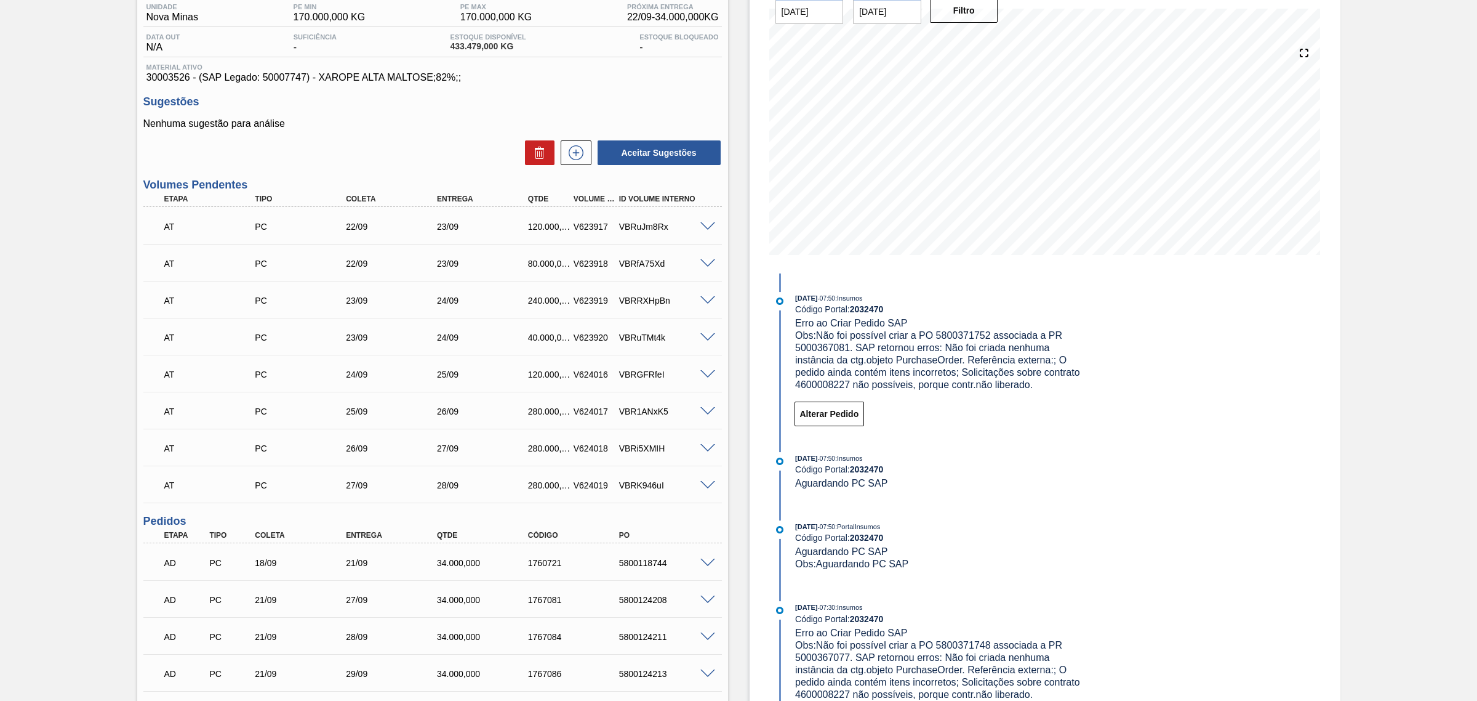
scroll to position [102, 0]
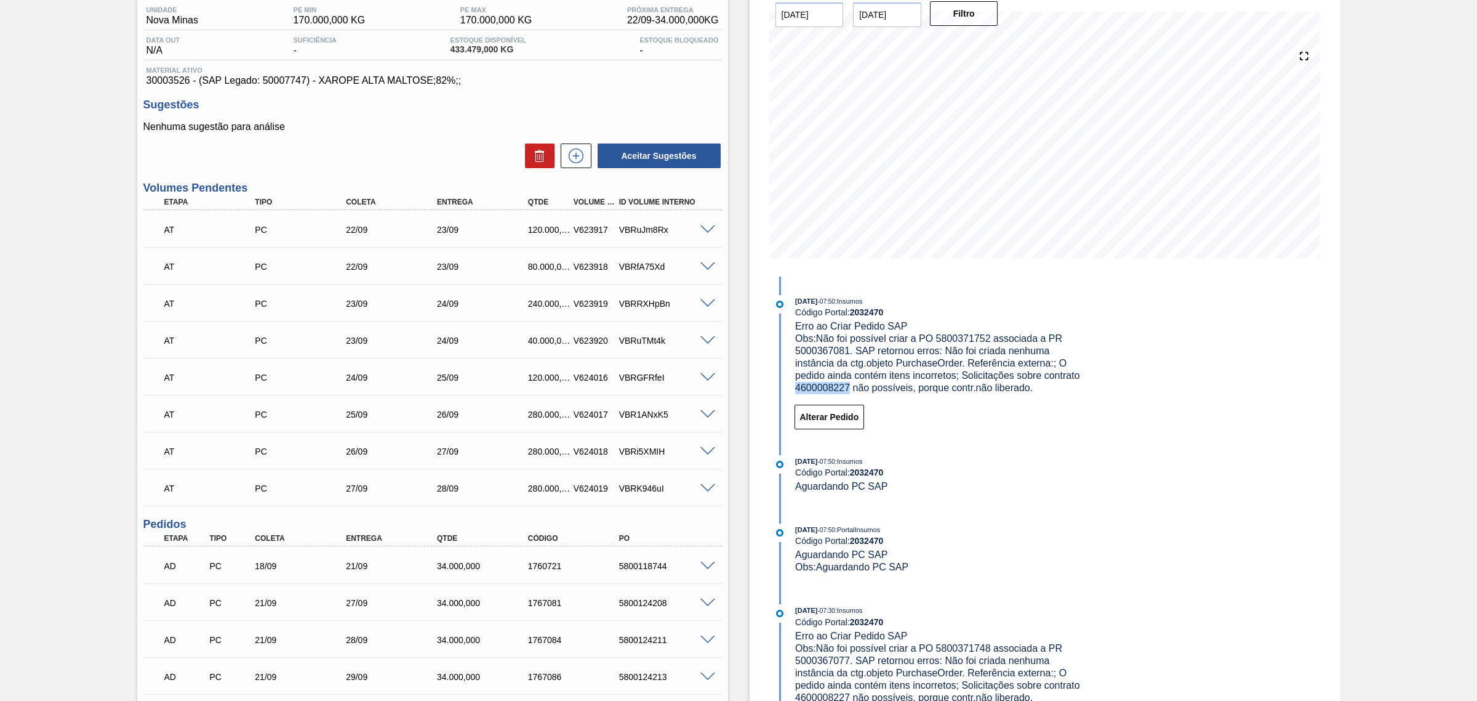
drag, startPoint x: 795, startPoint y: 388, endPoint x: 848, endPoint y: 389, distance: 53.0
click at [848, 389] on span "Obs: Não foi possível criar a PO 5800371752 associada a PR 5000367081. SAP reto…" at bounding box center [938, 363] width 287 height 60
copy span "4600008227"
